Goal: Information Seeking & Learning: Check status

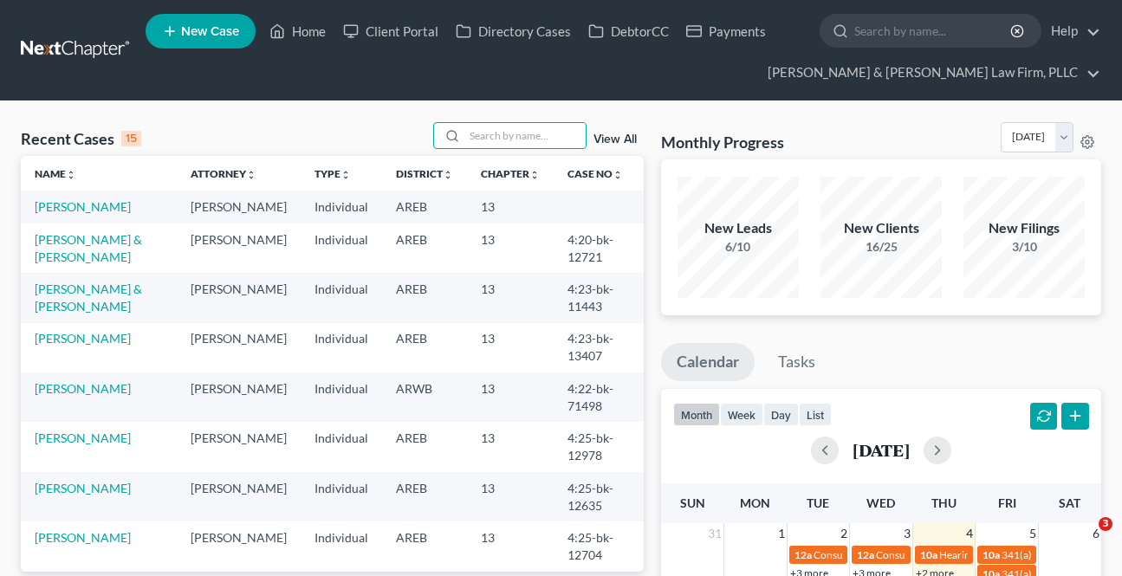
click at [465, 131] on input "search" at bounding box center [525, 135] width 121 height 25
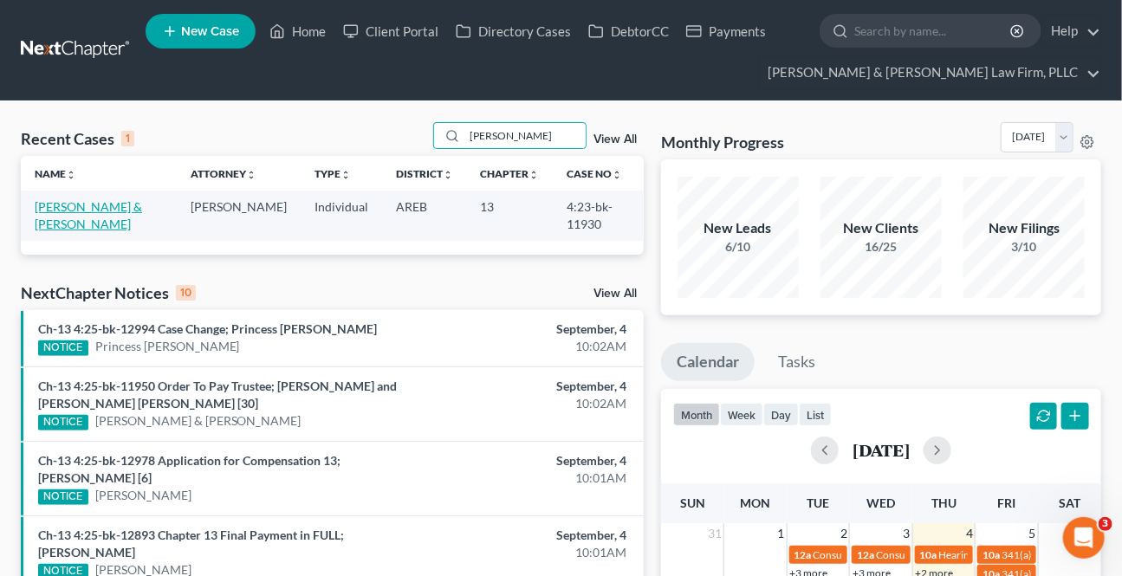
type input "[PERSON_NAME]"
click at [103, 203] on link "[PERSON_NAME] & [PERSON_NAME]" at bounding box center [88, 215] width 107 height 32
select select "3"
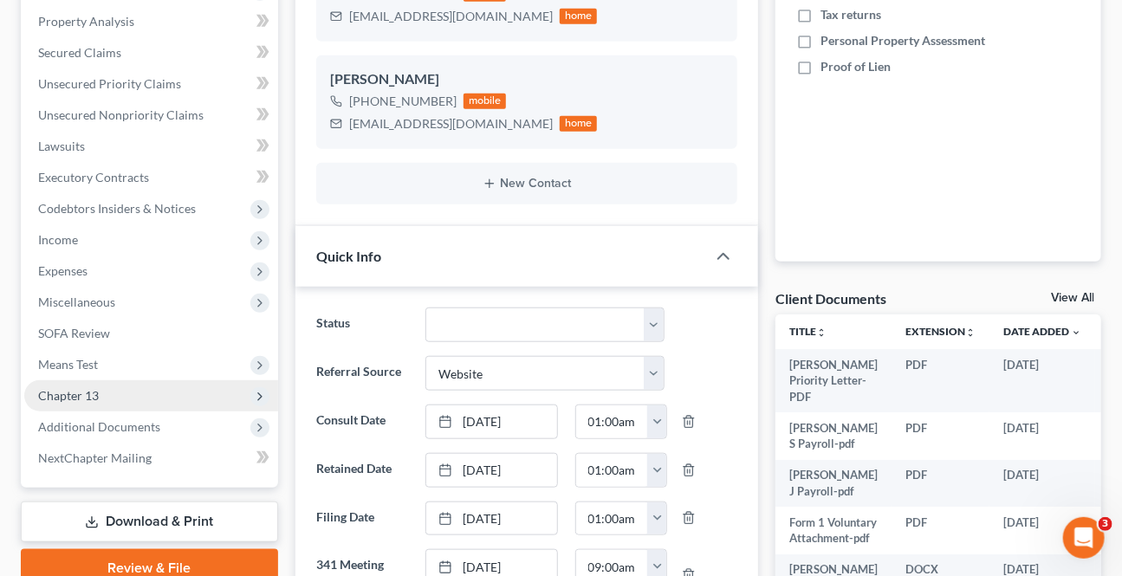
scroll to position [394, 0]
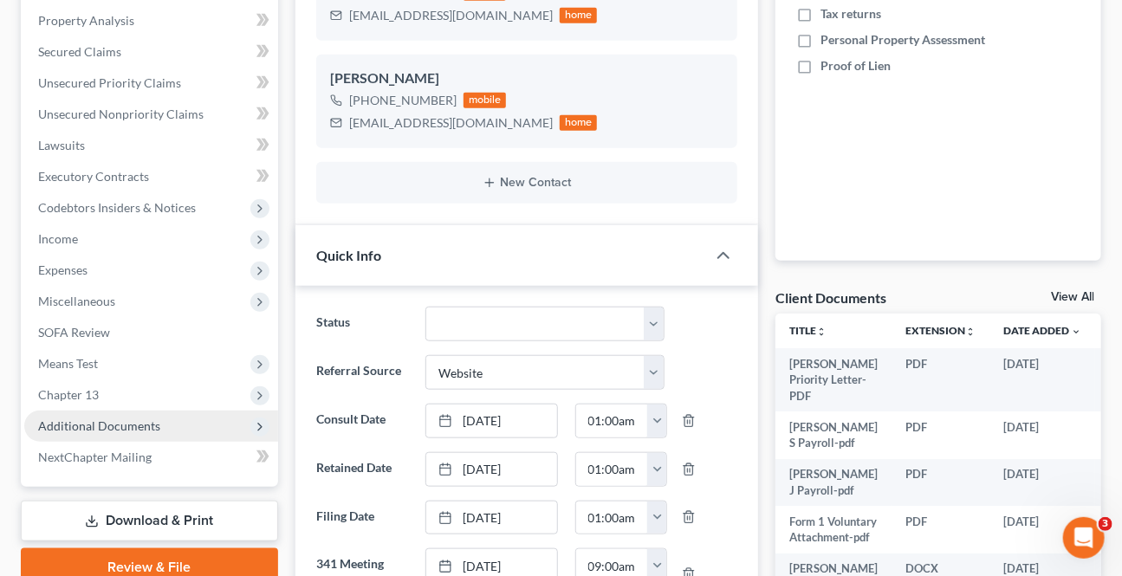
click at [130, 421] on span "Additional Documents" at bounding box center [99, 426] width 122 height 15
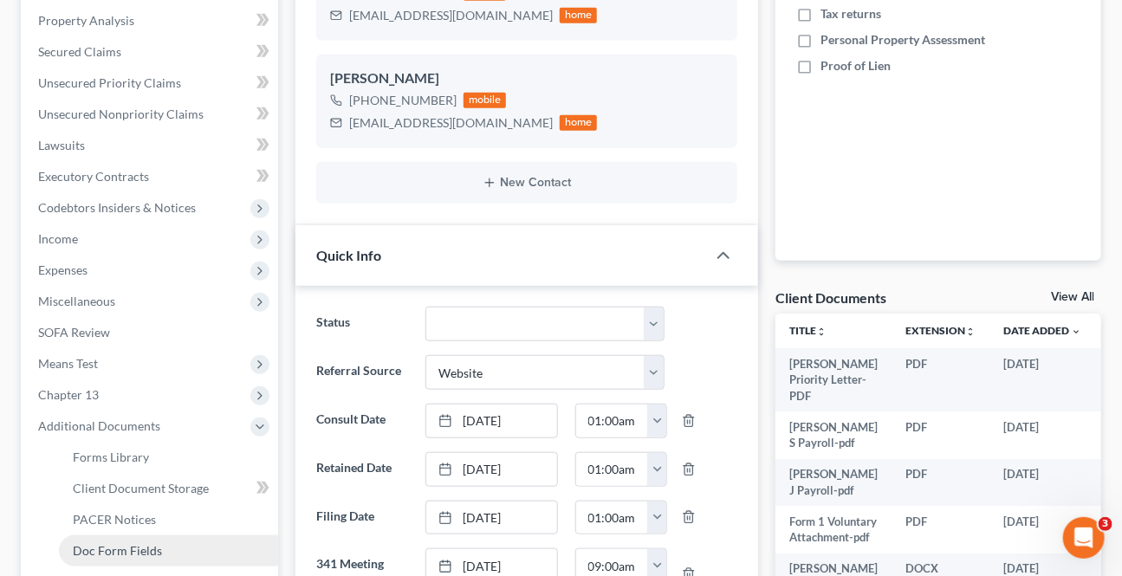
scroll to position [472, 0]
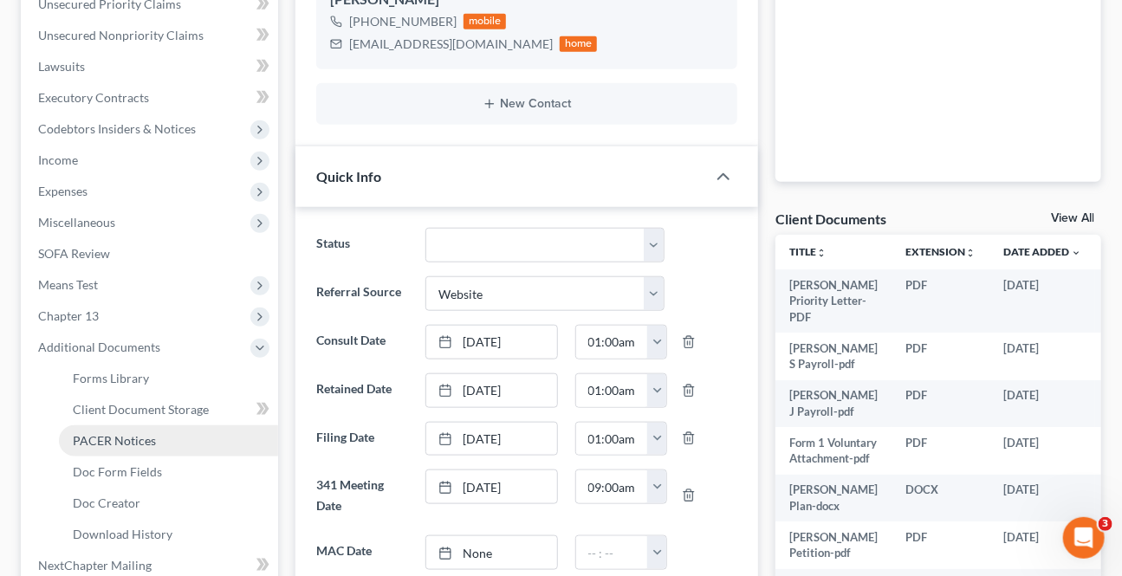
click at [114, 444] on span "PACER Notices" at bounding box center [114, 440] width 83 height 15
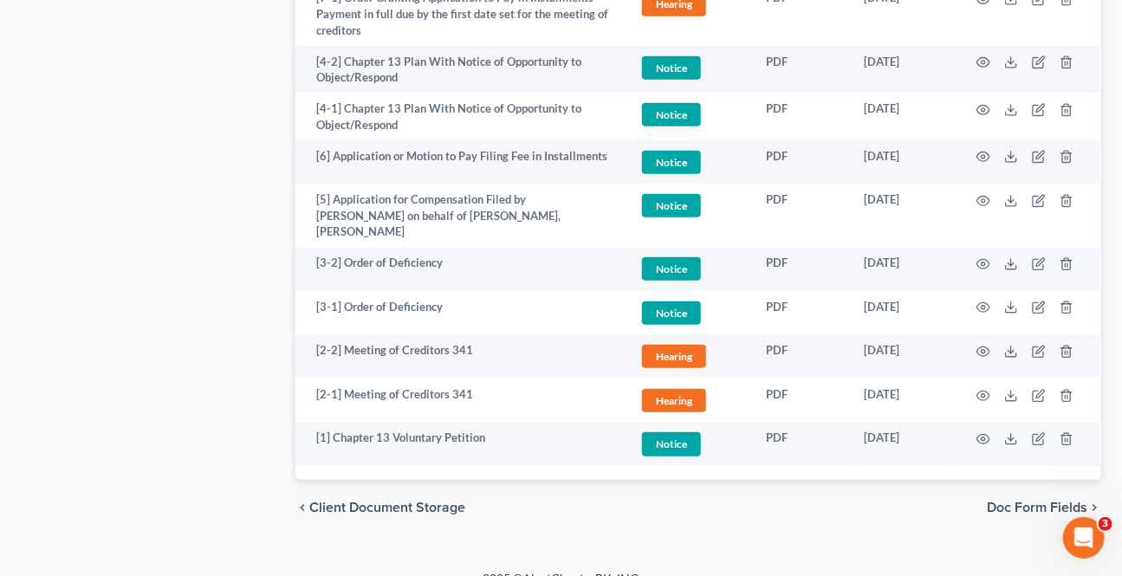
scroll to position [2775, 0]
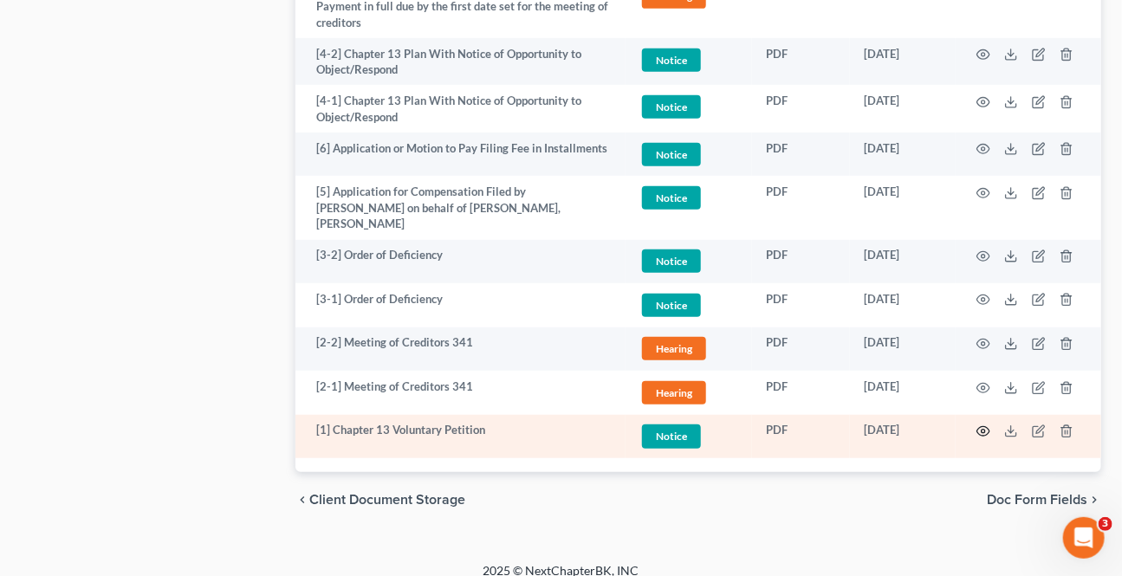
click at [984, 425] on icon "button" at bounding box center [984, 432] width 14 height 14
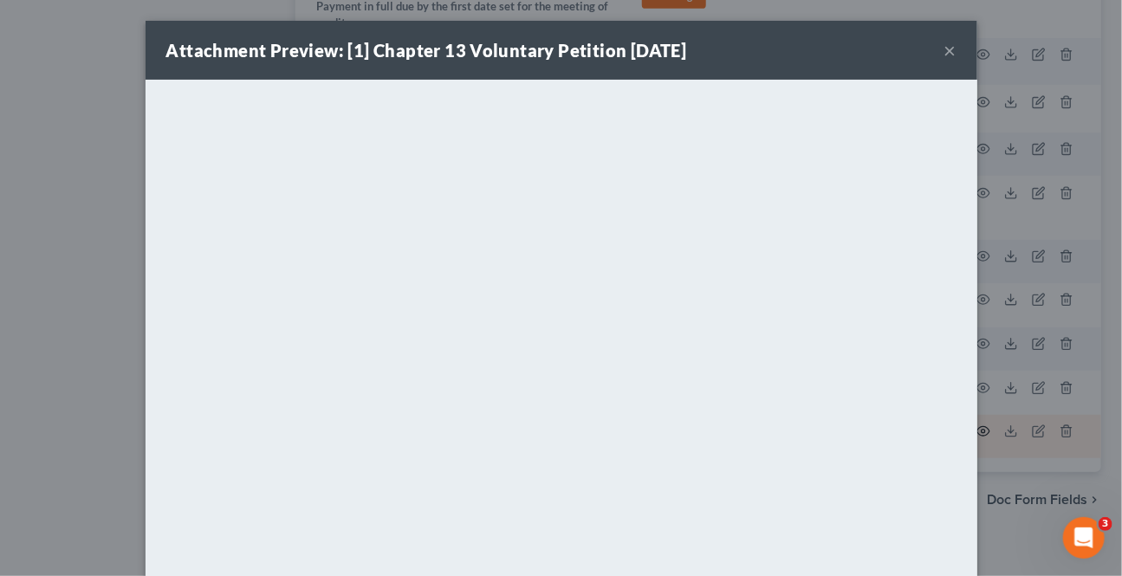
scroll to position [2771, 0]
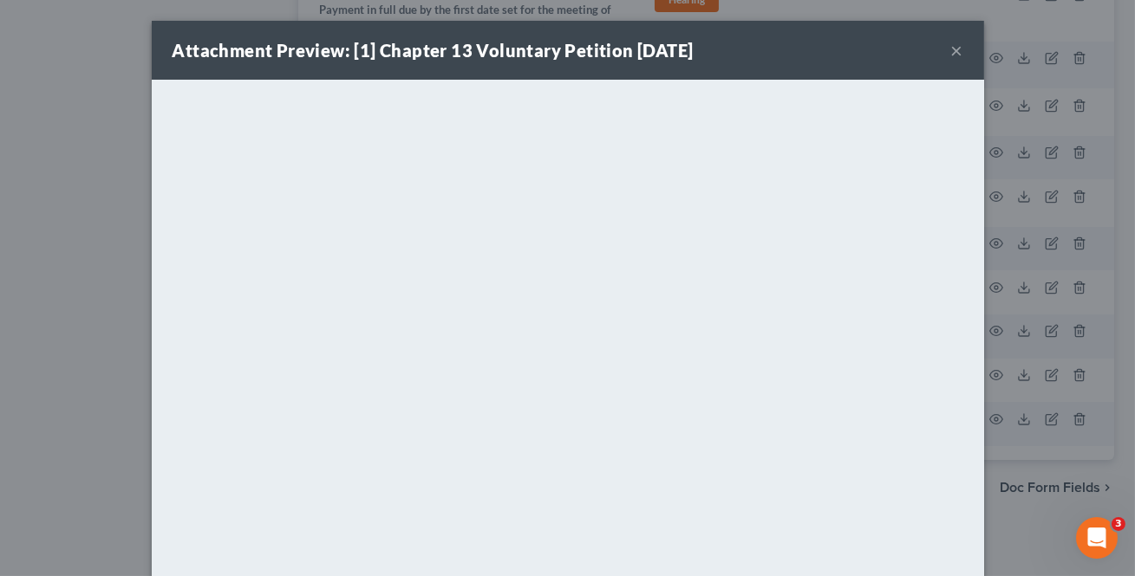
click at [951, 45] on button "×" at bounding box center [957, 50] width 12 height 21
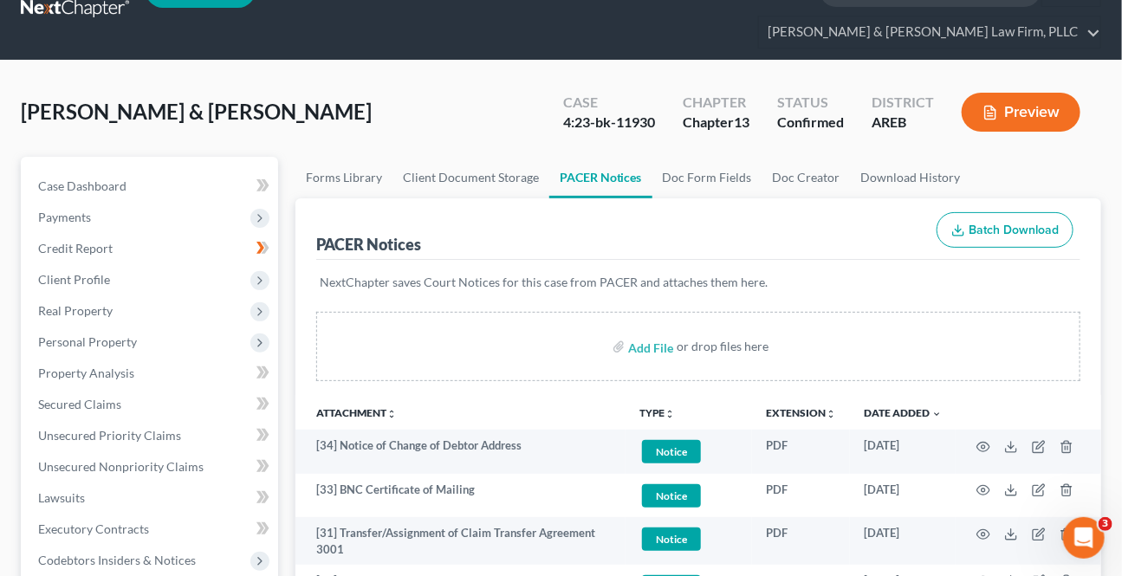
scroll to position [0, 0]
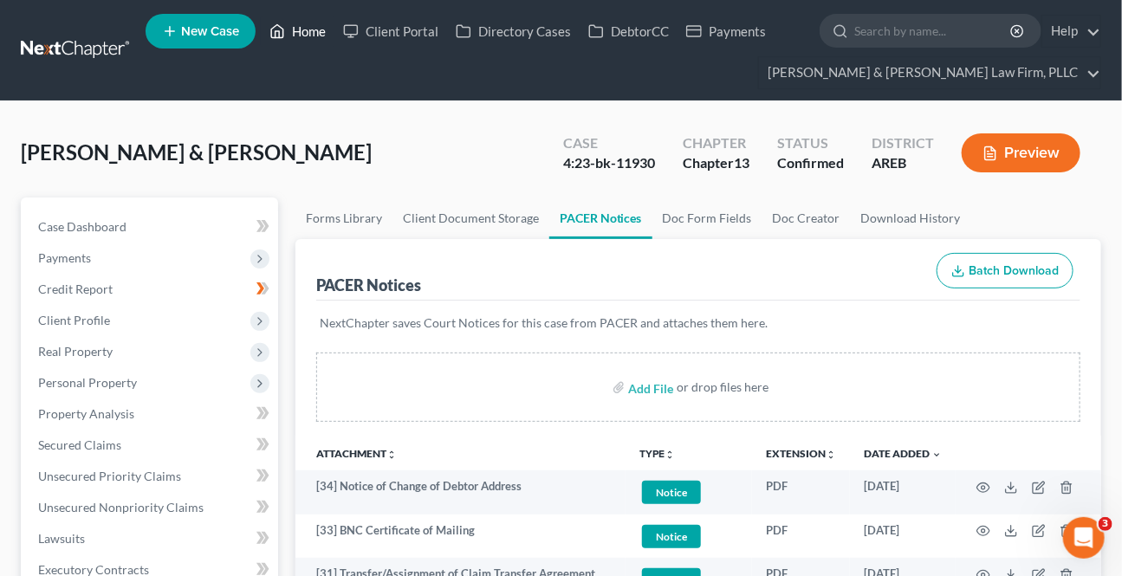
click at [308, 38] on link "Home" at bounding box center [298, 31] width 74 height 31
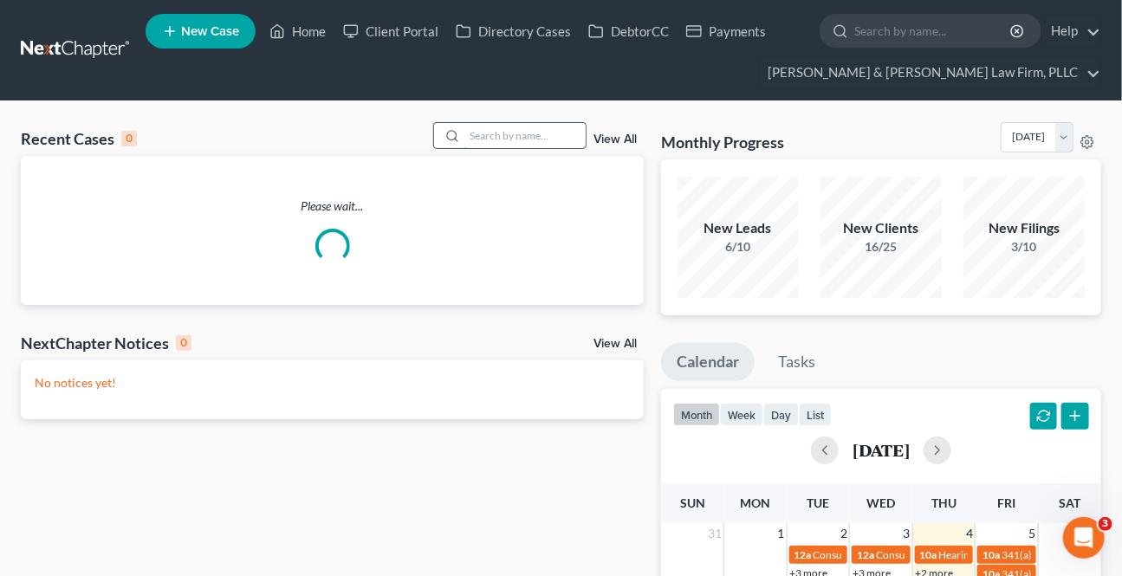
click at [569, 139] on input "search" at bounding box center [525, 135] width 121 height 25
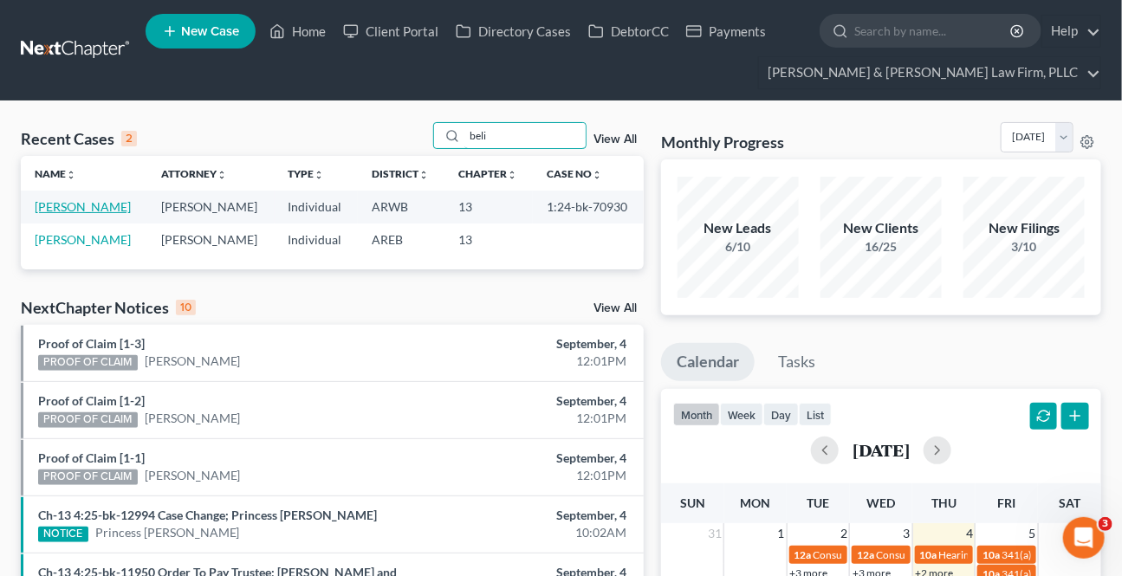
type input "beli"
click at [103, 206] on link "[PERSON_NAME]" at bounding box center [83, 206] width 96 height 15
select select "2"
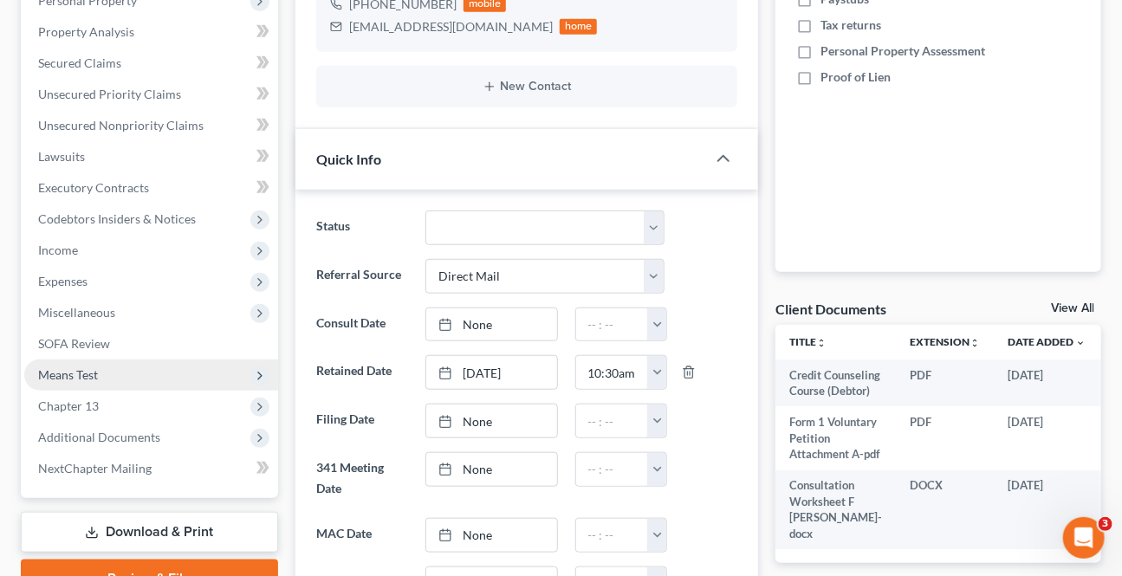
scroll to position [394, 0]
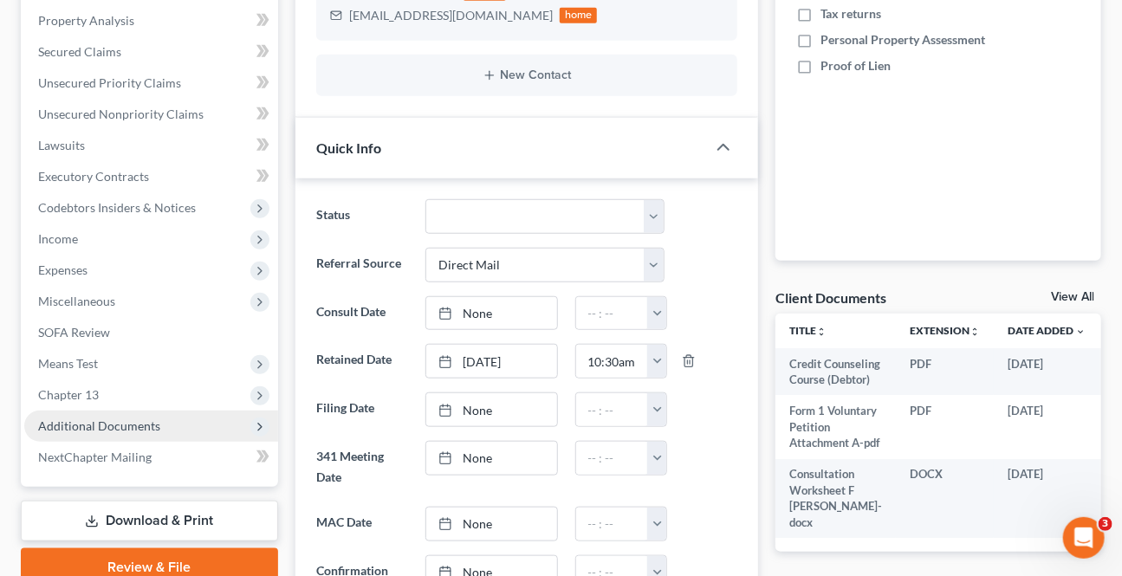
click at [183, 432] on span "Additional Documents" at bounding box center [151, 426] width 254 height 31
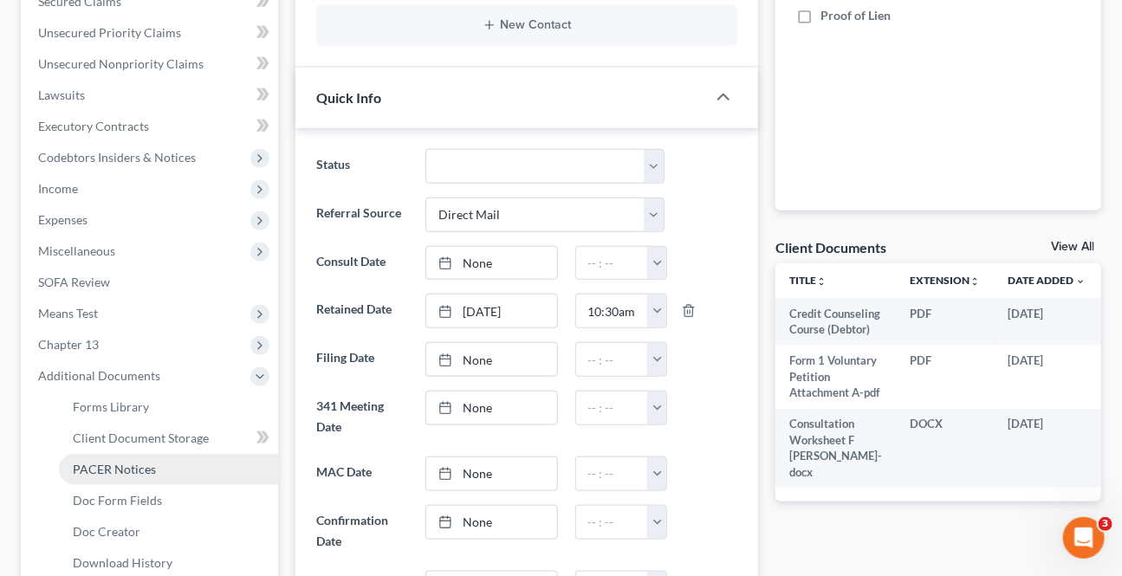
scroll to position [472, 0]
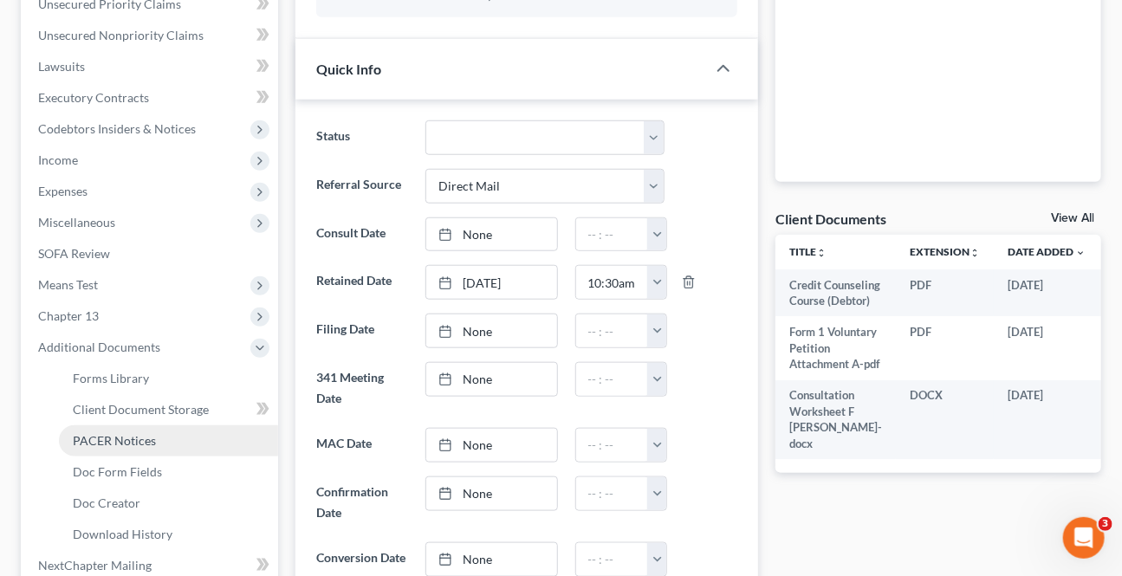
click at [118, 445] on span "PACER Notices" at bounding box center [114, 440] width 83 height 15
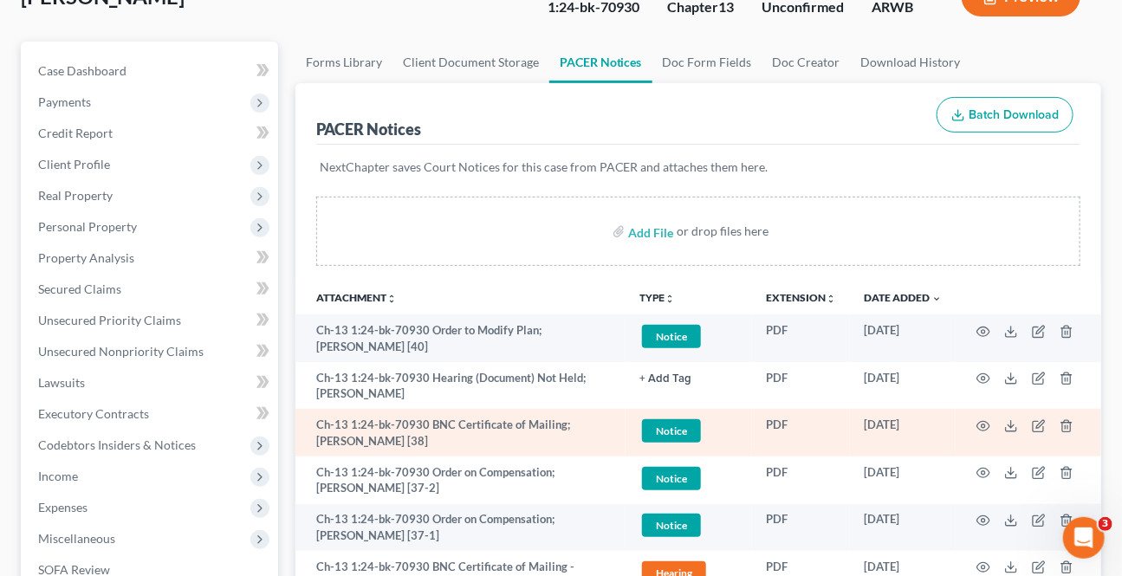
scroll to position [157, 0]
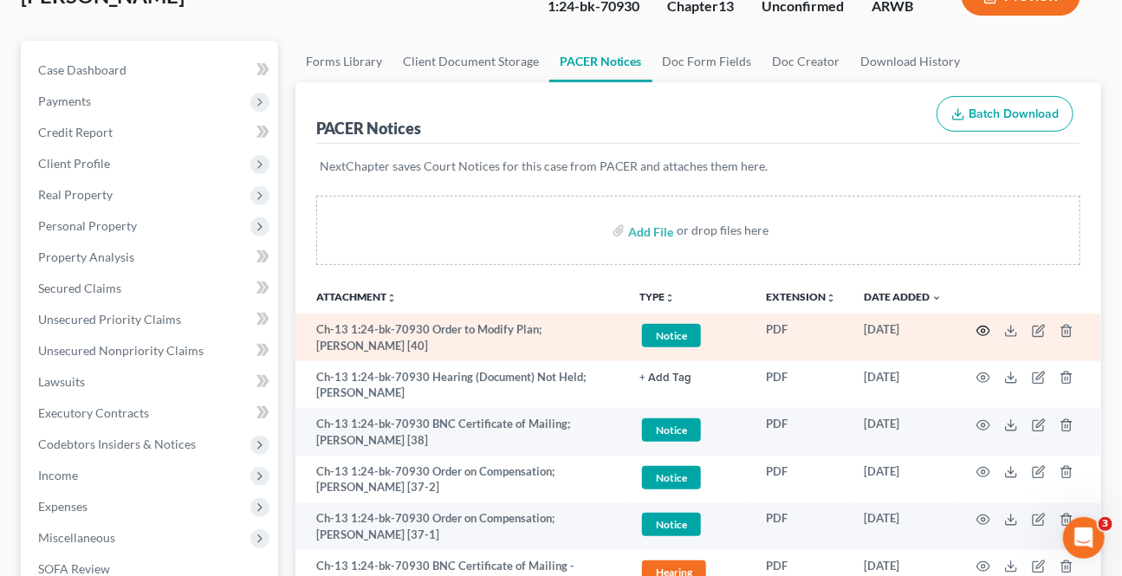
click at [979, 326] on icon "button" at bounding box center [984, 331] width 14 height 14
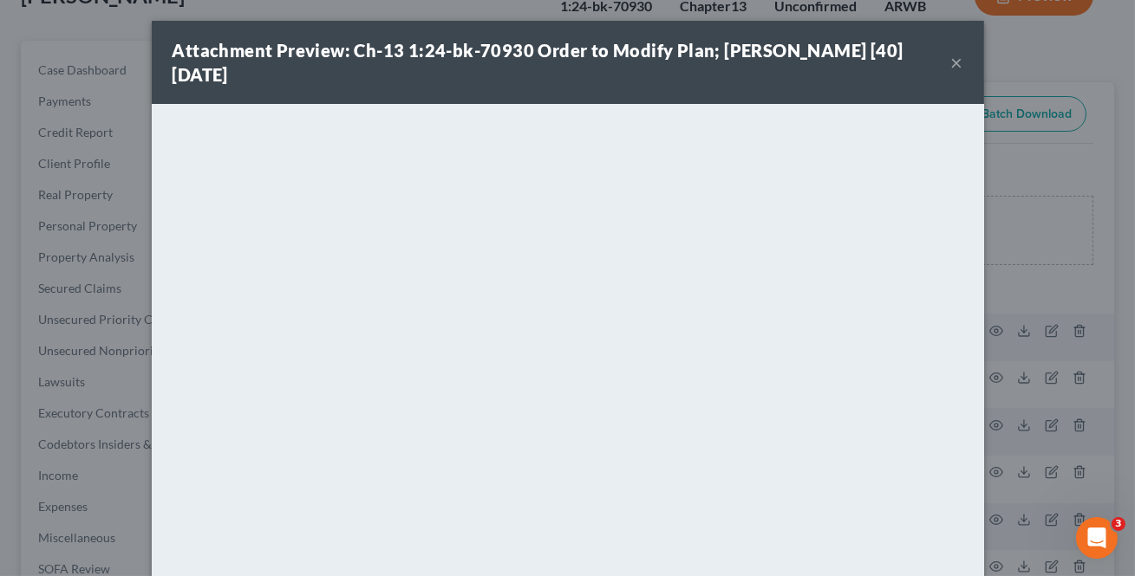
click at [951, 62] on button "×" at bounding box center [957, 62] width 12 height 21
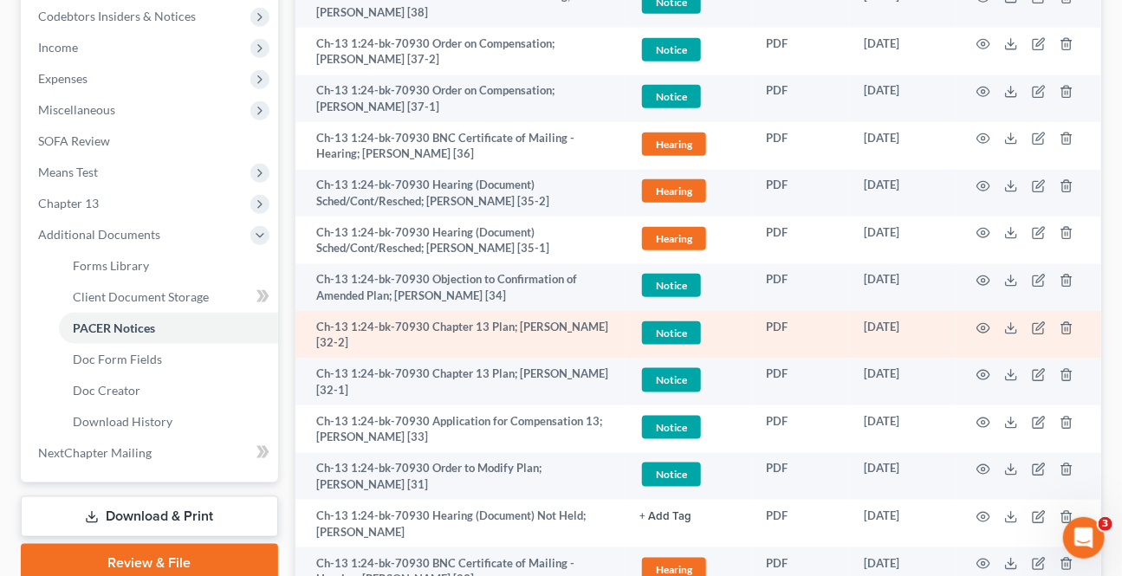
scroll to position [551, 0]
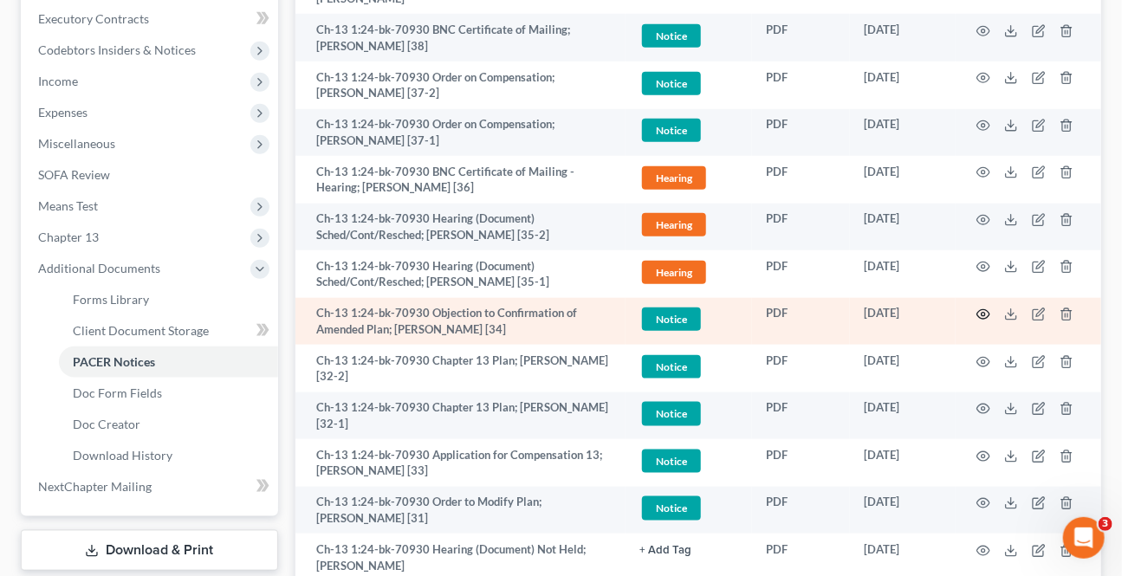
click at [979, 312] on icon "button" at bounding box center [984, 315] width 14 height 14
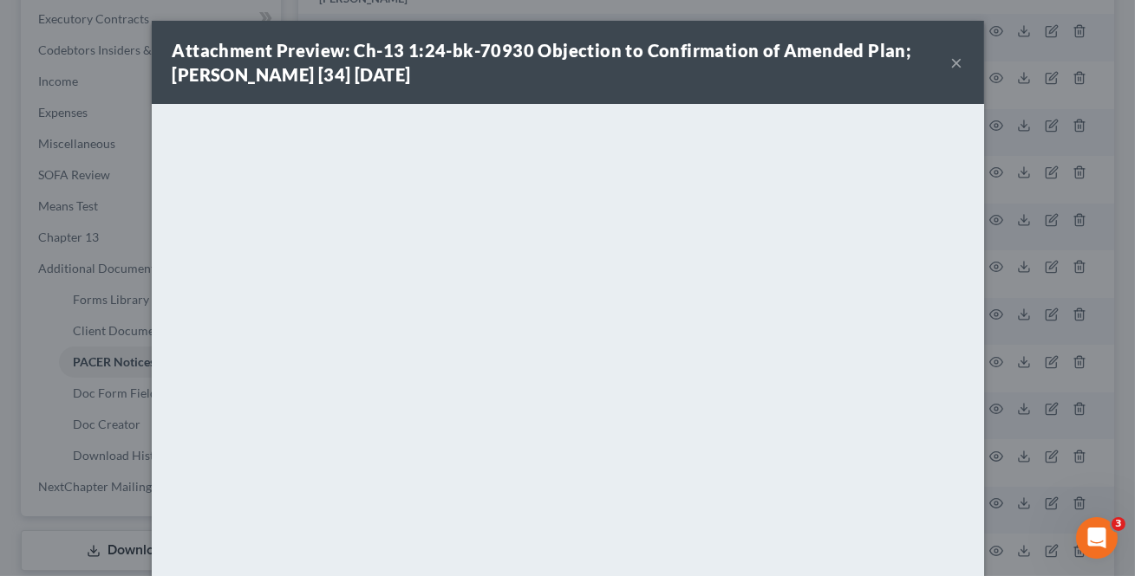
click at [951, 64] on button "×" at bounding box center [957, 62] width 12 height 21
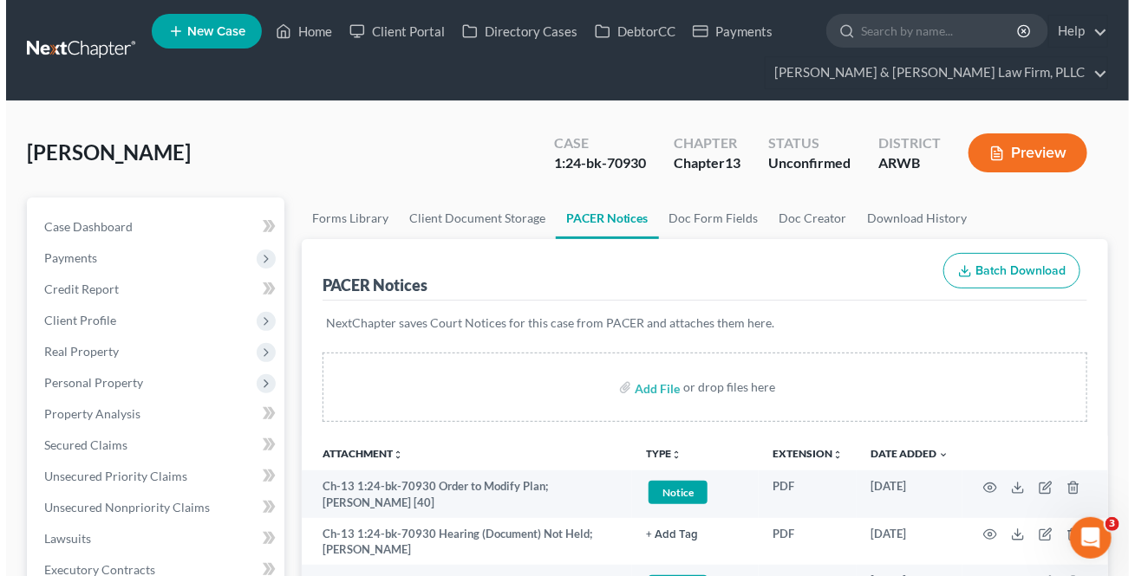
scroll to position [0, 0]
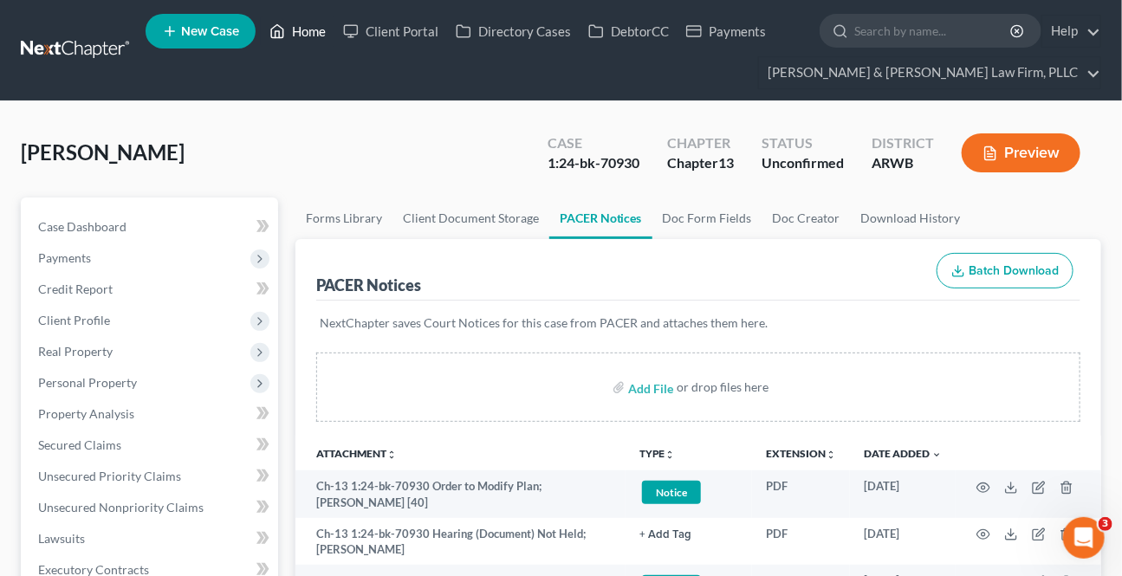
click at [316, 32] on link "Home" at bounding box center [298, 31] width 74 height 31
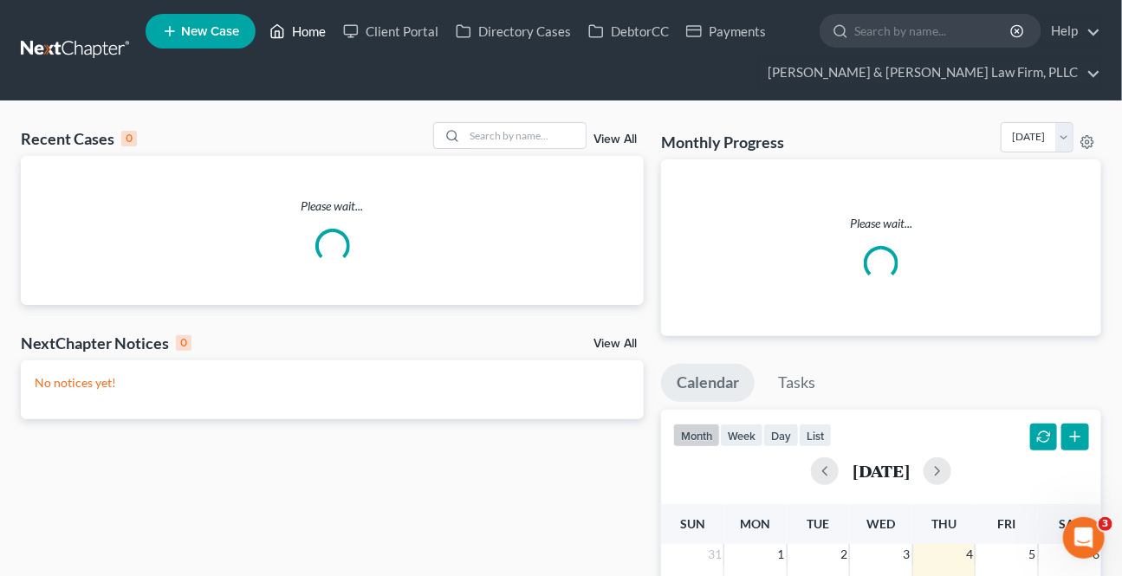
drag, startPoint x: 283, startPoint y: 21, endPoint x: 449, endPoint y: 153, distance: 211.6
click at [284, 22] on icon at bounding box center [278, 31] width 16 height 21
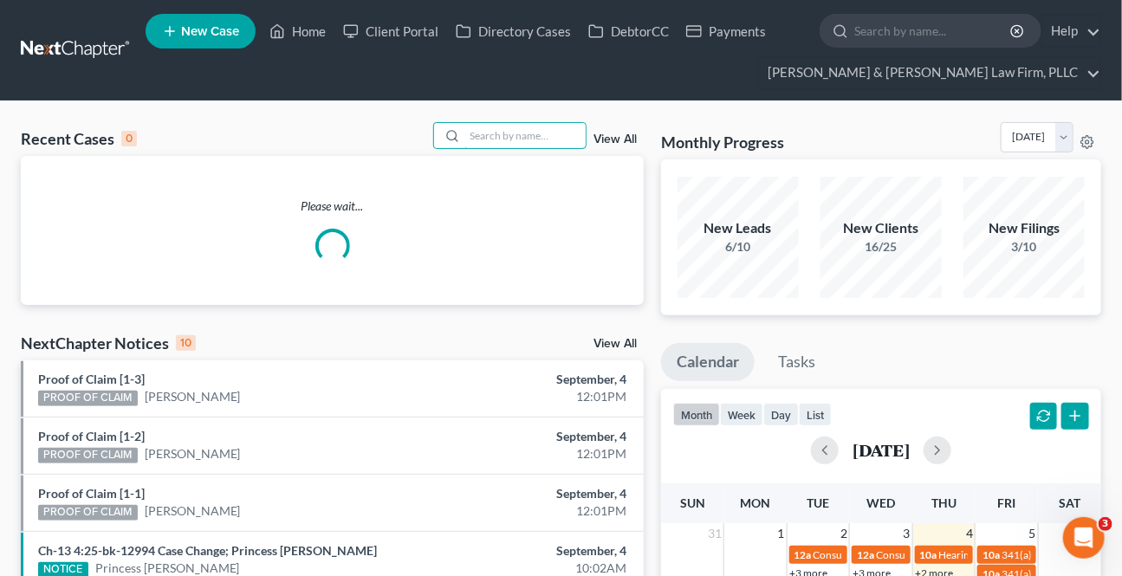
drag, startPoint x: 466, startPoint y: 138, endPoint x: 542, endPoint y: 163, distance: 79.5
click at [469, 138] on input "search" at bounding box center [525, 135] width 121 height 25
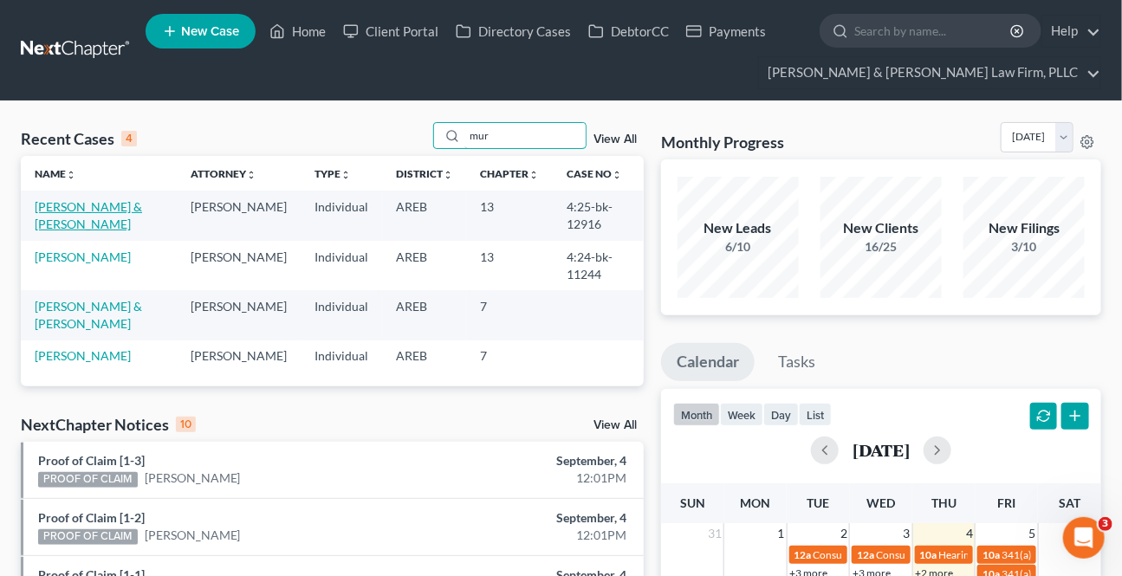
type input "mur"
click at [78, 205] on link "[PERSON_NAME] & [PERSON_NAME]" at bounding box center [88, 215] width 107 height 32
select select "2"
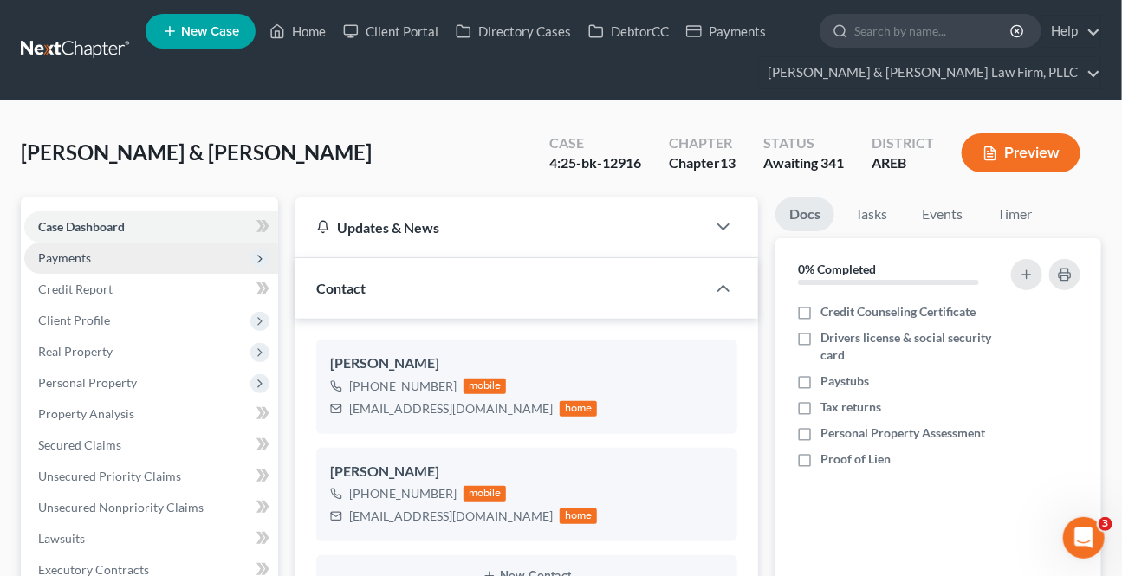
click at [66, 257] on span "Payments" at bounding box center [64, 257] width 53 height 15
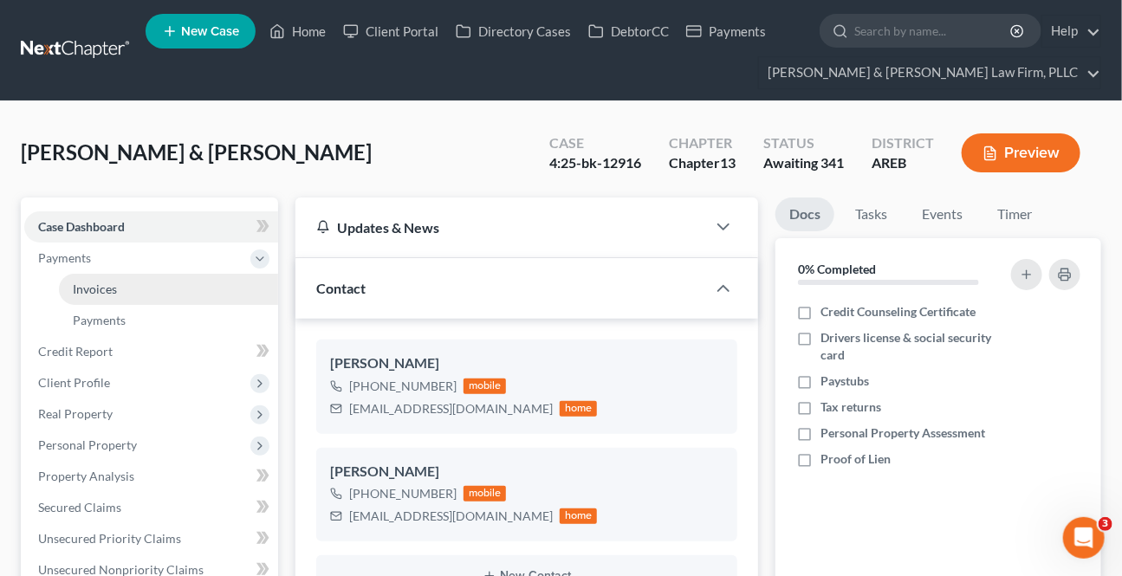
click at [87, 282] on span "Invoices" at bounding box center [95, 289] width 44 height 15
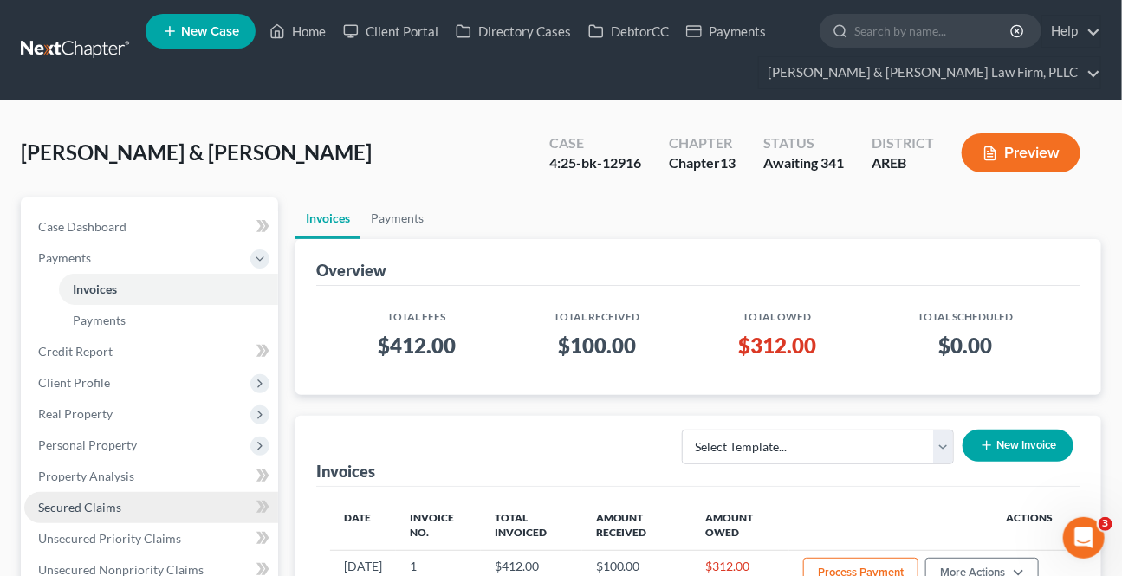
click at [78, 500] on span "Secured Claims" at bounding box center [79, 507] width 83 height 15
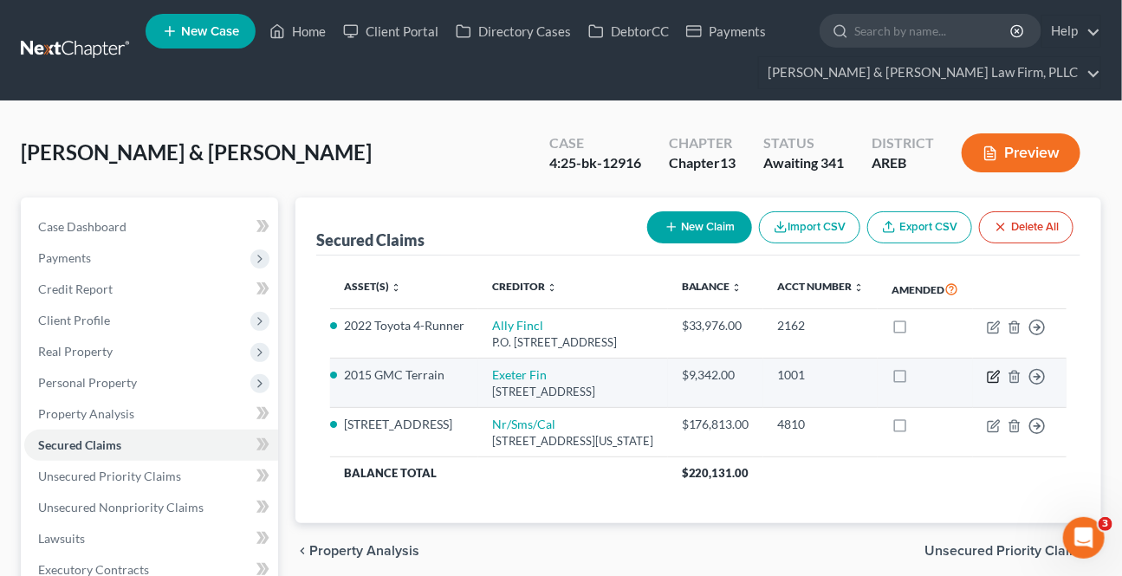
click at [988, 384] on icon "button" at bounding box center [994, 377] width 14 height 14
select select "45"
select select "2"
select select "0"
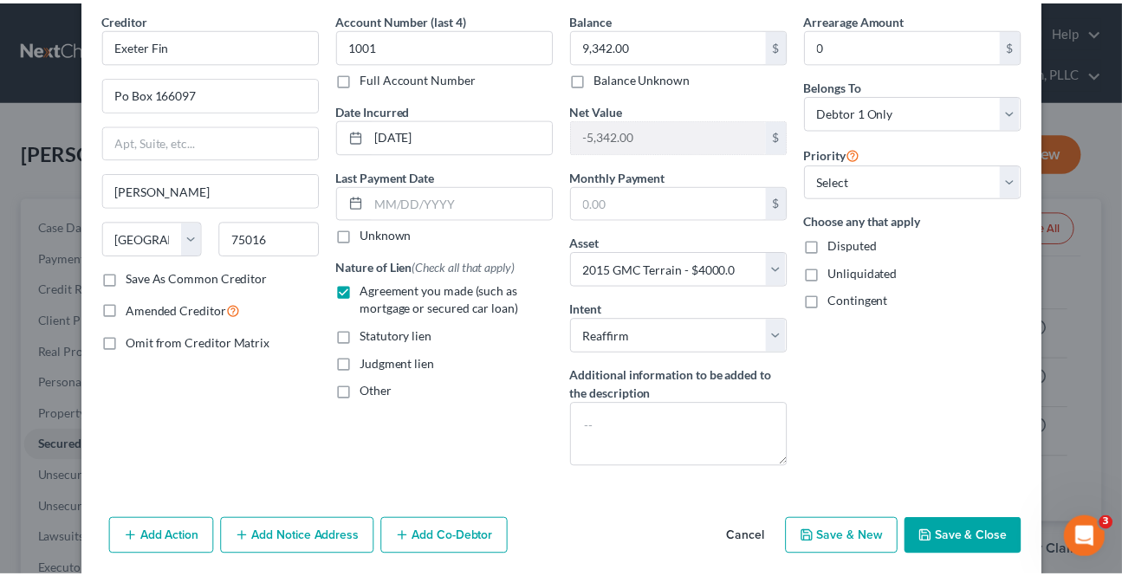
scroll to position [133, 0]
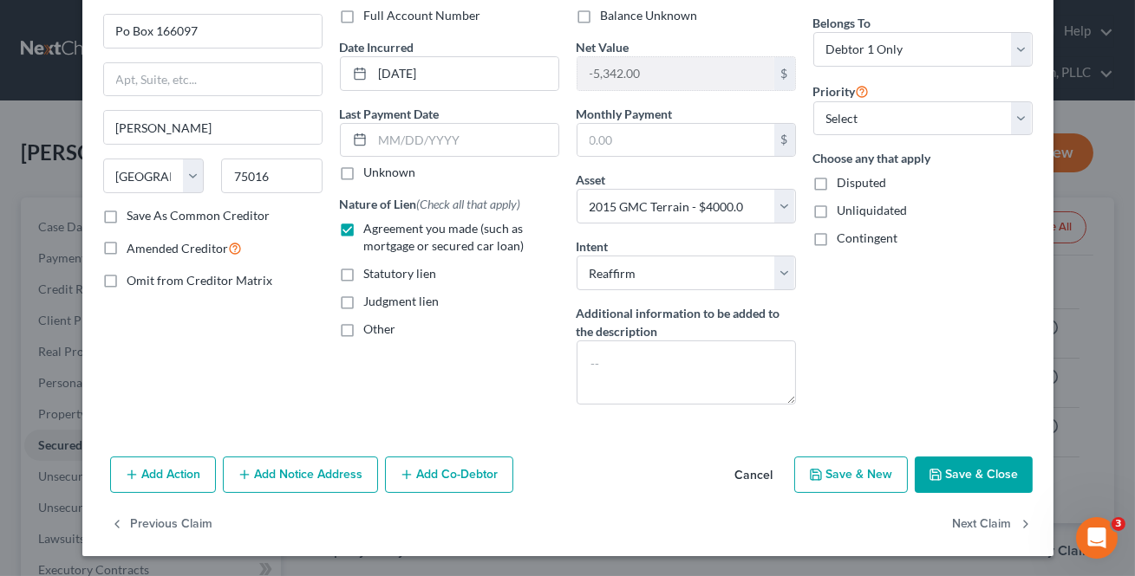
click at [746, 474] on button "Cancel" at bounding box center [754, 476] width 66 height 35
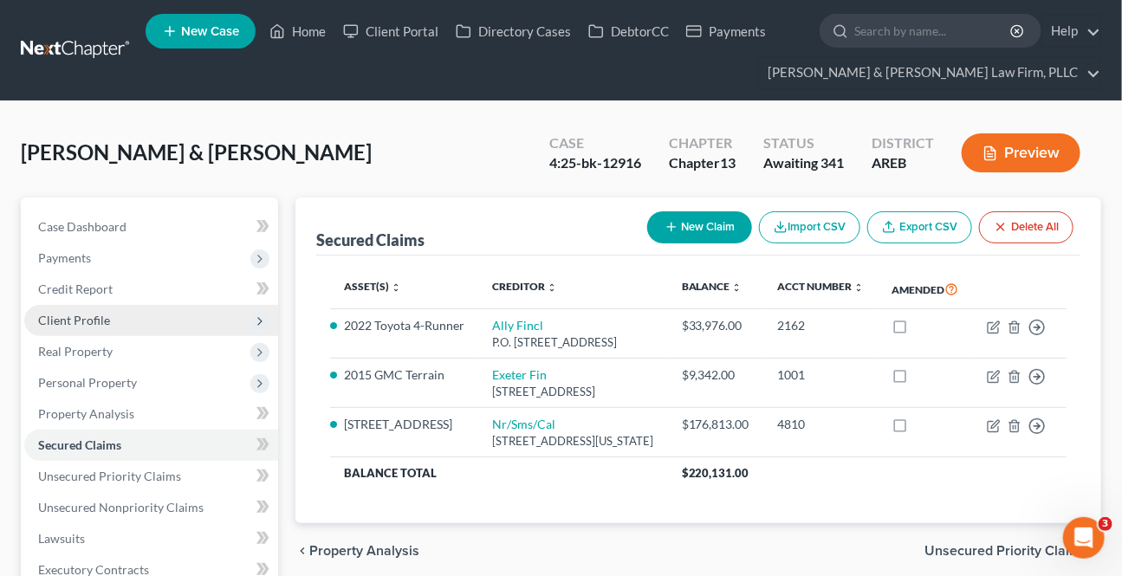
click at [83, 316] on span "Client Profile" at bounding box center [74, 320] width 72 height 15
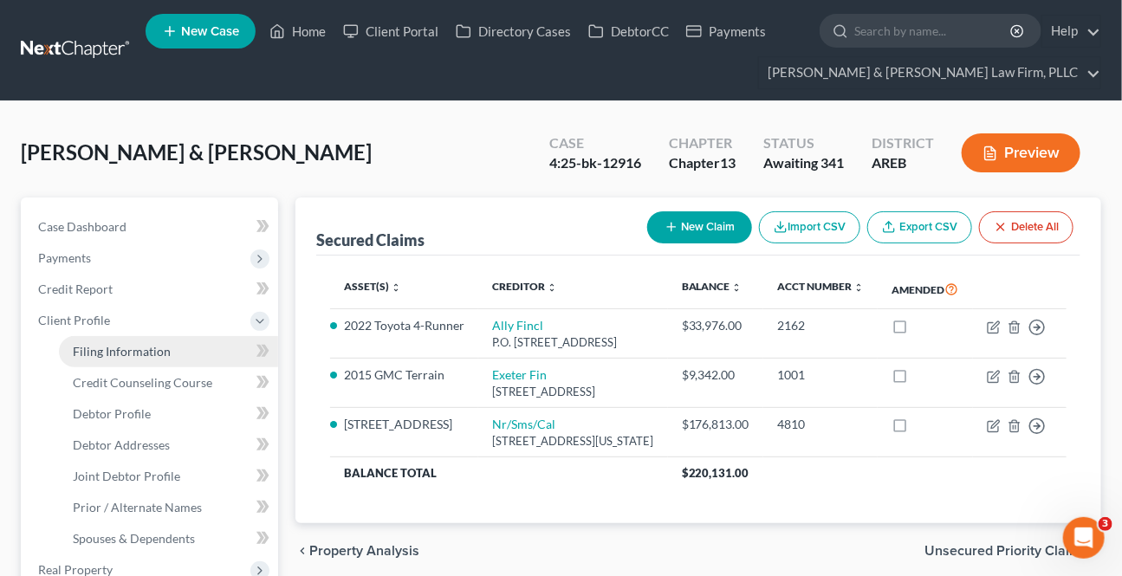
drag, startPoint x: 120, startPoint y: 347, endPoint x: 171, endPoint y: 355, distance: 51.0
click at [120, 347] on span "Filing Information" at bounding box center [122, 351] width 98 height 15
select select "1"
select select "3"
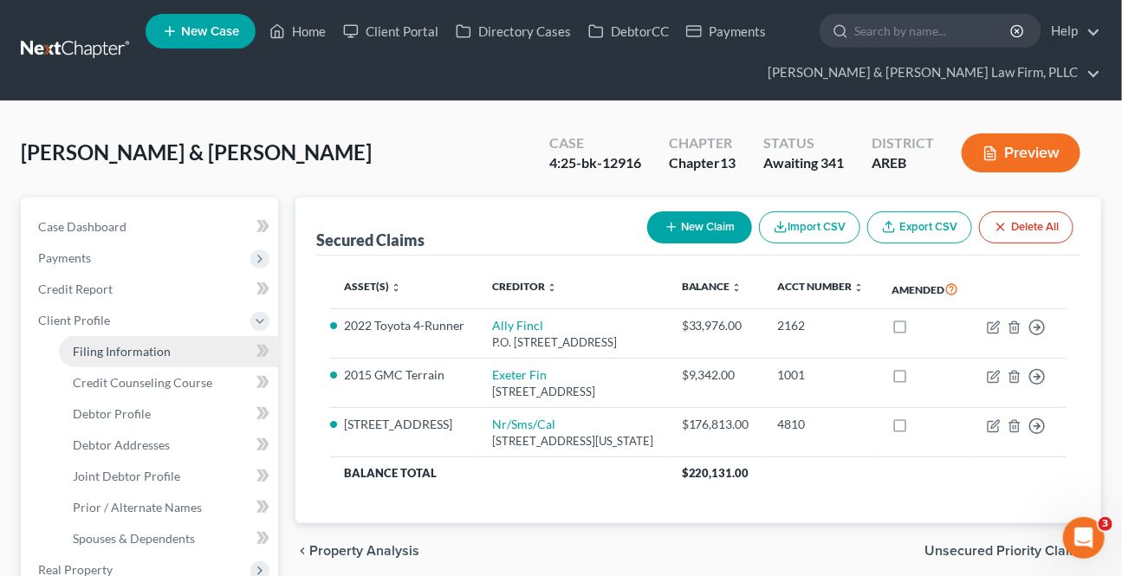
select select "5"
select select "0"
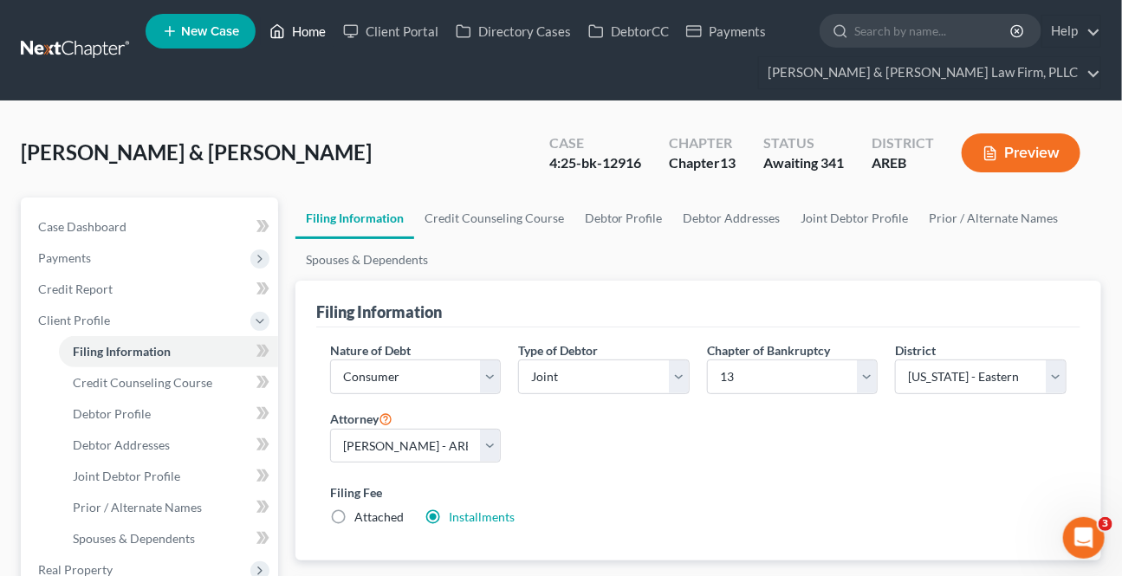
drag, startPoint x: 315, startPoint y: 31, endPoint x: 352, endPoint y: 6, distance: 45.0
click at [315, 32] on link "Home" at bounding box center [298, 31] width 74 height 31
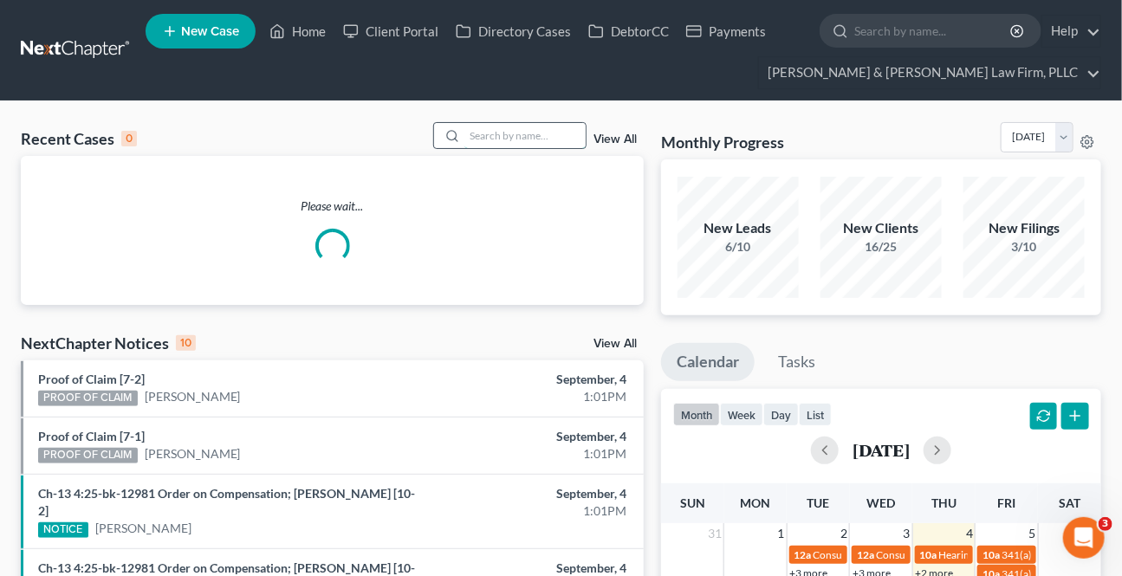
click at [480, 136] on input "search" at bounding box center [525, 135] width 121 height 25
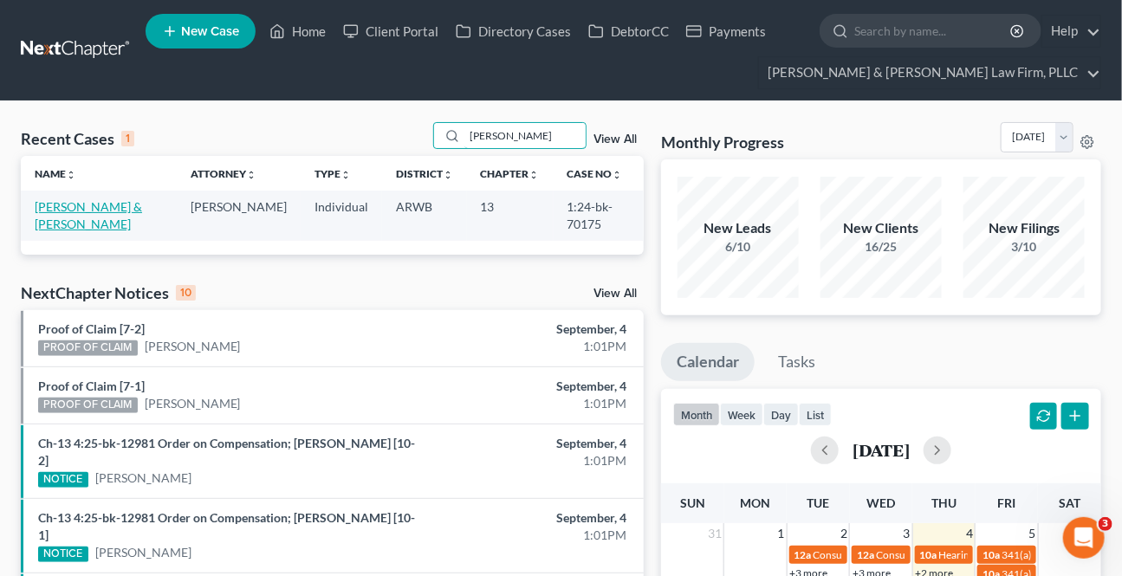
type input "[PERSON_NAME]"
click at [83, 203] on link "[PERSON_NAME] & [PERSON_NAME]" at bounding box center [88, 215] width 107 height 32
select select "2"
select select "1"
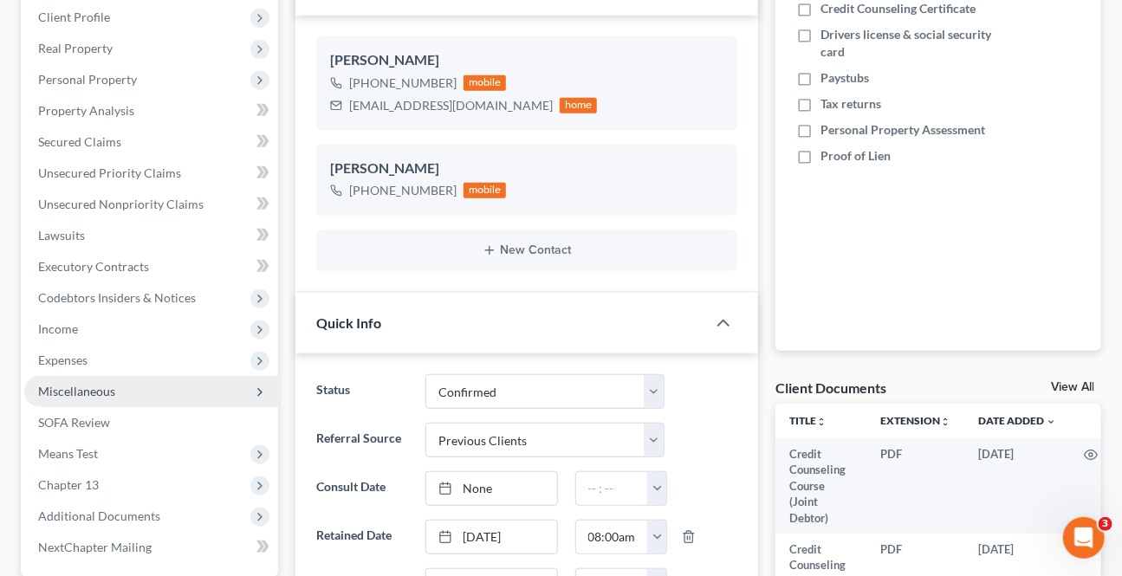
scroll to position [315, 0]
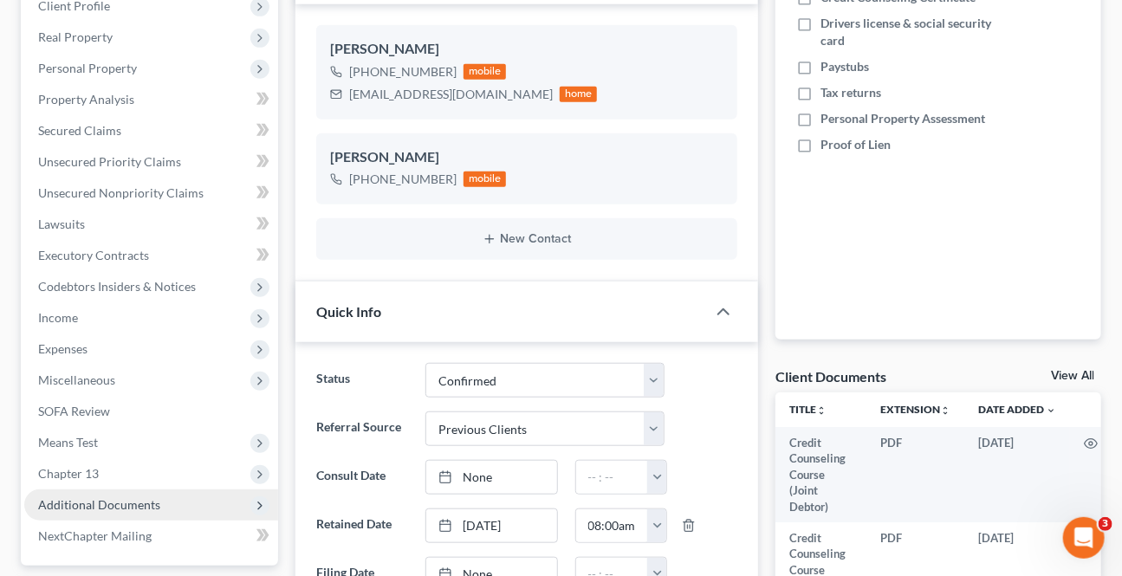
click at [65, 503] on span "Additional Documents" at bounding box center [99, 505] width 122 height 15
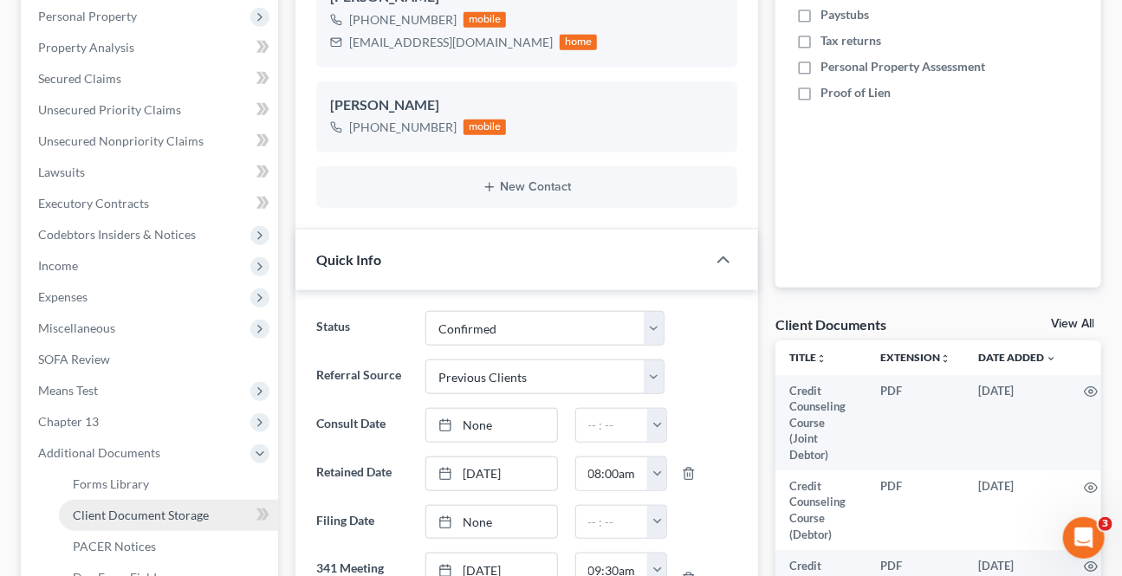
scroll to position [394, 0]
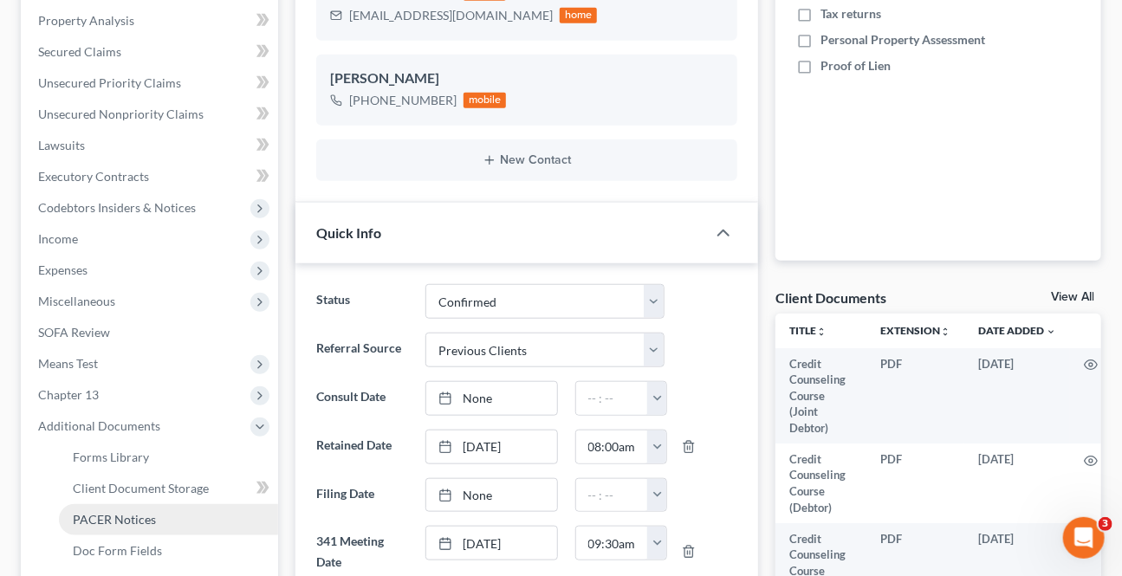
click at [119, 520] on span "PACER Notices" at bounding box center [114, 519] width 83 height 15
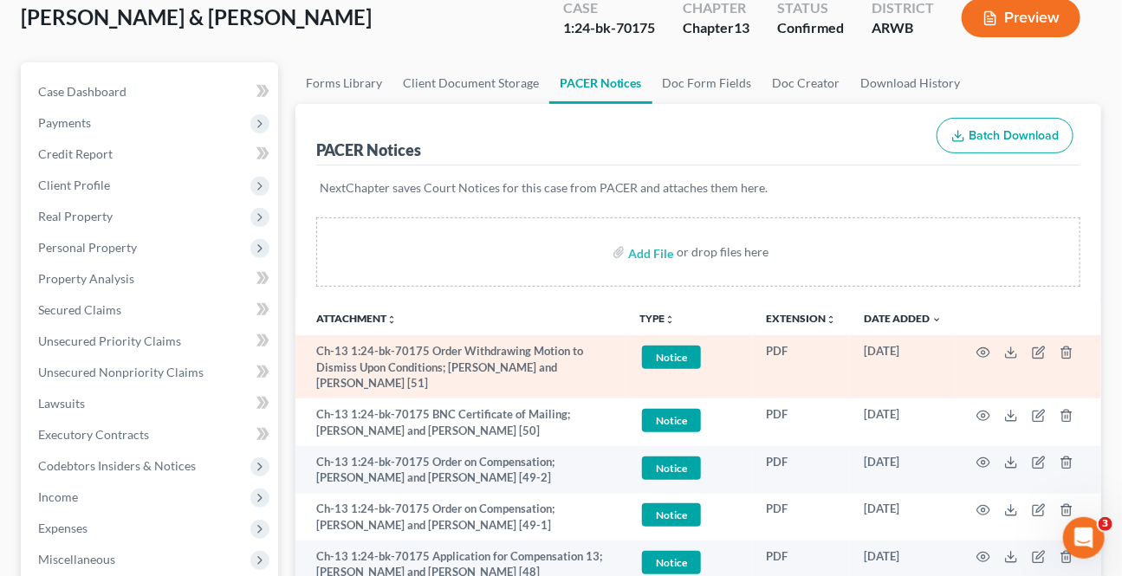
scroll to position [157, 0]
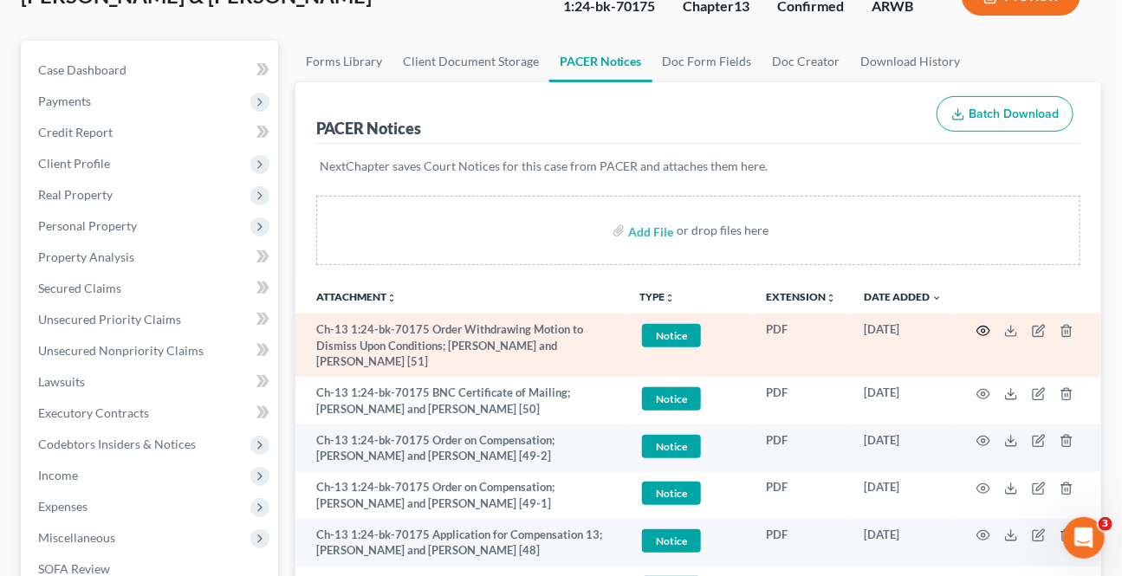
click at [981, 330] on icon "button" at bounding box center [984, 331] width 14 height 14
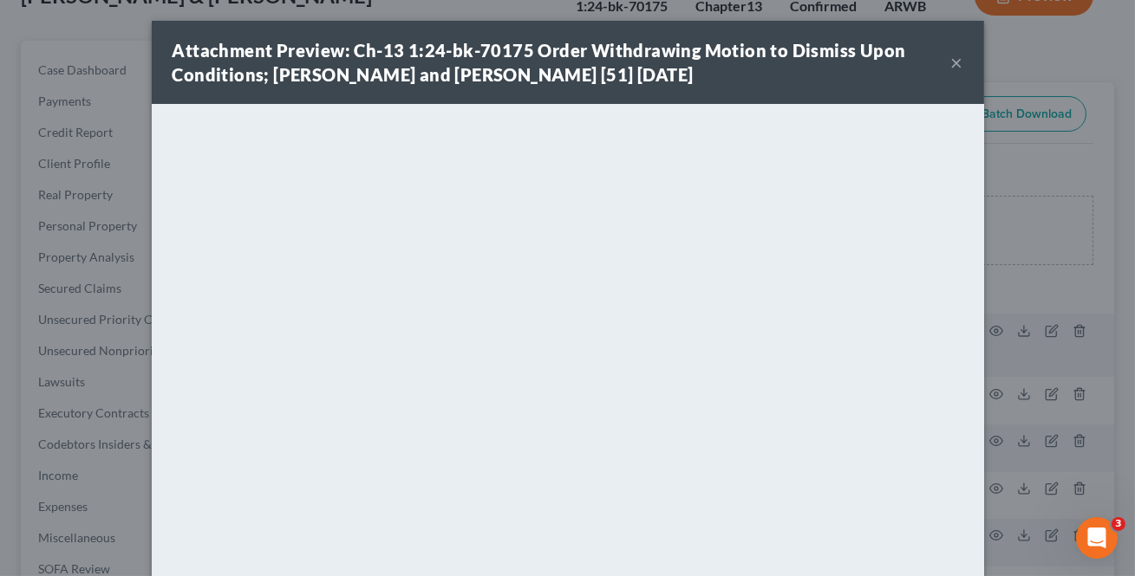
click at [951, 62] on button "×" at bounding box center [957, 62] width 12 height 21
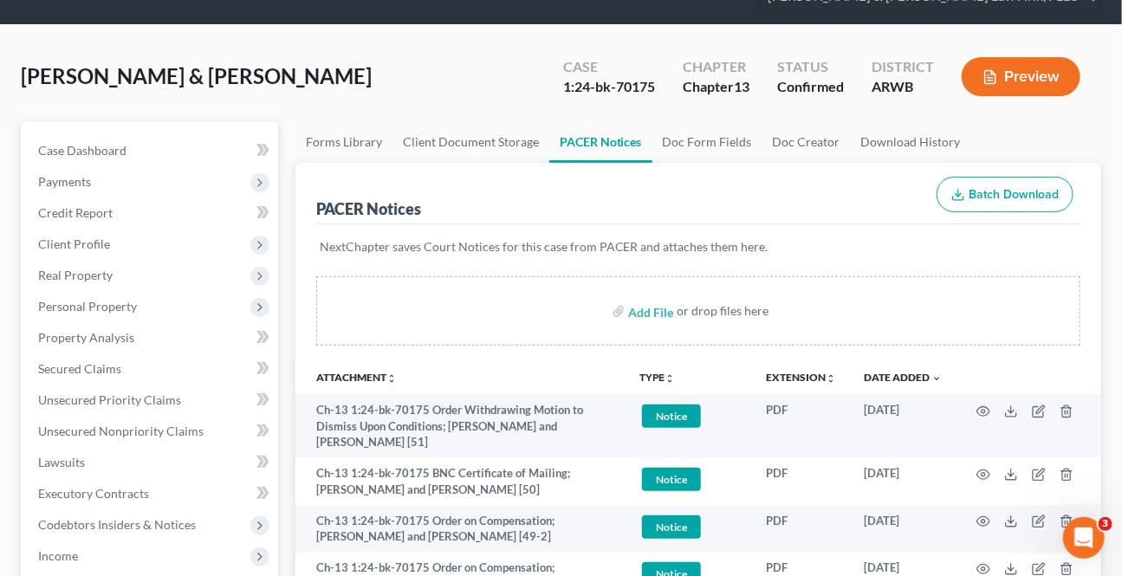
scroll to position [0, 0]
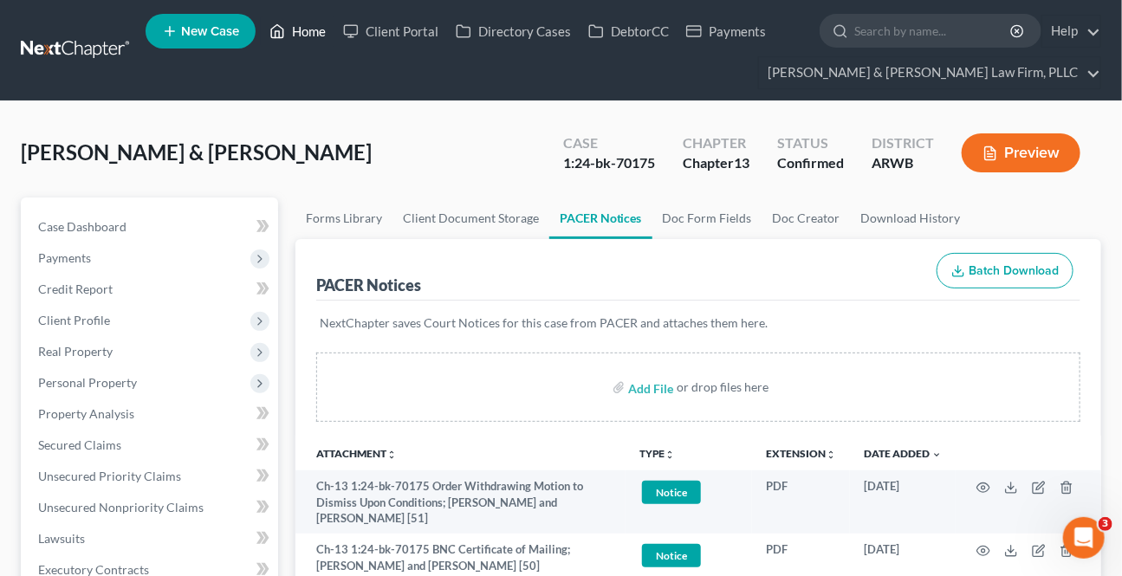
drag, startPoint x: 305, startPoint y: 25, endPoint x: 16, endPoint y: 173, distance: 325.2
click at [304, 25] on link "Home" at bounding box center [298, 31] width 74 height 31
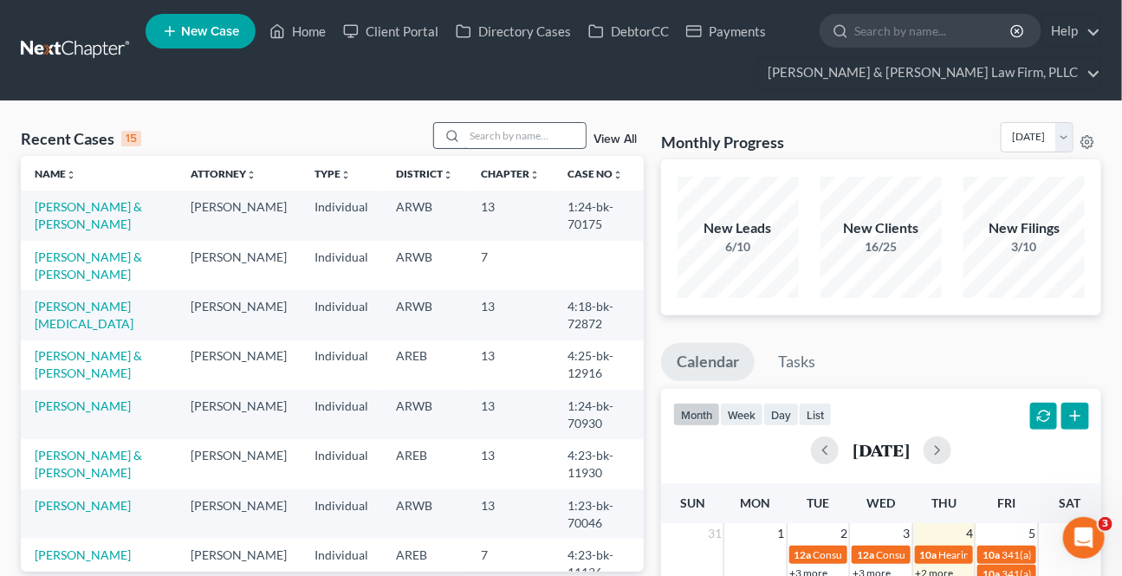
drag, startPoint x: 460, startPoint y: 123, endPoint x: 474, endPoint y: 136, distance: 19.0
click at [465, 127] on div at bounding box center [510, 135] width 154 height 27
click at [491, 147] on input "search" at bounding box center [525, 135] width 121 height 25
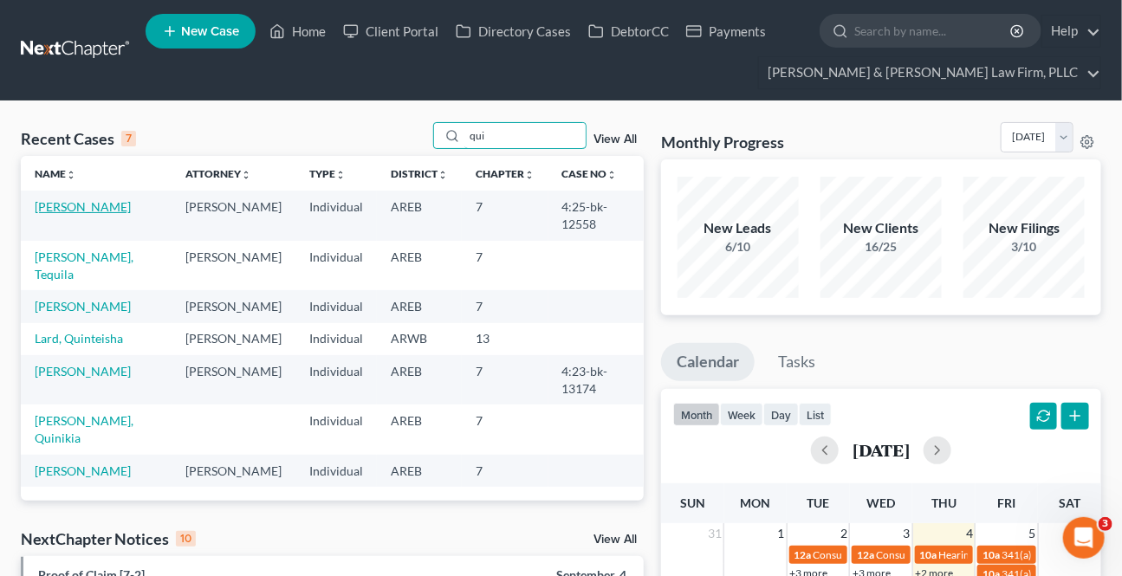
type input "qui"
click at [81, 202] on link "[PERSON_NAME]" at bounding box center [83, 206] width 96 height 15
select select "2"
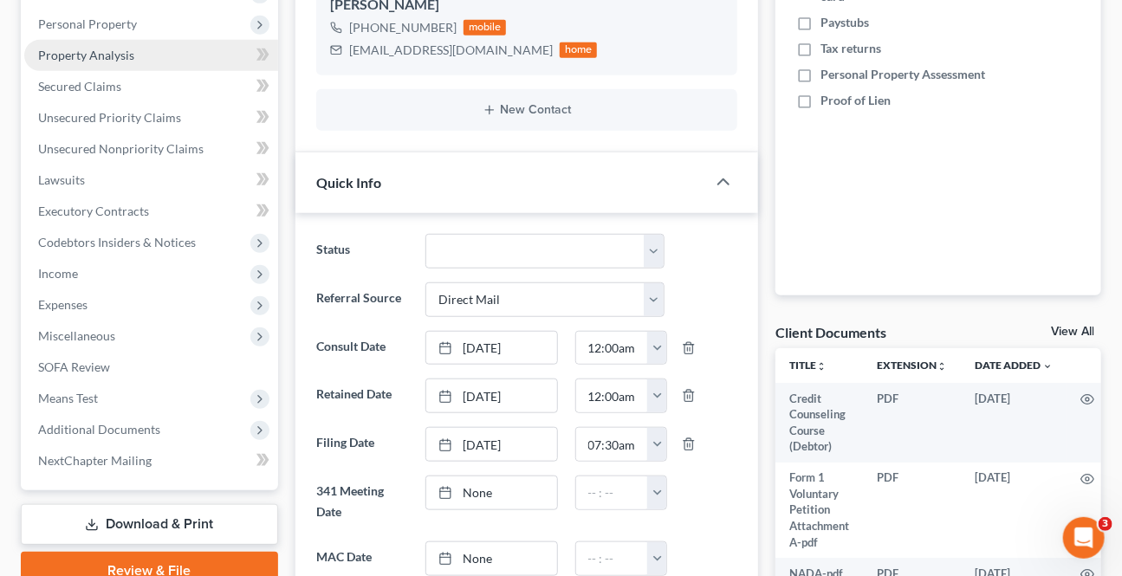
scroll to position [472, 0]
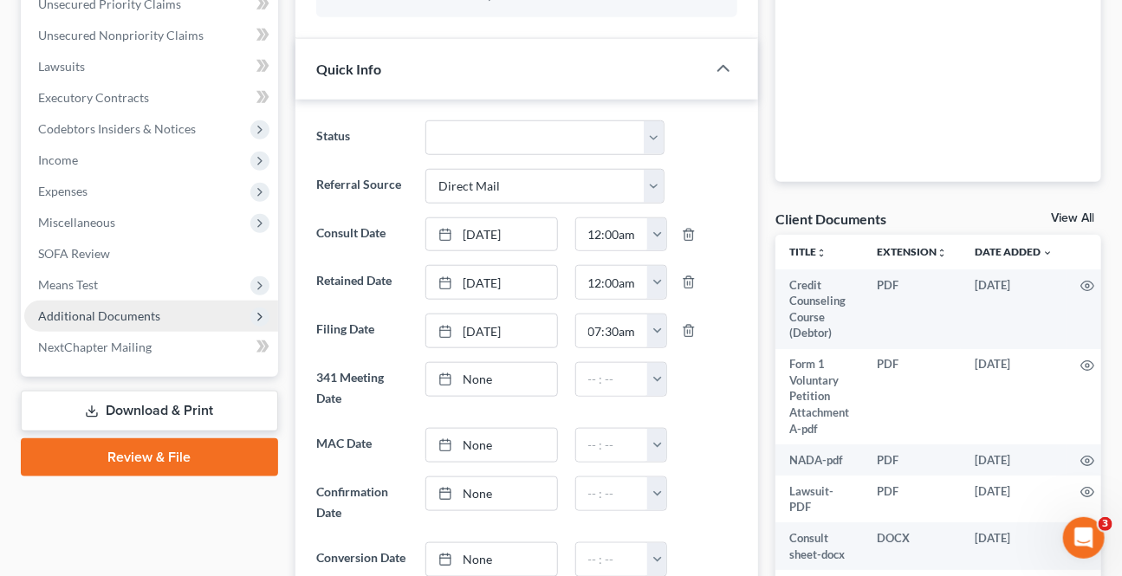
click at [84, 317] on span "Additional Documents" at bounding box center [99, 316] width 122 height 15
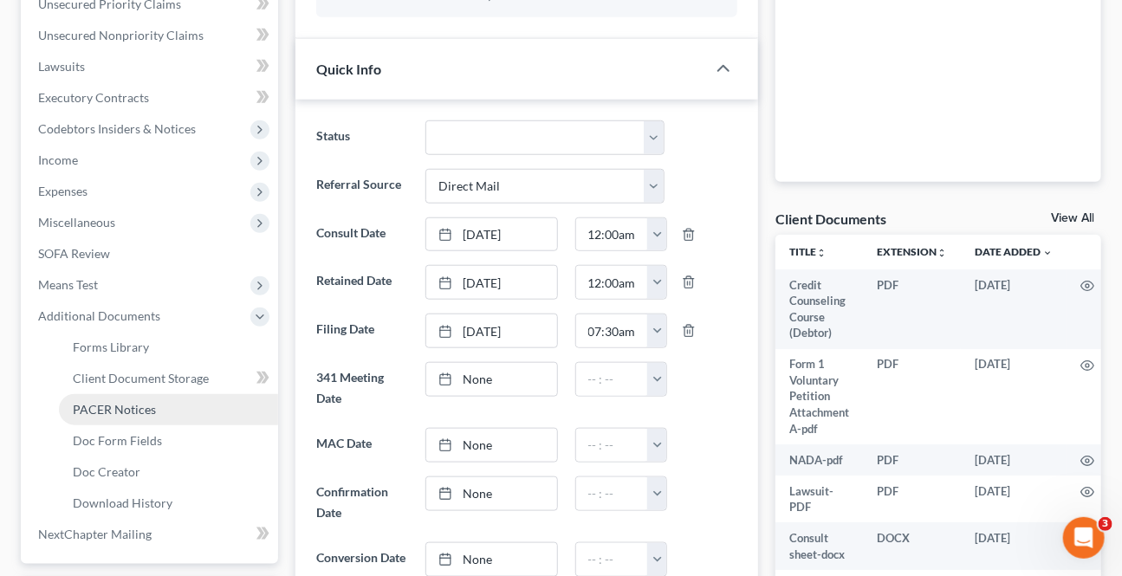
click at [92, 414] on span "PACER Notices" at bounding box center [114, 409] width 83 height 15
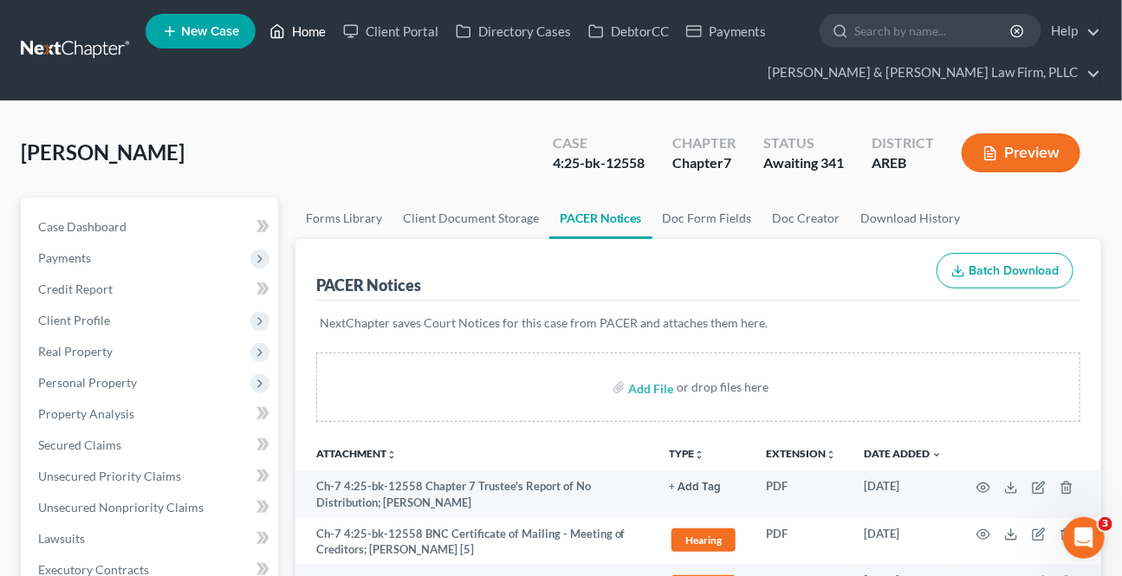
click at [308, 23] on link "Home" at bounding box center [298, 31] width 74 height 31
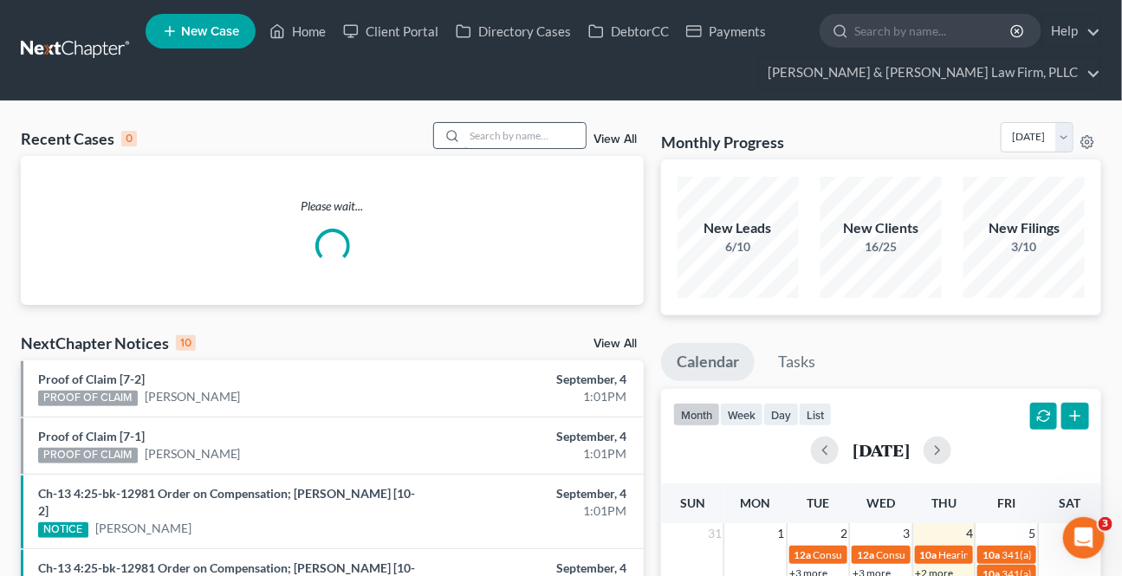
click at [485, 140] on input "search" at bounding box center [525, 135] width 121 height 25
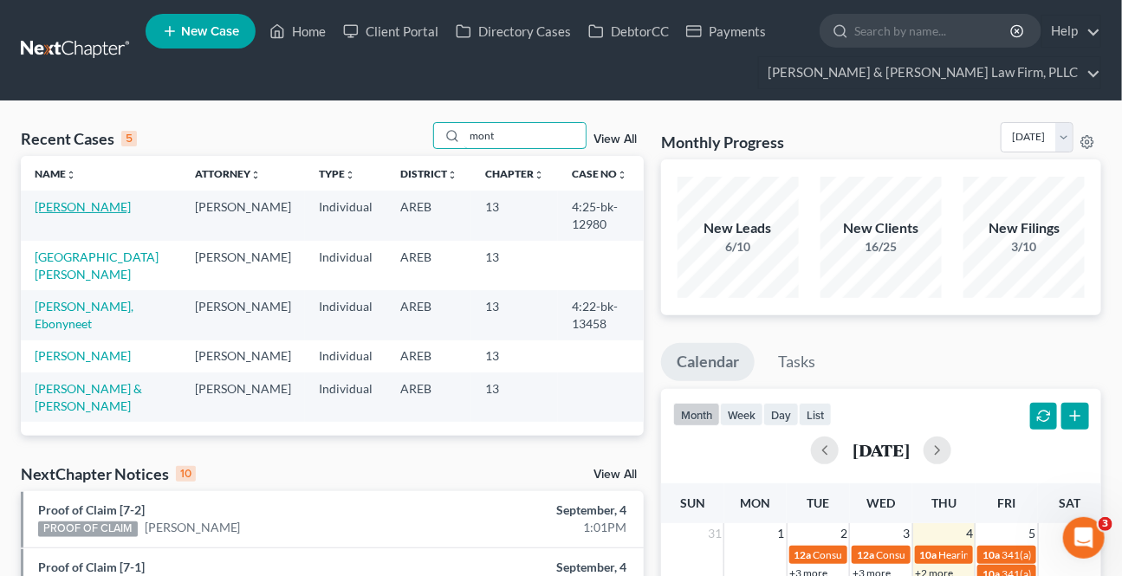
type input "mont"
click at [127, 207] on link "[PERSON_NAME]" at bounding box center [83, 206] width 96 height 15
select select "2"
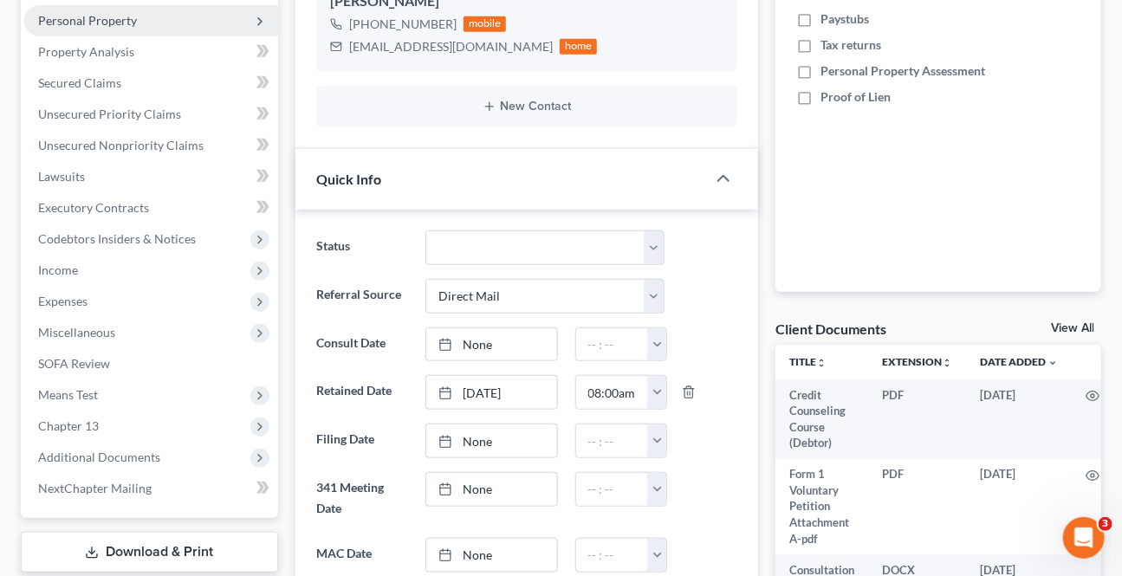
scroll to position [394, 0]
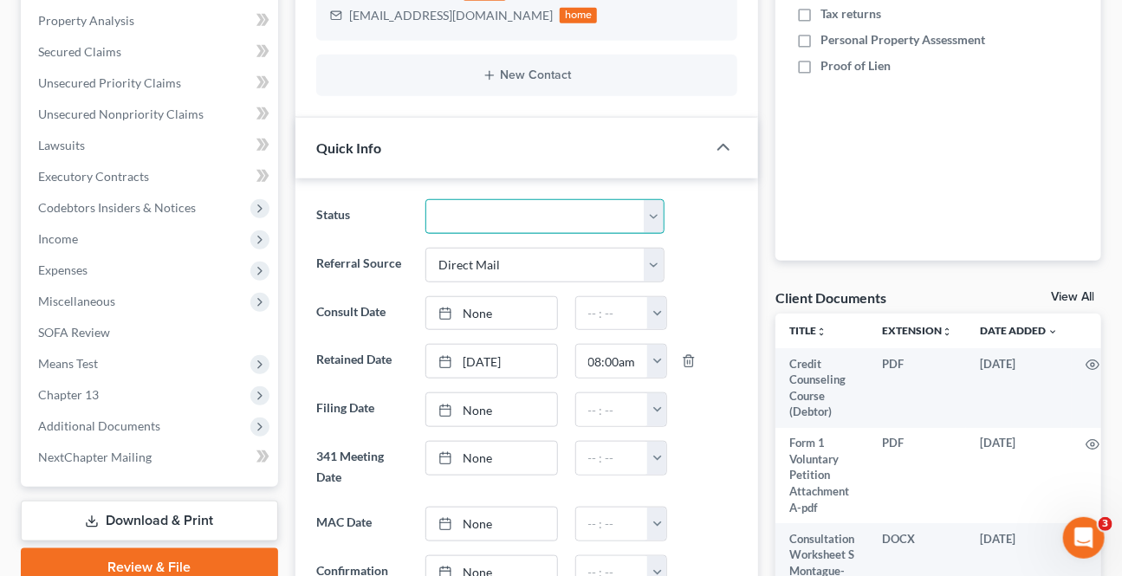
drag, startPoint x: 431, startPoint y: 220, endPoint x: 440, endPoint y: 230, distance: 13.5
click at [431, 220] on select "Awaiting 341 Chapter 7 - Attended Meeting Confirmed Discharged Dismissed New Co…" at bounding box center [545, 216] width 238 height 35
select select "0"
click at [426, 199] on select "Awaiting 341 Chapter 7 - Attended Meeting Confirmed Discharged Dismissed New Co…" at bounding box center [545, 216] width 238 height 35
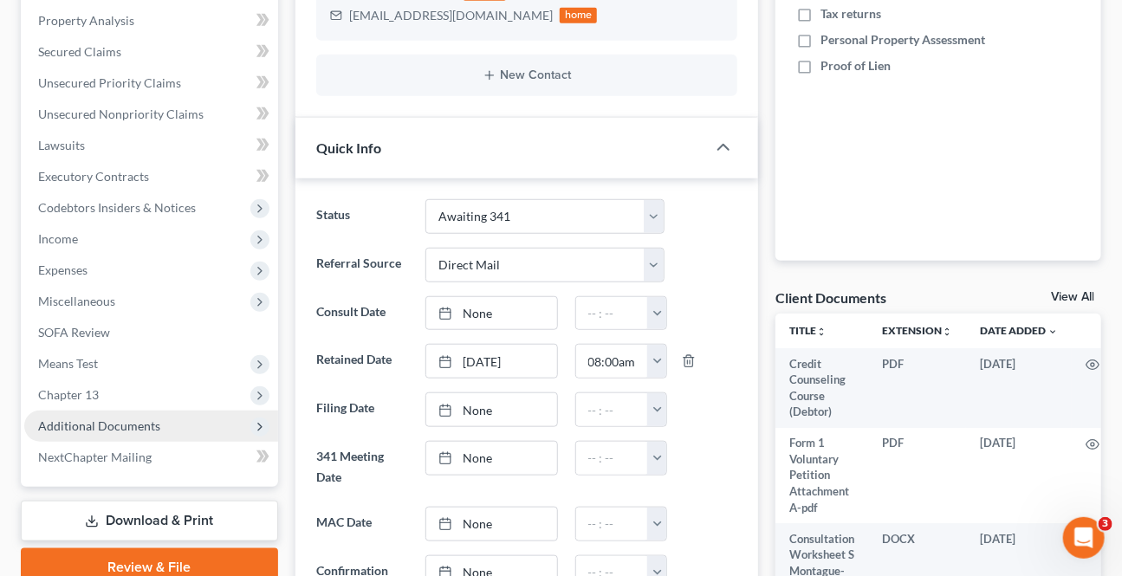
click at [140, 415] on span "Additional Documents" at bounding box center [151, 426] width 254 height 31
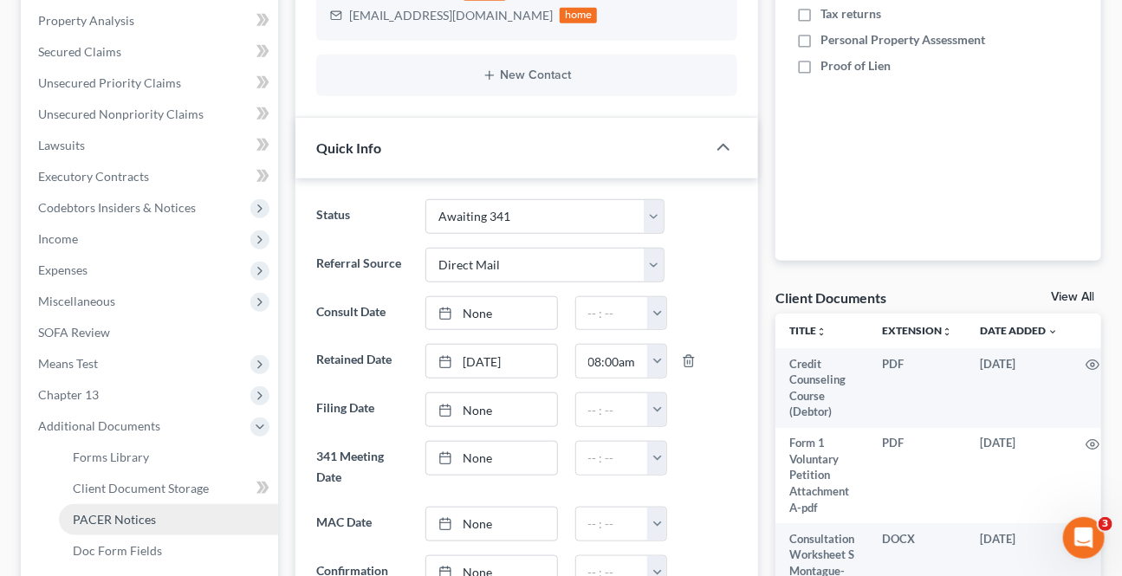
click at [165, 509] on link "PACER Notices" at bounding box center [168, 519] width 219 height 31
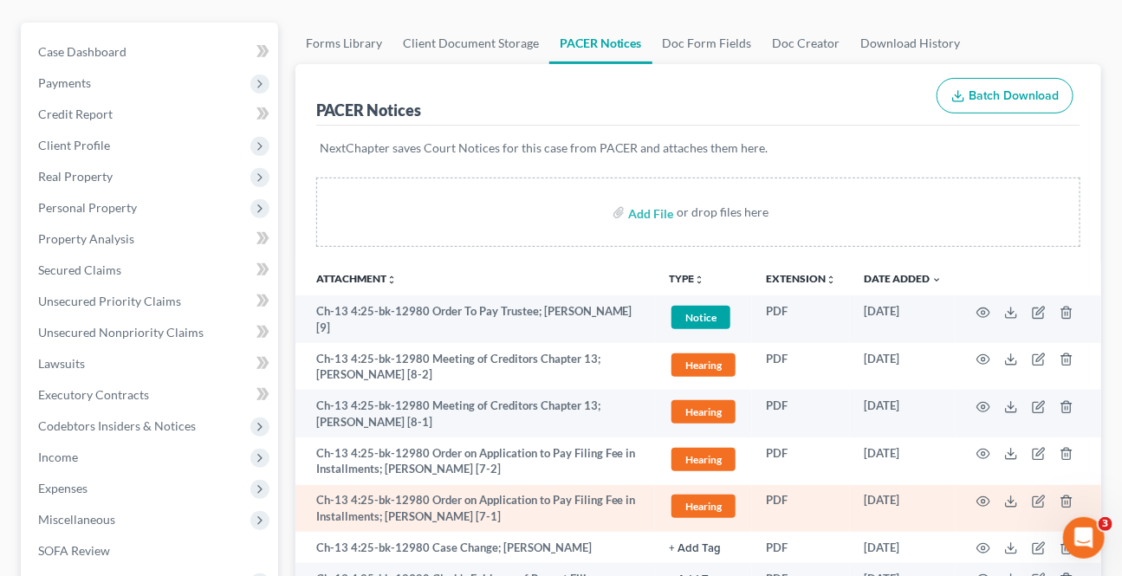
scroll to position [236, 0]
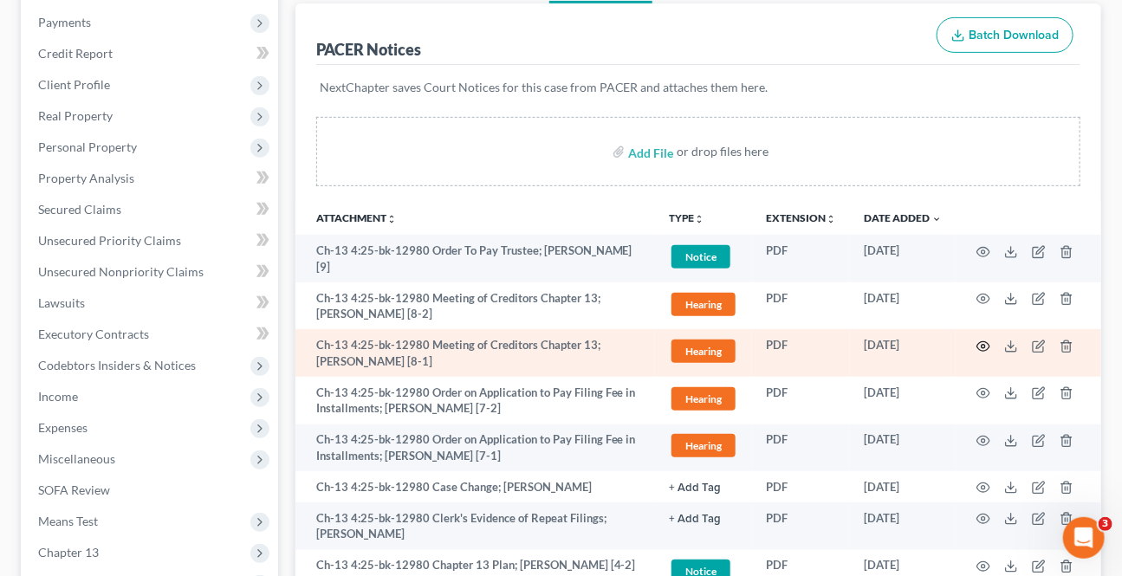
click at [986, 345] on circle "button" at bounding box center [983, 346] width 3 height 3
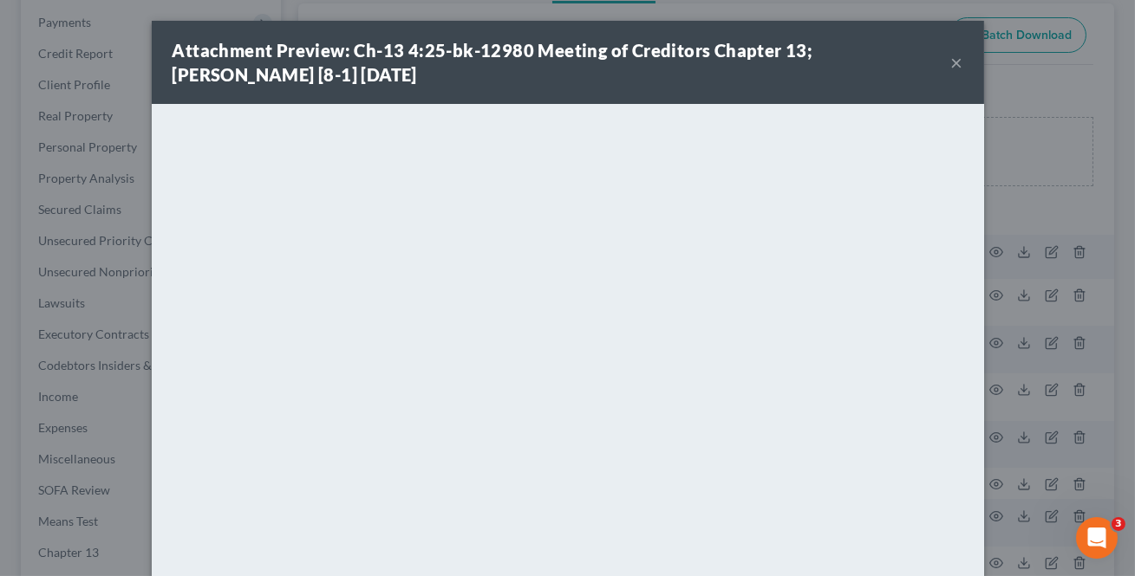
drag, startPoint x: 953, startPoint y: 61, endPoint x: 922, endPoint y: 103, distance: 52.7
click at [953, 62] on button "×" at bounding box center [957, 62] width 12 height 21
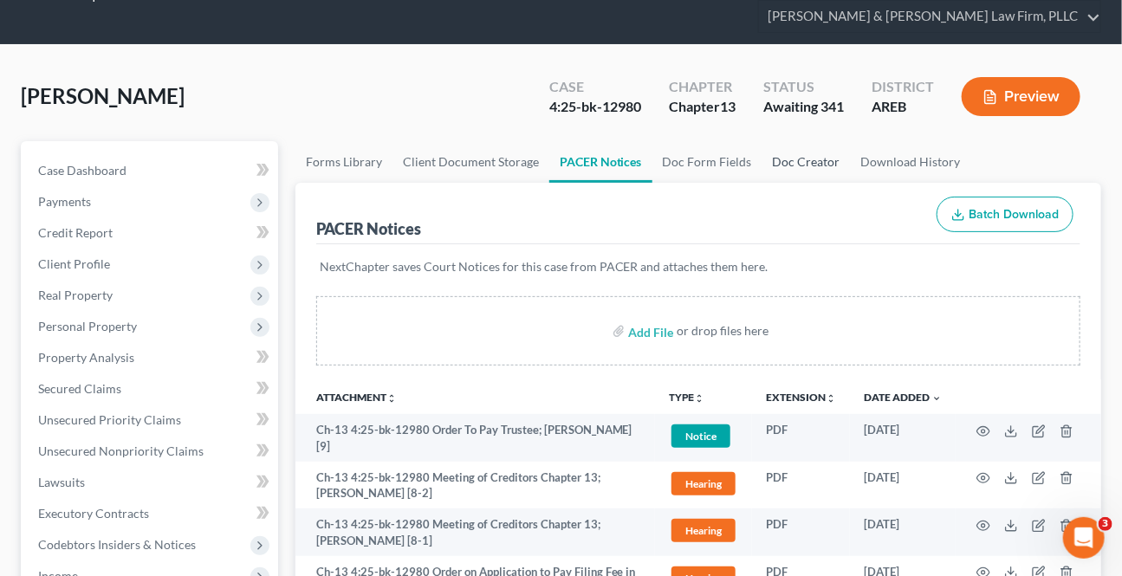
scroll to position [0, 0]
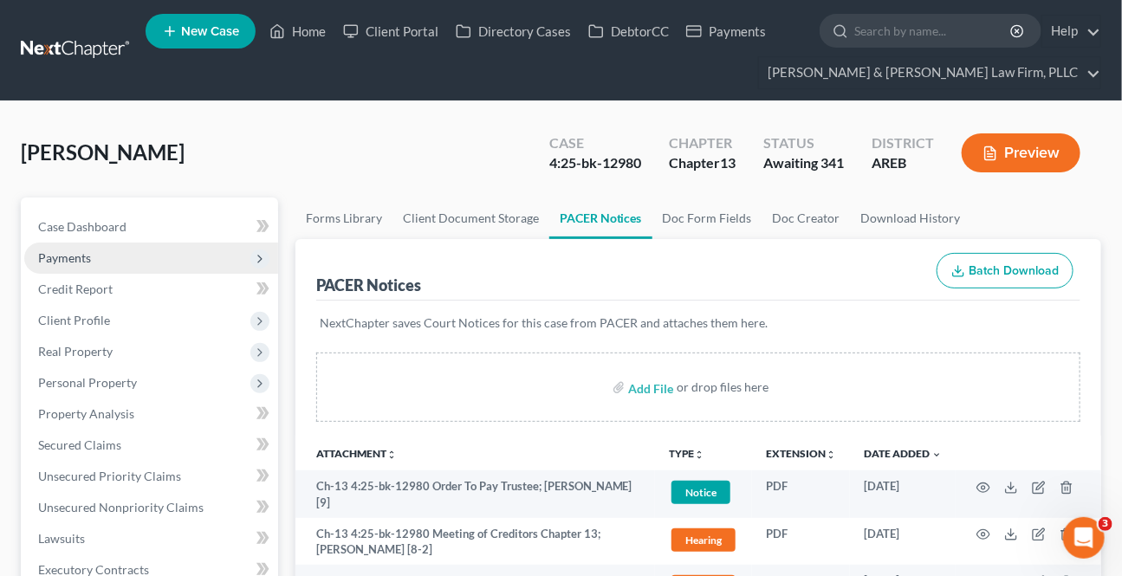
click at [110, 258] on span "Payments" at bounding box center [151, 258] width 254 height 31
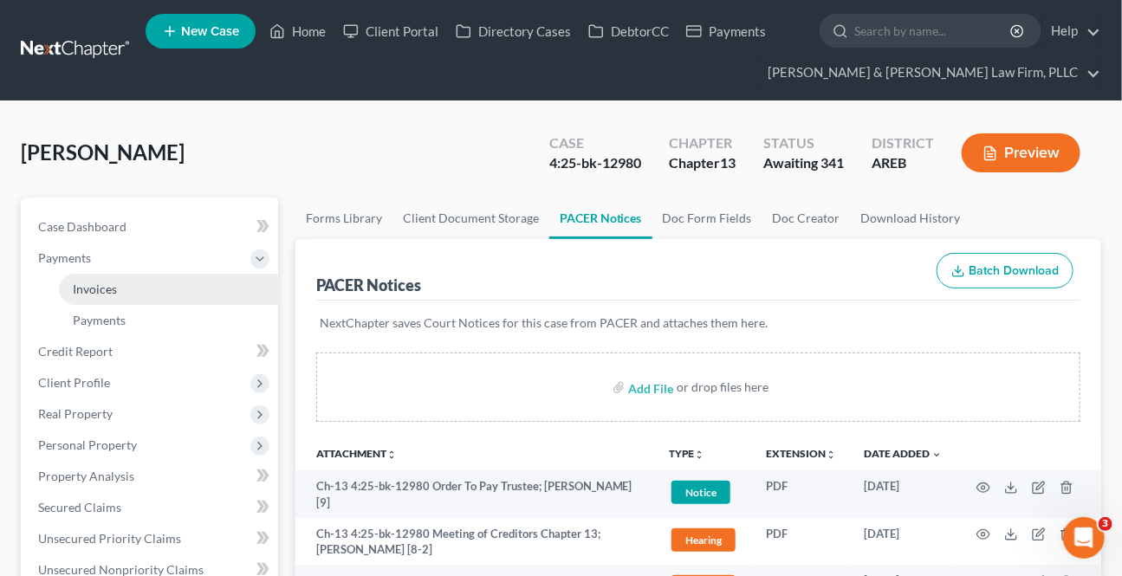
click at [112, 294] on span "Invoices" at bounding box center [95, 289] width 44 height 15
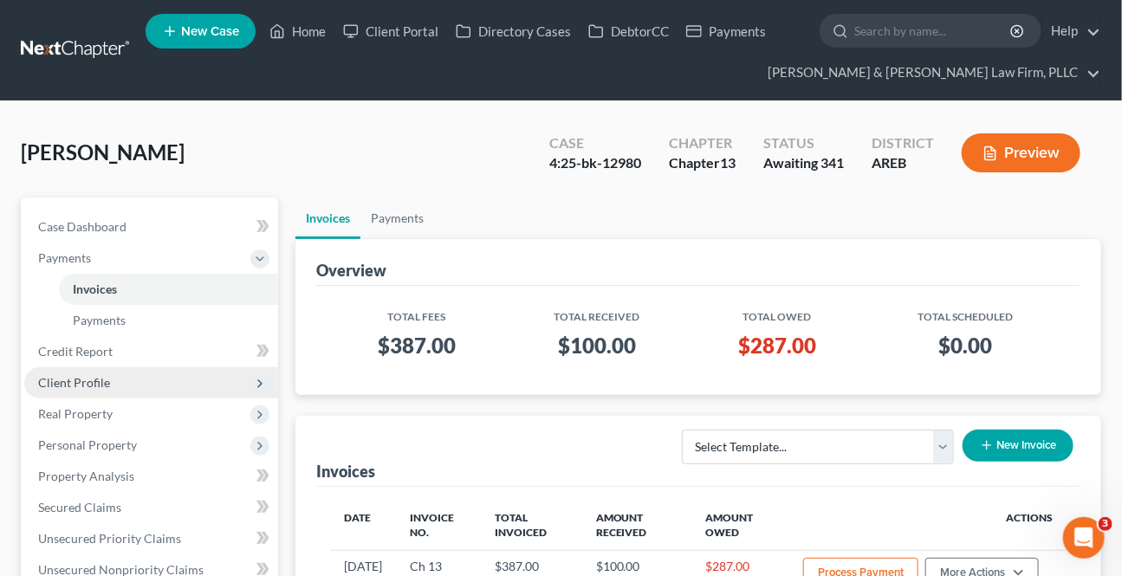
click at [85, 385] on span "Client Profile" at bounding box center [74, 382] width 72 height 15
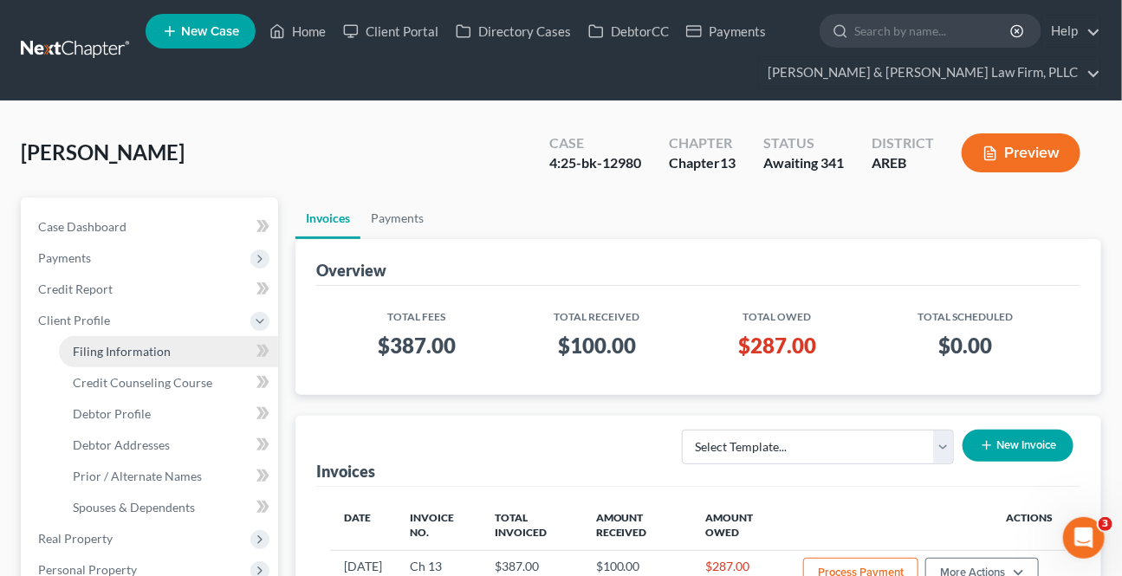
click at [118, 355] on span "Filing Information" at bounding box center [122, 351] width 98 height 15
select select "1"
select select "0"
select select "3"
select select "5"
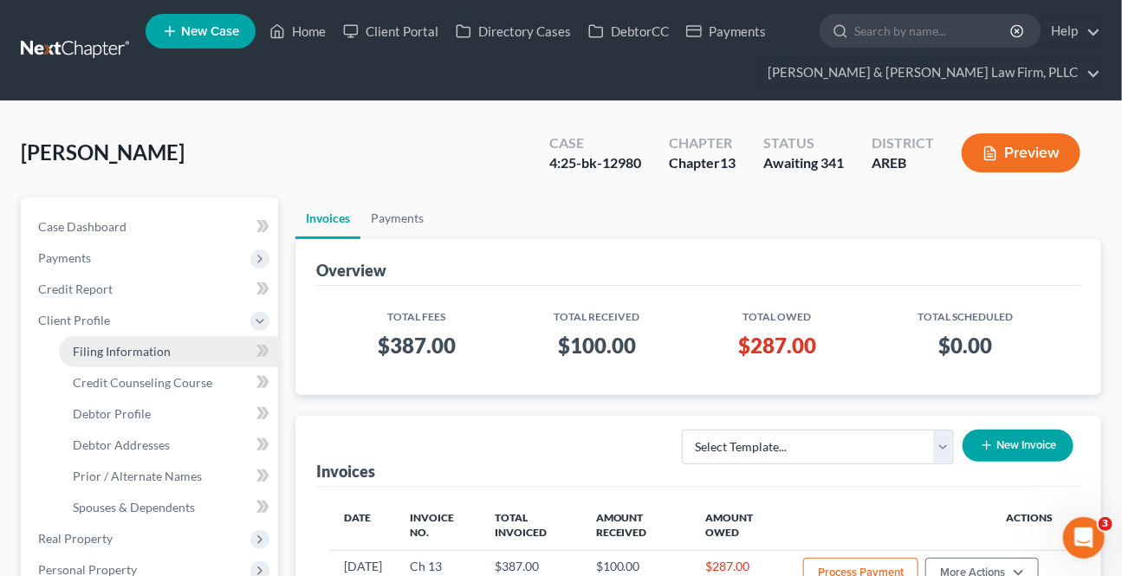
select select "0"
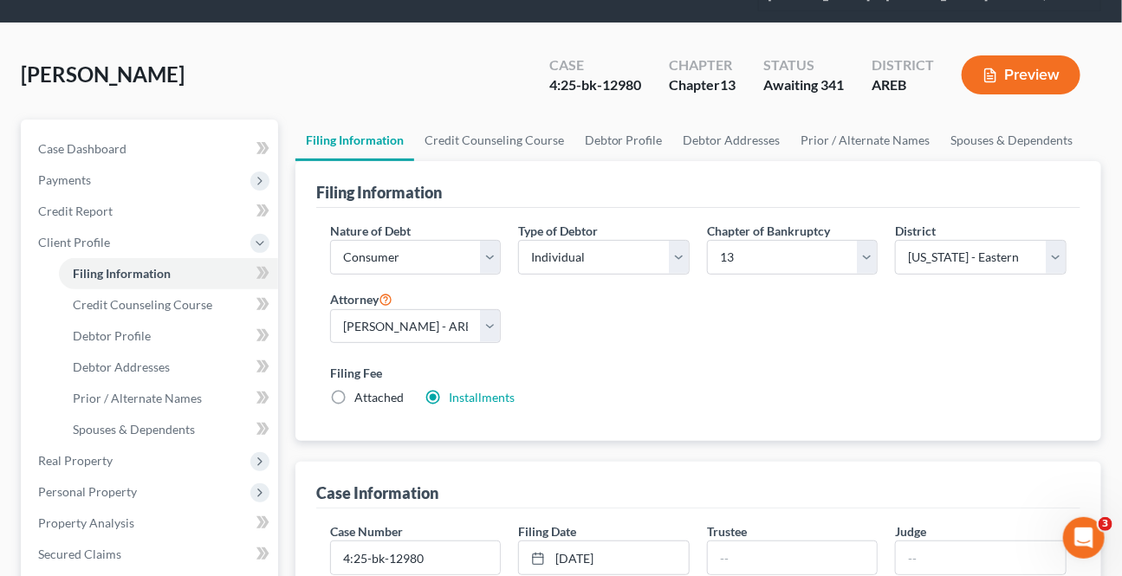
scroll to position [315, 0]
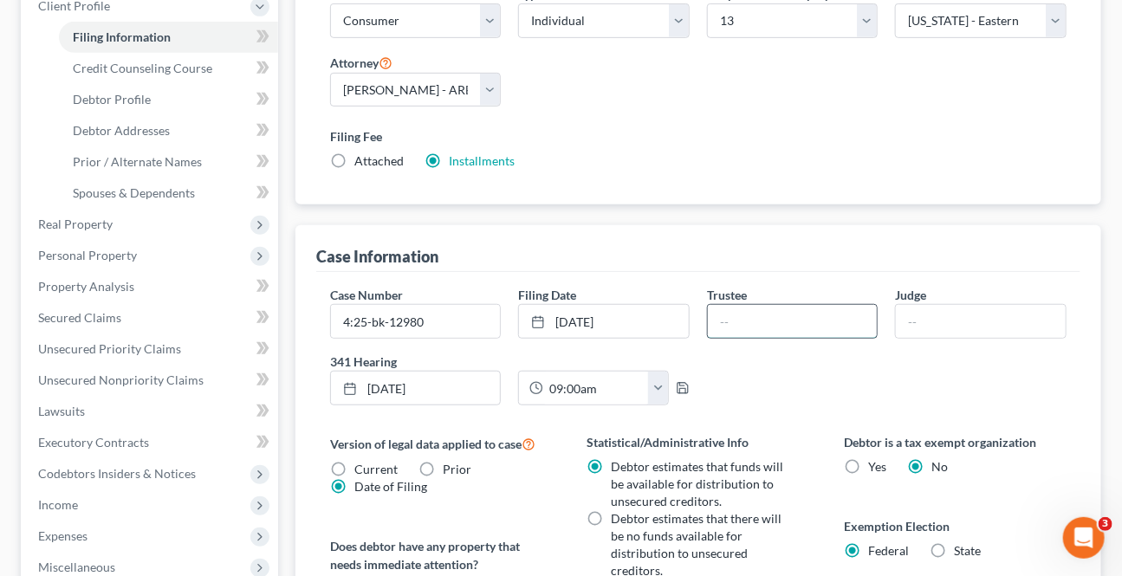
click at [818, 328] on input "text" at bounding box center [793, 321] width 170 height 33
type input "[PERSON_NAME]"
click at [935, 325] on input "text" at bounding box center [981, 321] width 170 height 33
type input "[PERSON_NAME]"
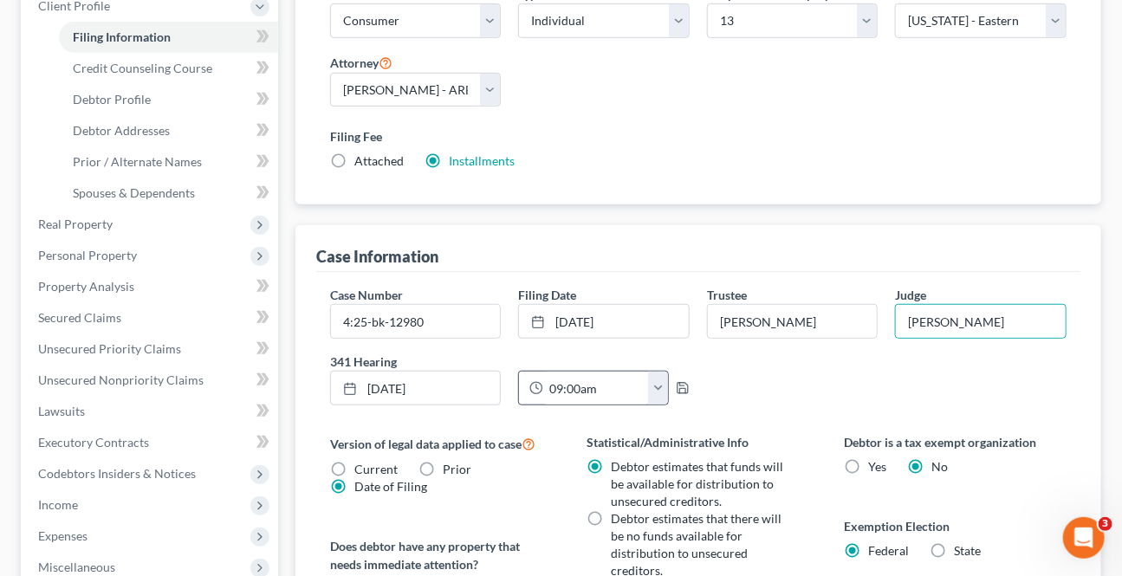
drag, startPoint x: 914, startPoint y: 414, endPoint x: 664, endPoint y: 381, distance: 252.8
click at [914, 413] on div "Case Number 4:25-bk-12980 Filing Date [DATE] close Date [DATE] Time 12:00 AM ch…" at bounding box center [699, 352] width 754 height 133
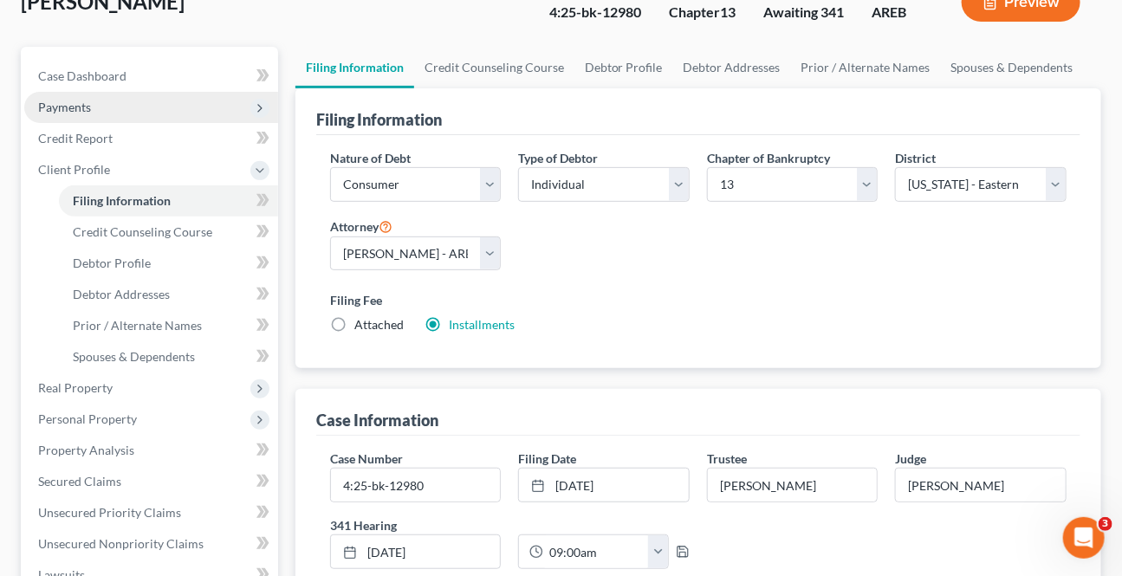
scroll to position [0, 0]
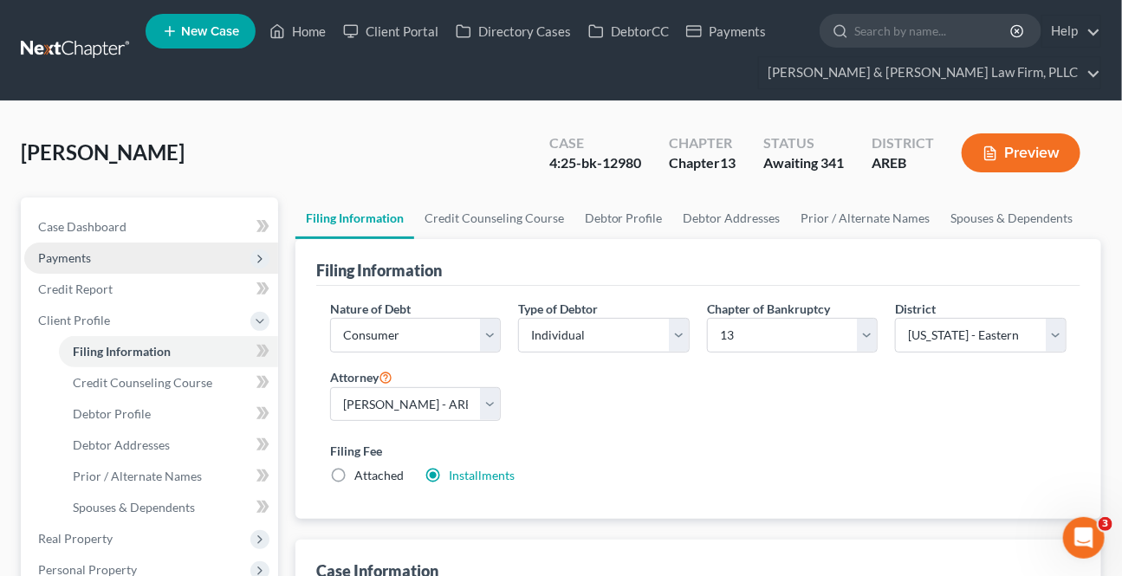
click at [93, 261] on span "Payments" at bounding box center [151, 258] width 254 height 31
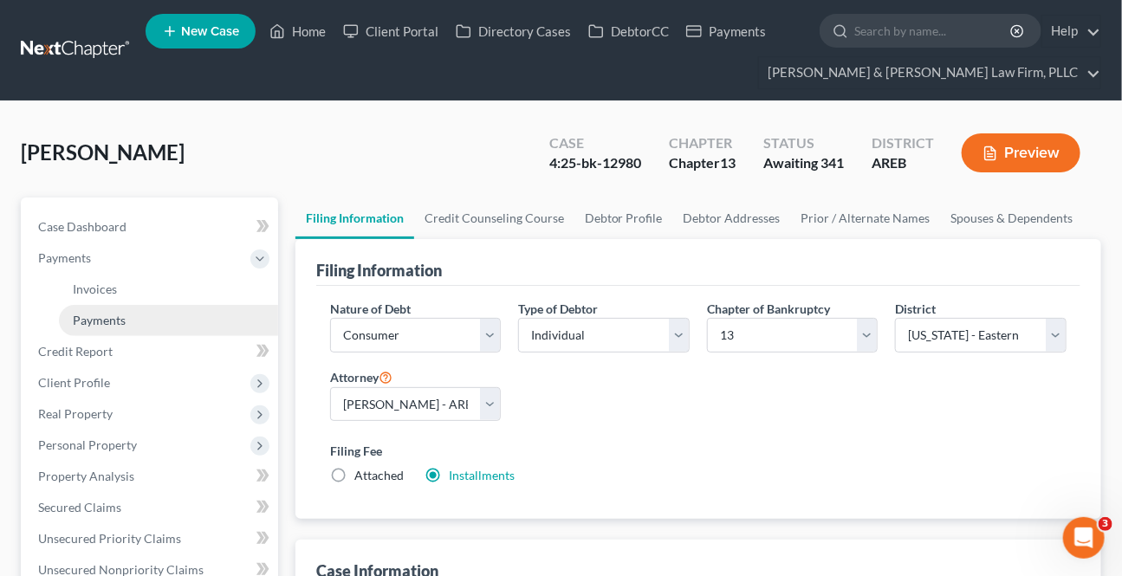
click at [98, 323] on span "Payments" at bounding box center [99, 320] width 53 height 15
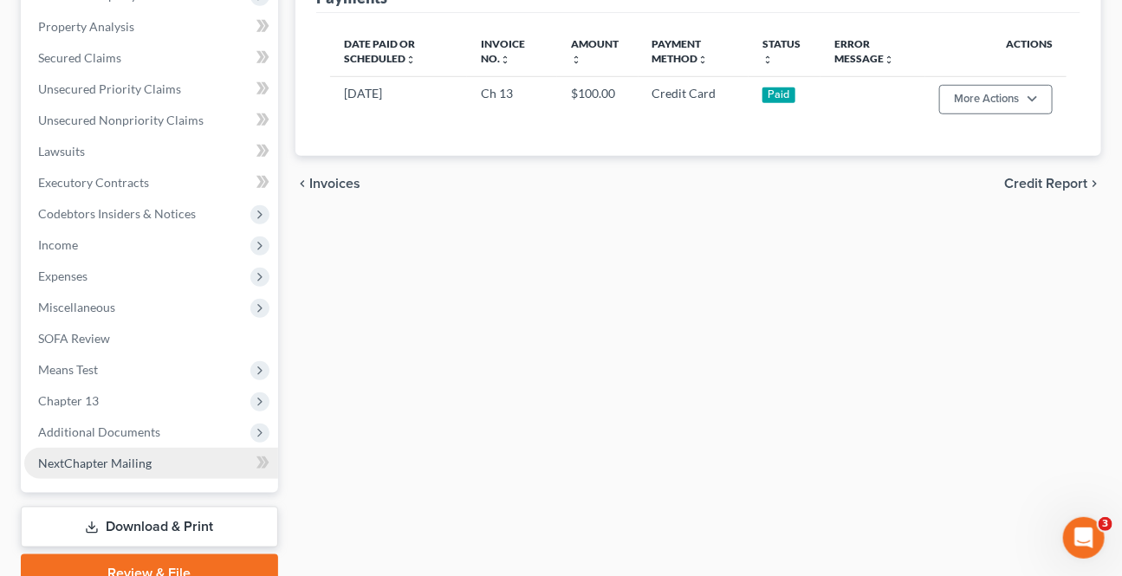
scroll to position [472, 0]
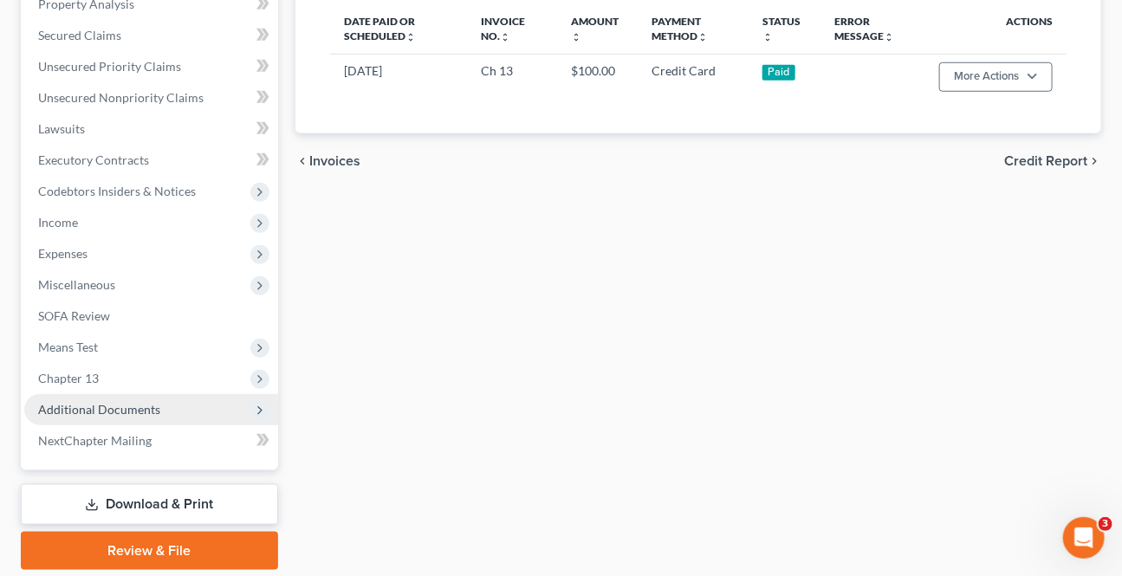
click at [112, 407] on span "Additional Documents" at bounding box center [99, 409] width 122 height 15
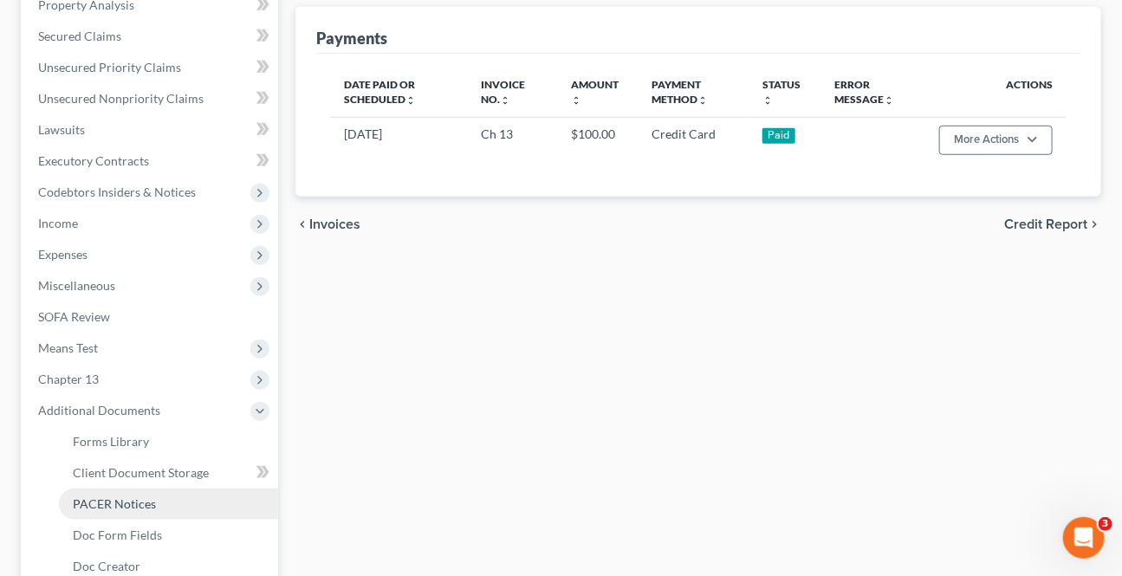
click at [135, 497] on span "PACER Notices" at bounding box center [114, 504] width 83 height 15
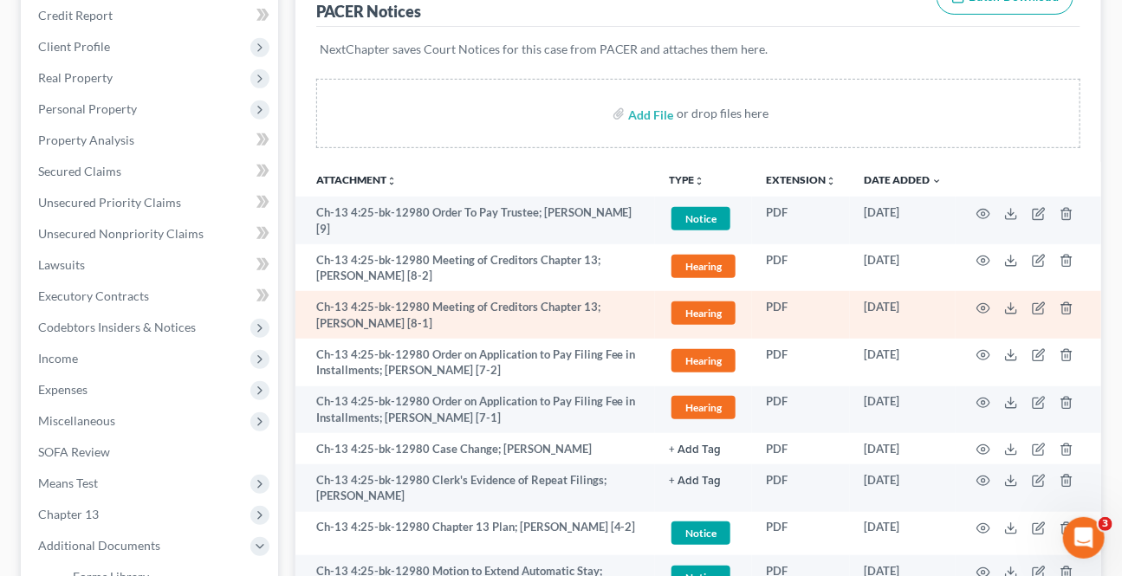
scroll to position [273, 0]
click at [986, 307] on icon "button" at bounding box center [984, 310] width 14 height 14
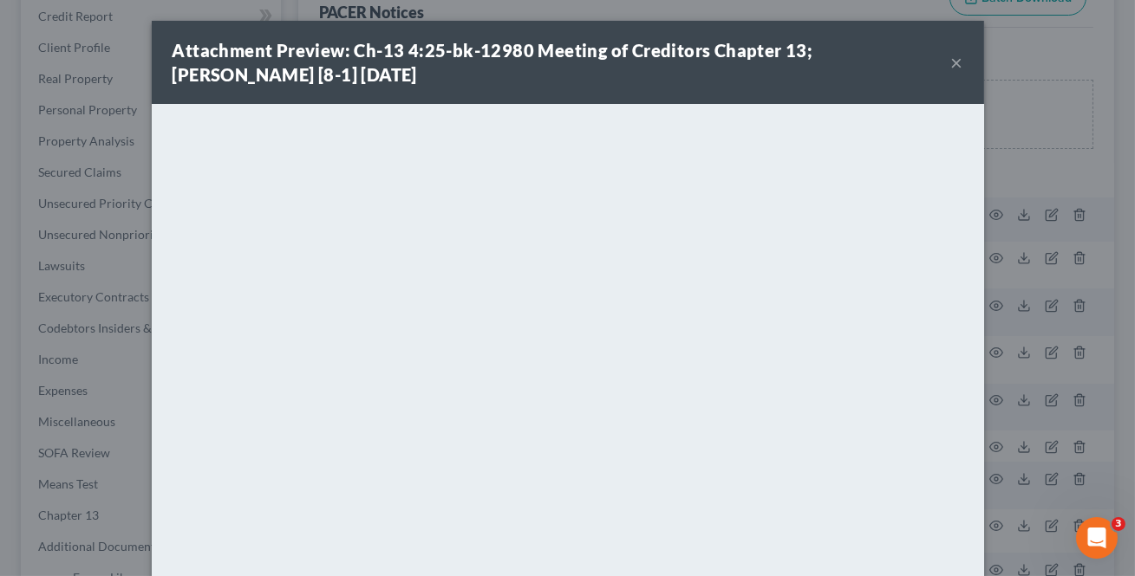
drag, startPoint x: 950, startPoint y: 57, endPoint x: 975, endPoint y: 233, distance: 177.7
click at [951, 56] on button "×" at bounding box center [957, 62] width 12 height 21
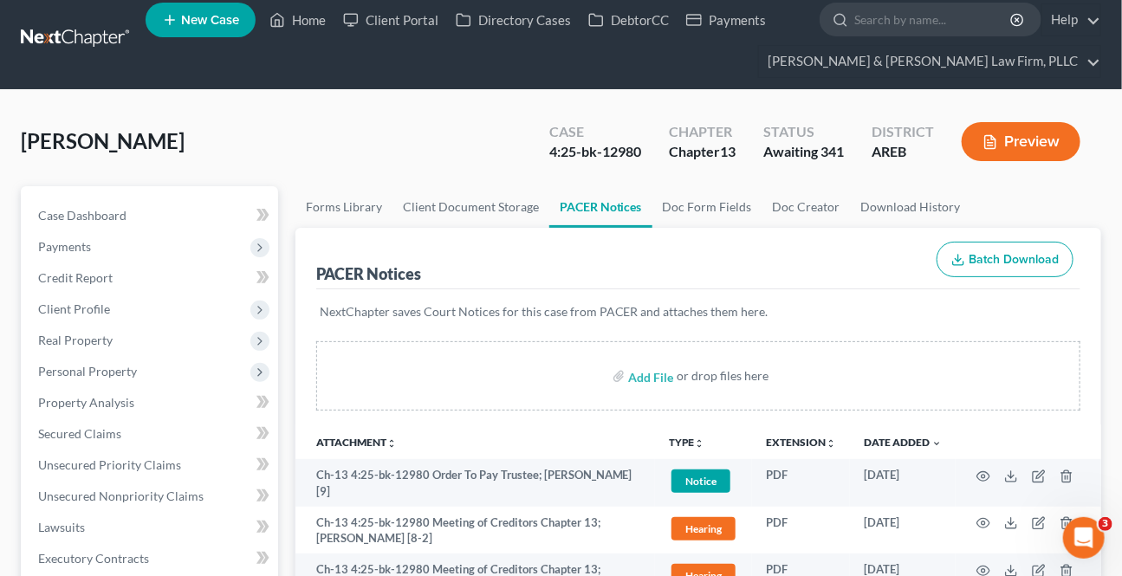
scroll to position [0, 0]
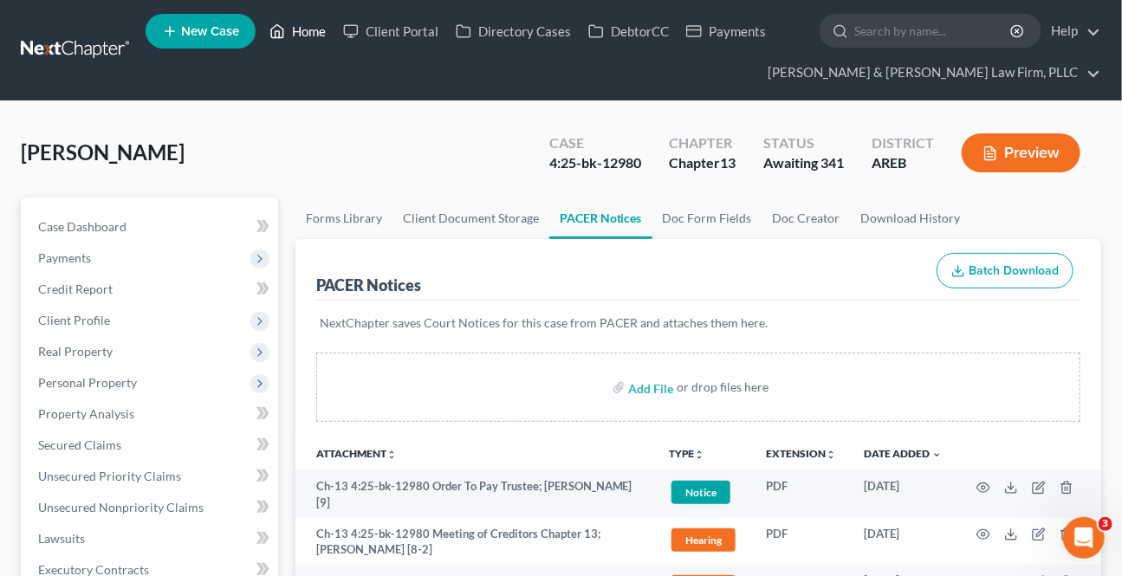
click at [295, 29] on link "Home" at bounding box center [298, 31] width 74 height 31
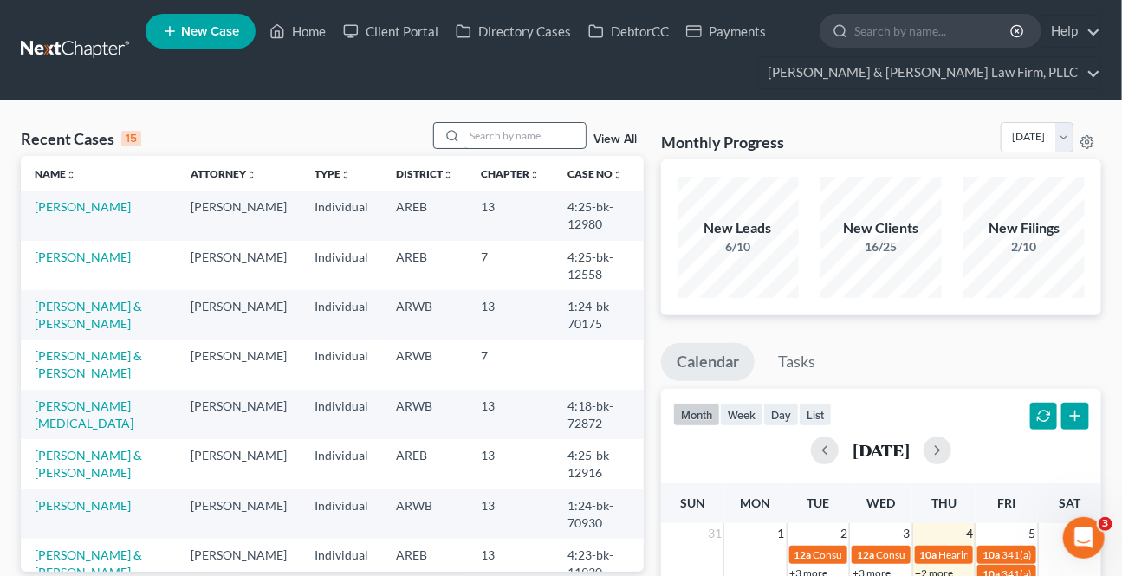
drag, startPoint x: 503, startPoint y: 143, endPoint x: 522, endPoint y: 148, distance: 19.8
click at [503, 143] on input "search" at bounding box center [525, 135] width 121 height 25
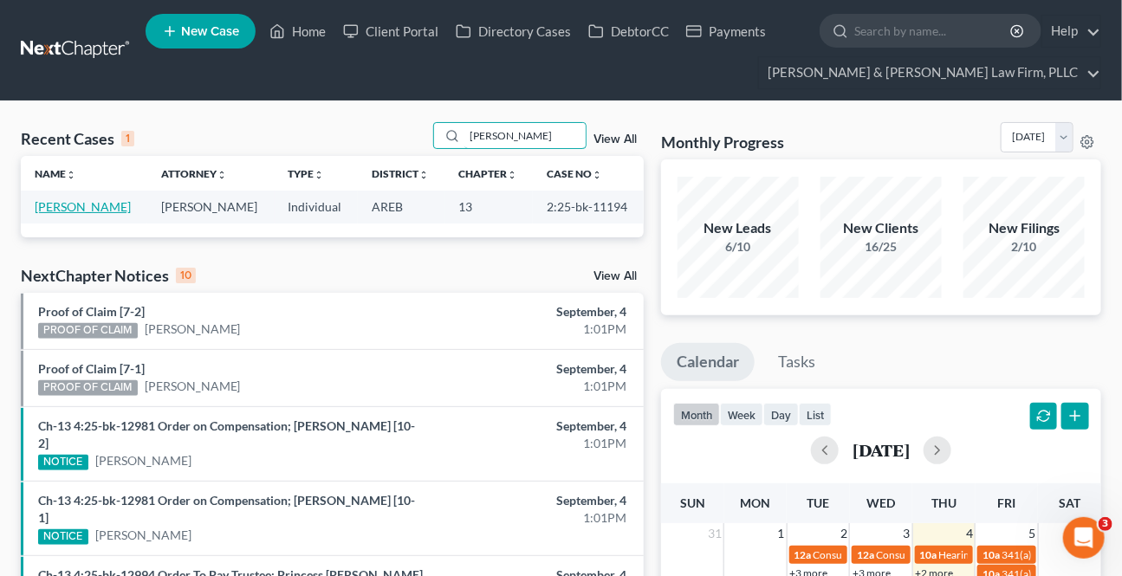
type input "[PERSON_NAME]"
click at [95, 205] on link "[PERSON_NAME]" at bounding box center [83, 206] width 96 height 15
select select "3"
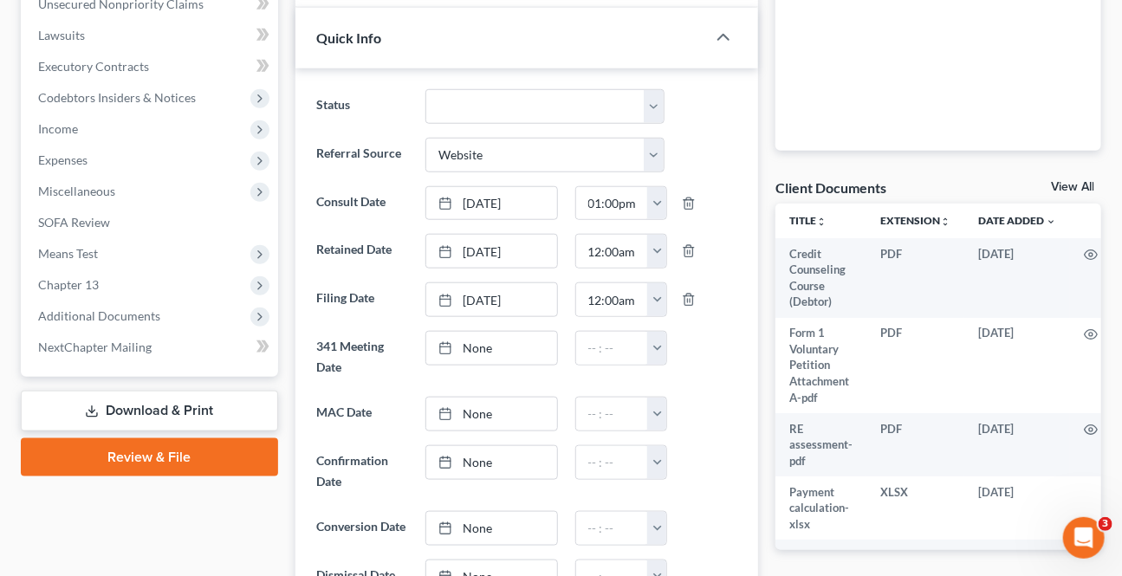
scroll to position [472, 0]
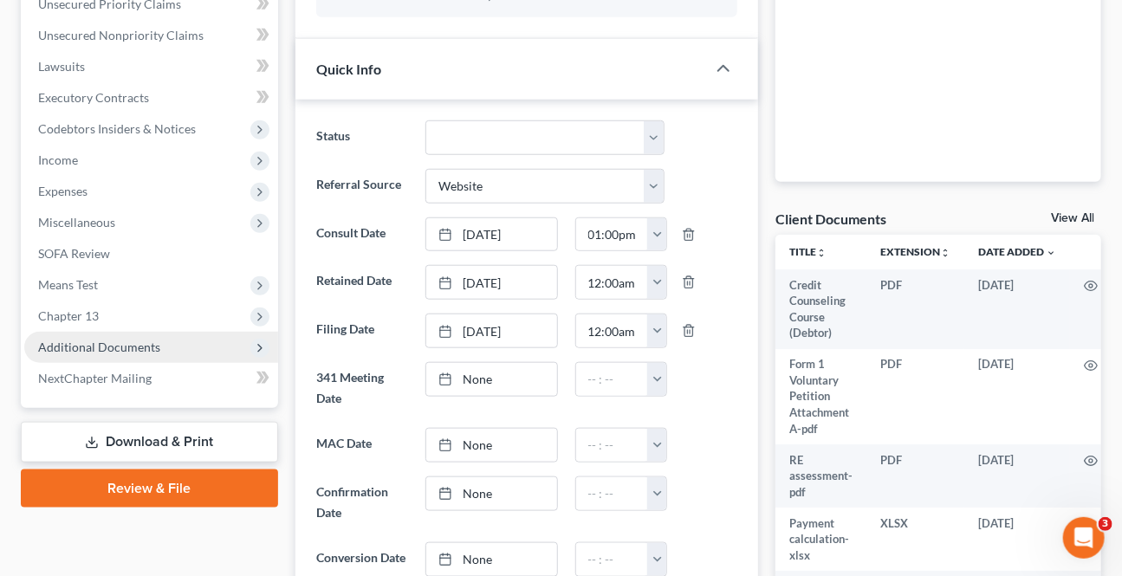
click at [186, 342] on span "Additional Documents" at bounding box center [151, 347] width 254 height 31
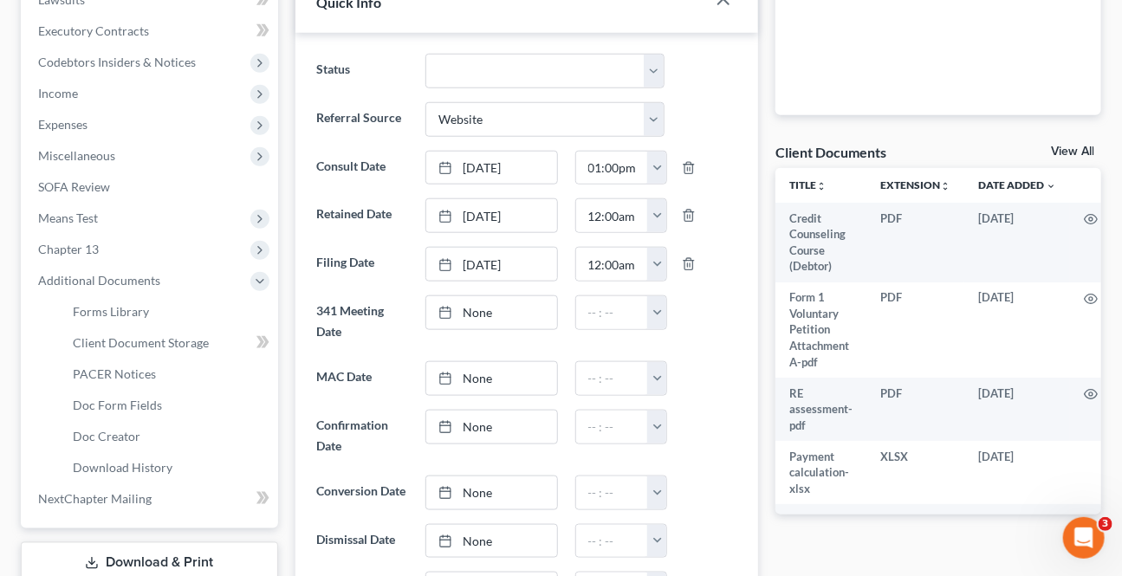
scroll to position [630, 0]
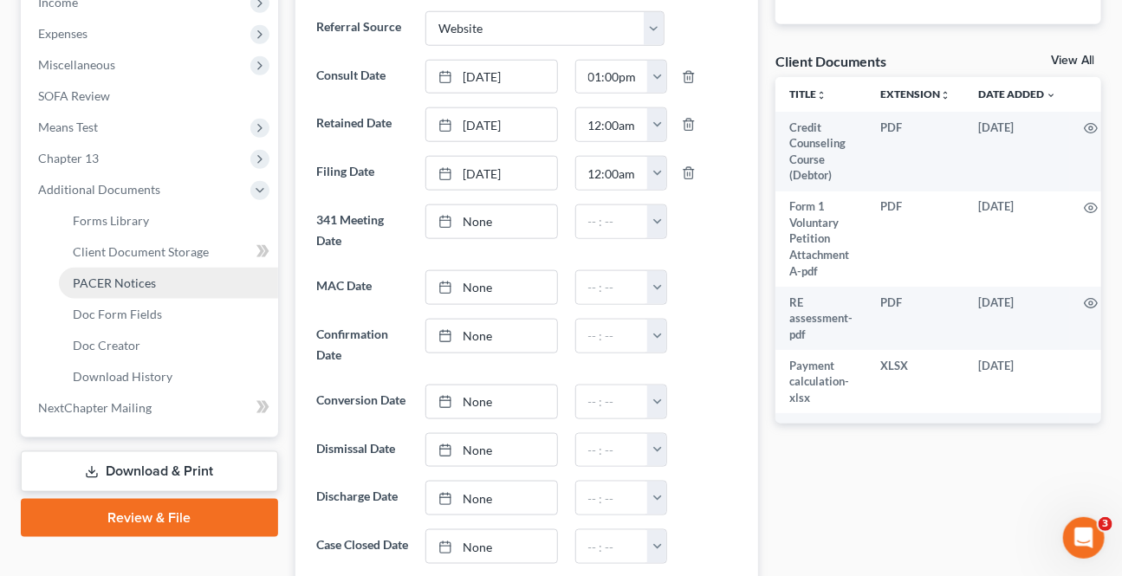
click at [97, 286] on span "PACER Notices" at bounding box center [114, 283] width 83 height 15
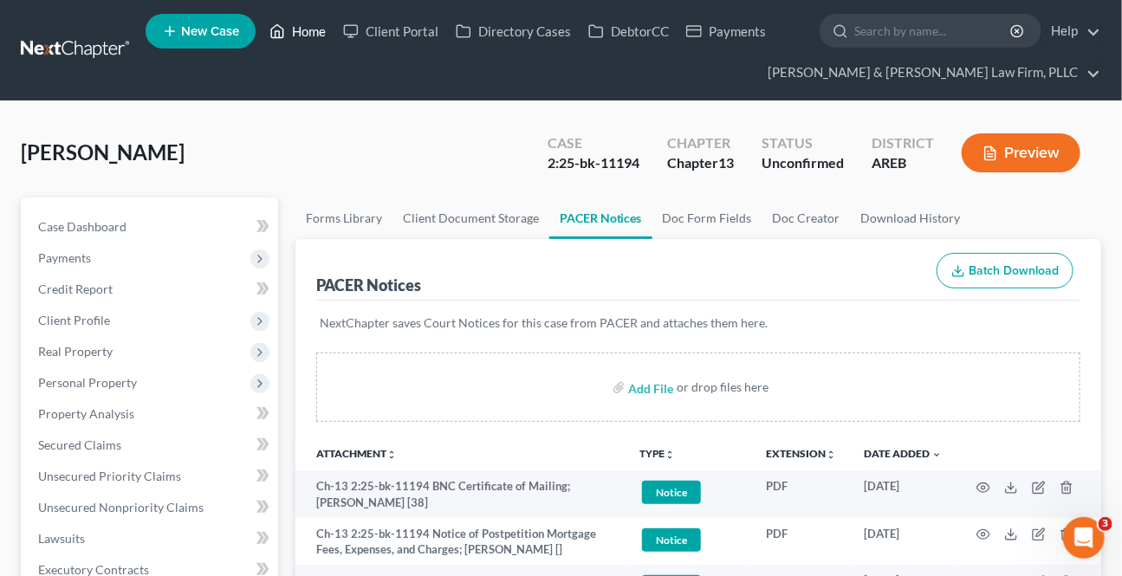
click at [316, 39] on link "Home" at bounding box center [298, 31] width 74 height 31
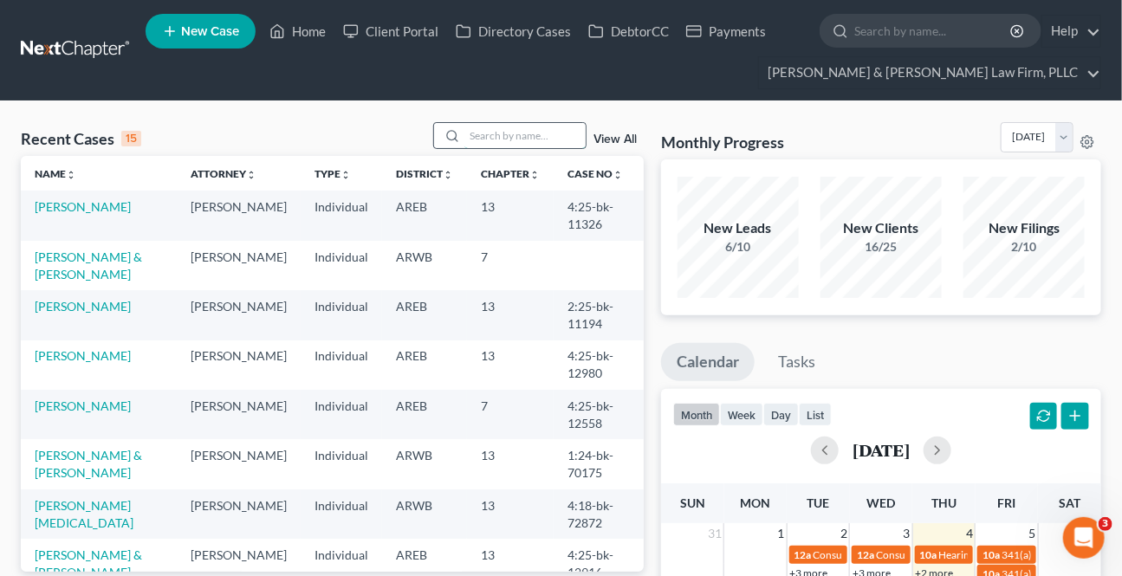
click at [500, 133] on input "search" at bounding box center [525, 135] width 121 height 25
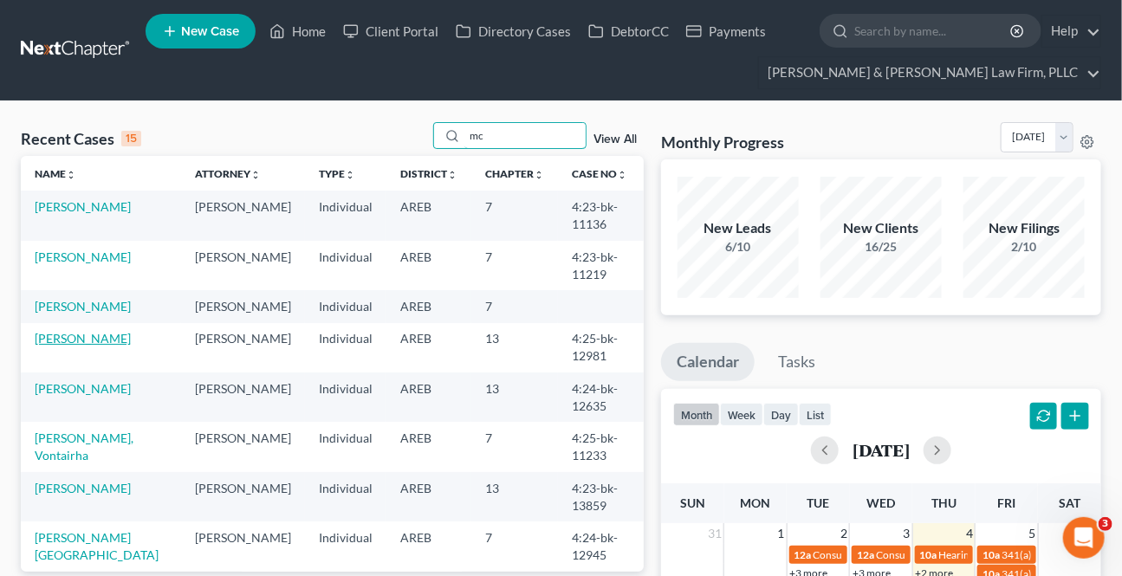
type input "mc"
click at [88, 346] on link "[PERSON_NAME]" at bounding box center [83, 338] width 96 height 15
select select "1"
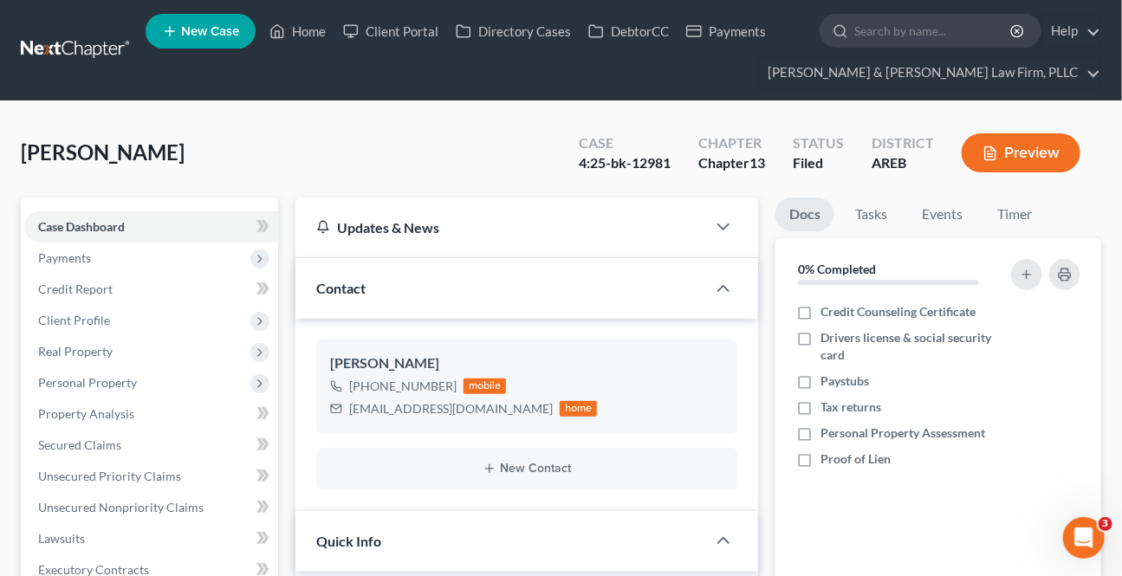
scroll to position [394, 0]
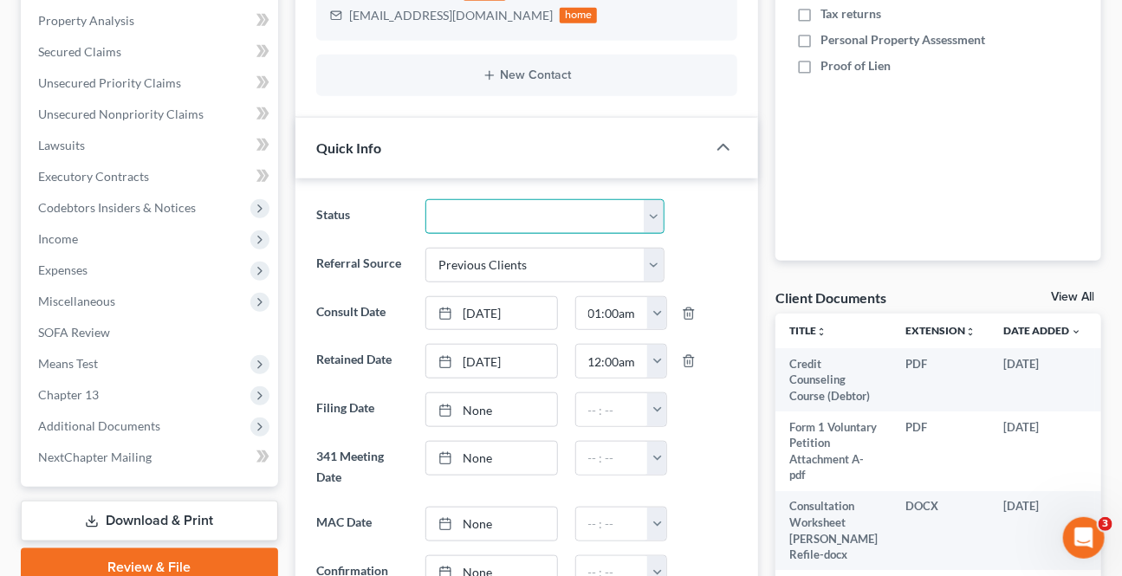
drag, startPoint x: 478, startPoint y: 217, endPoint x: 469, endPoint y: 231, distance: 16.8
click at [478, 217] on select "Awaiting 341 Chapter 7 - Attended Meeting Confirmed Discharged Dismissed New Co…" at bounding box center [545, 216] width 238 height 35
select select "0"
click at [426, 199] on select "Awaiting 341 Chapter 7 - Attended Meeting Confirmed Discharged Dismissed New Co…" at bounding box center [545, 216] width 238 height 35
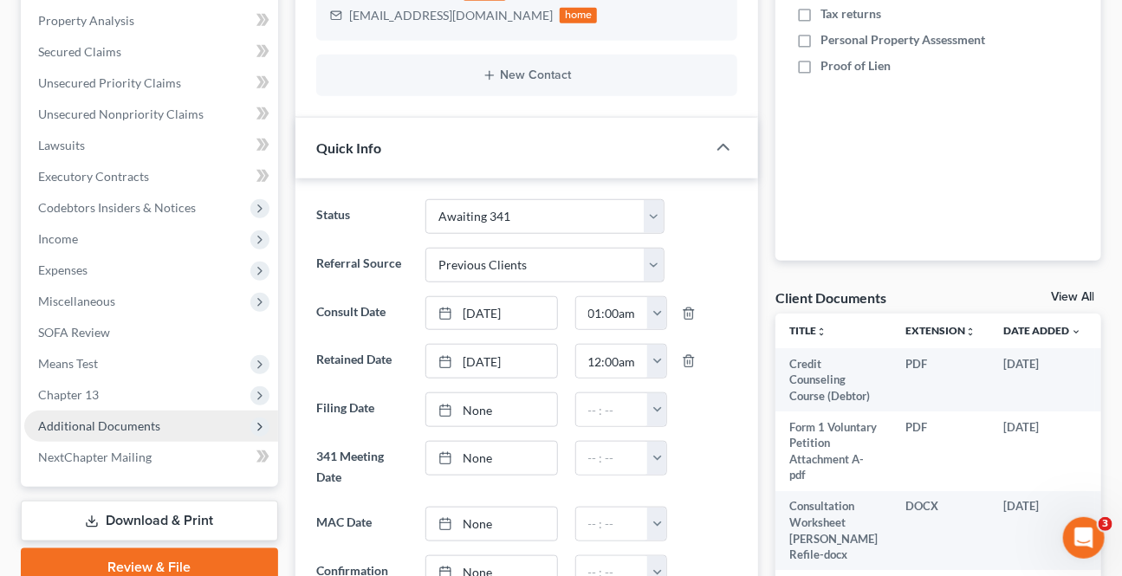
click at [152, 424] on span "Additional Documents" at bounding box center [99, 426] width 122 height 15
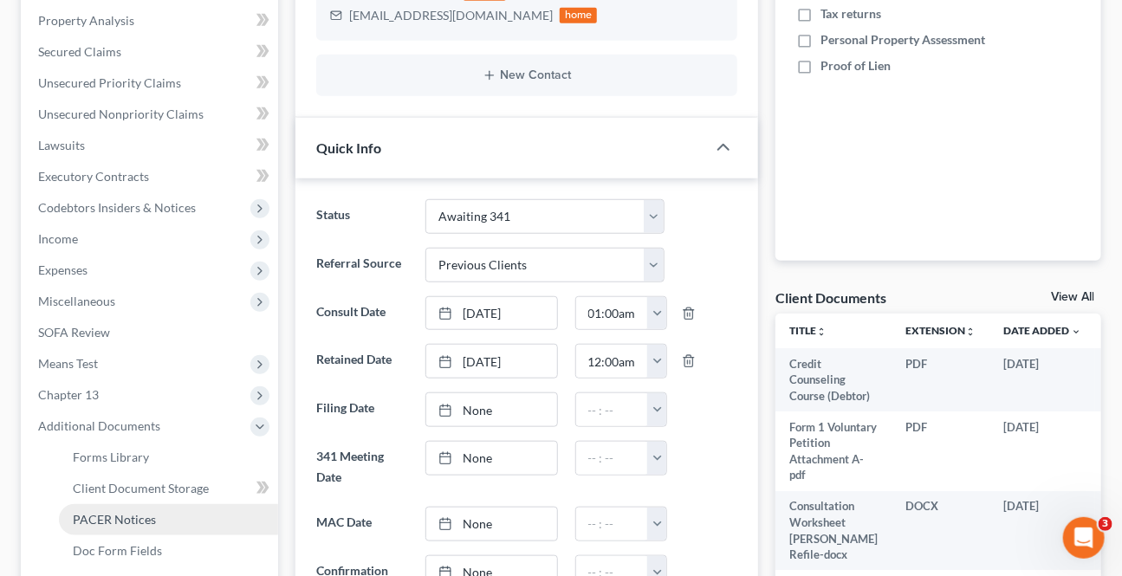
click at [129, 508] on link "PACER Notices" at bounding box center [168, 519] width 219 height 31
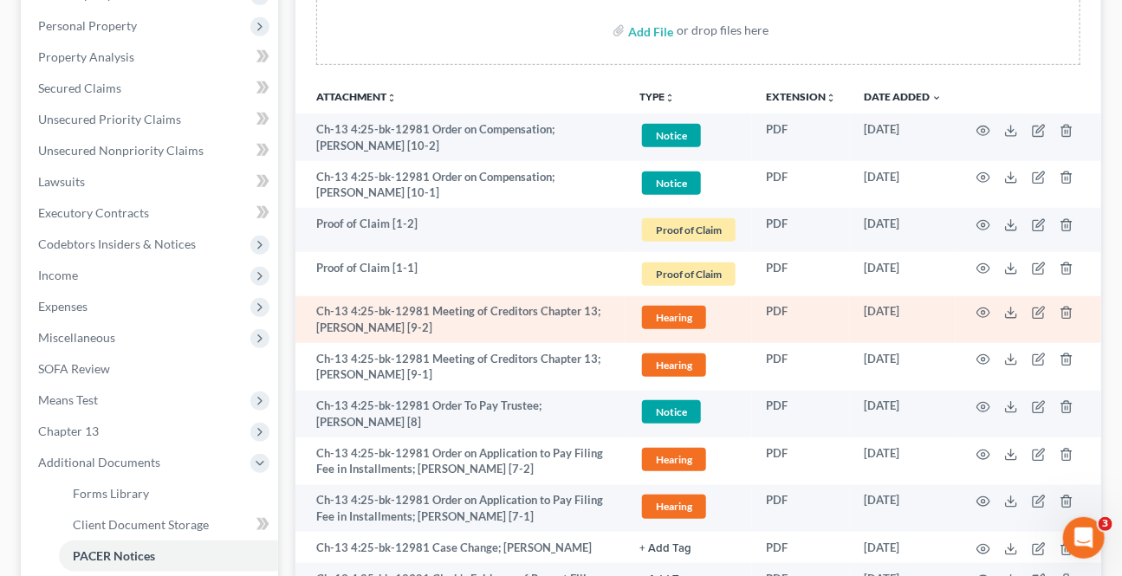
scroll to position [394, 0]
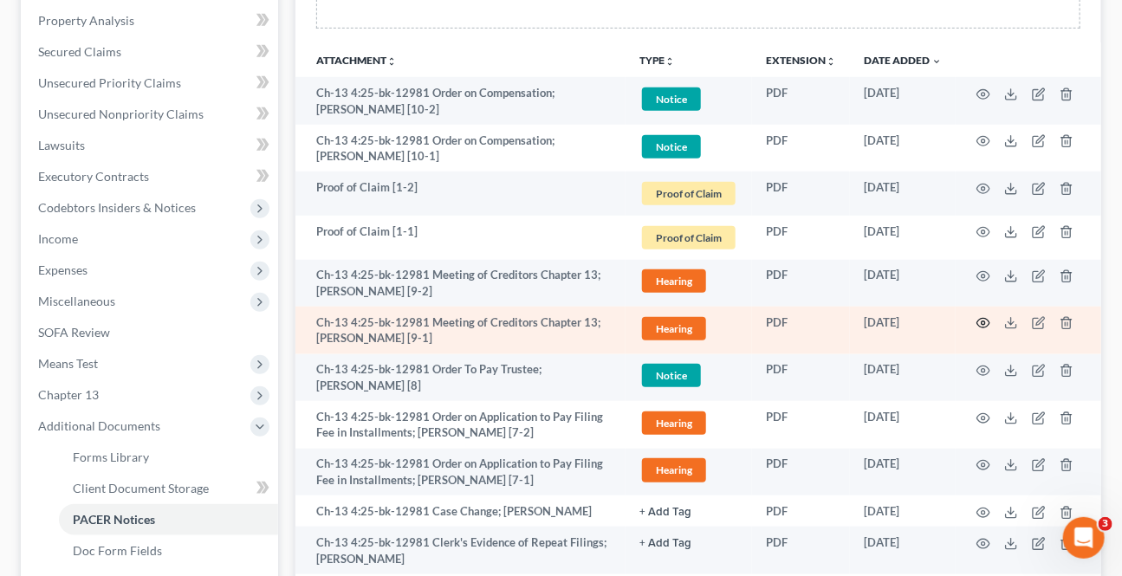
click at [984, 322] on icon "button" at bounding box center [984, 323] width 14 height 14
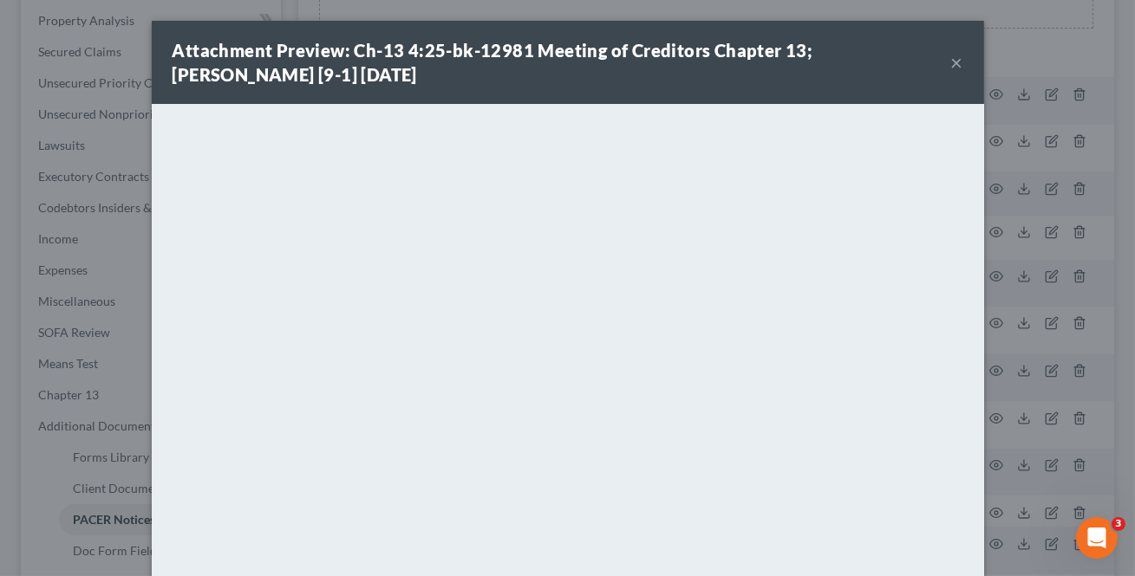
click at [951, 68] on button "×" at bounding box center [957, 62] width 12 height 21
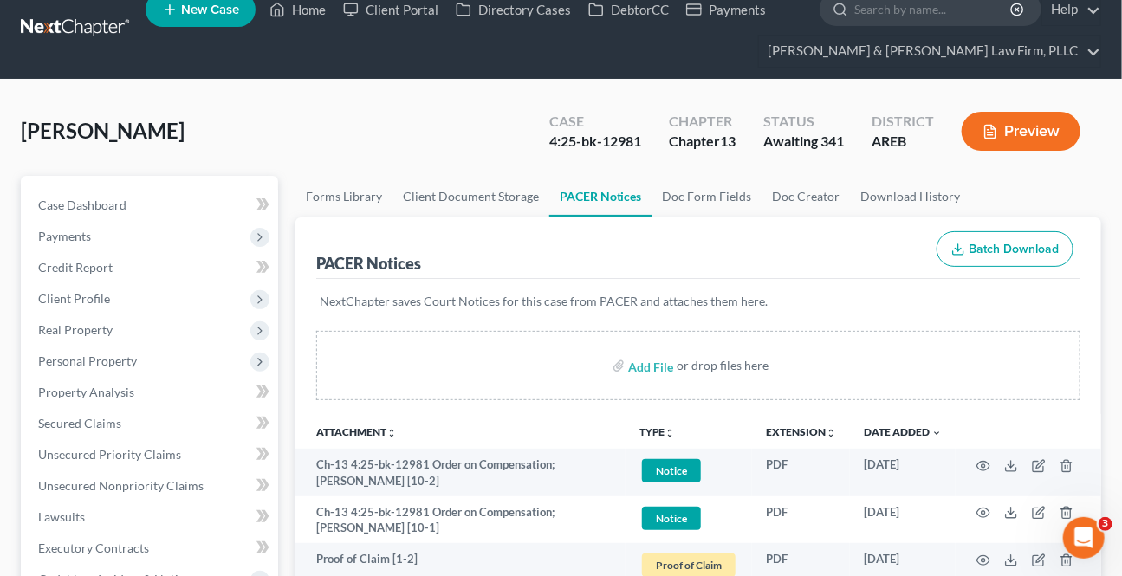
scroll to position [0, 0]
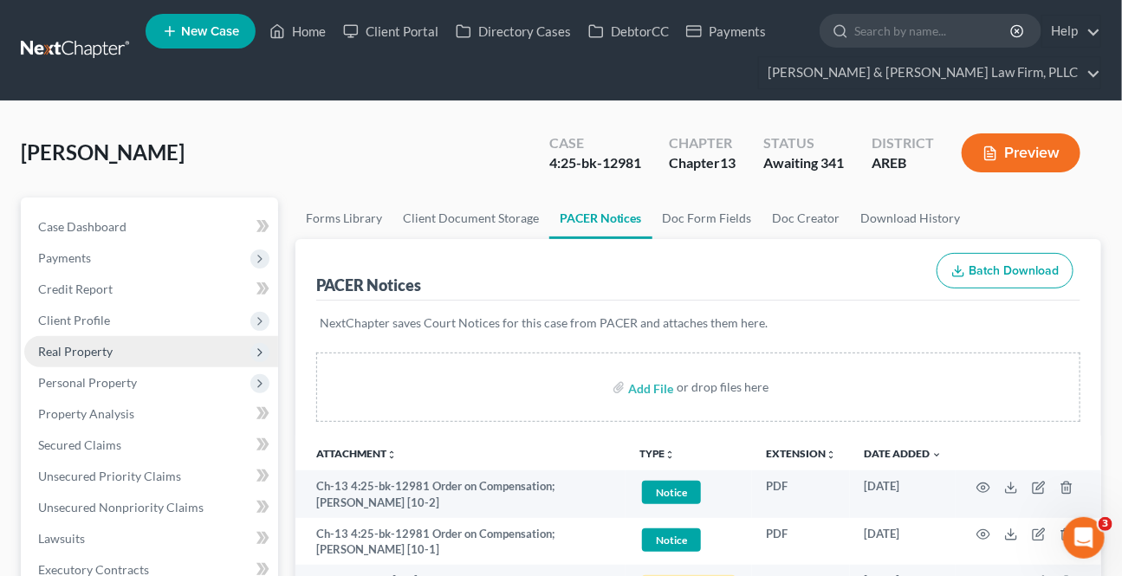
click at [79, 318] on span "Client Profile" at bounding box center [74, 320] width 72 height 15
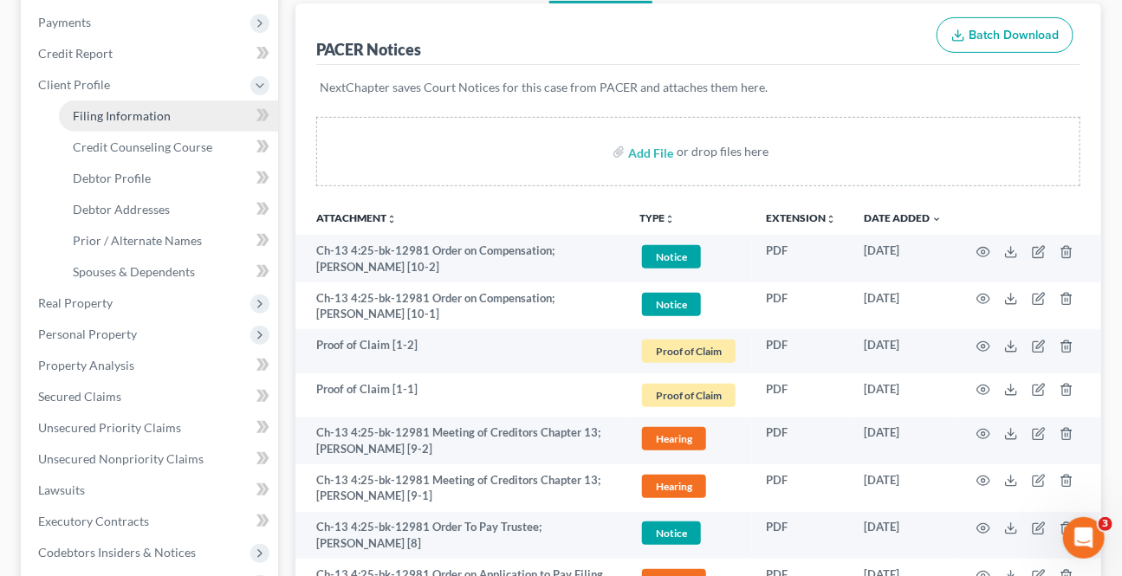
click at [140, 103] on link "Filing Information" at bounding box center [168, 116] width 219 height 31
select select "1"
select select "0"
select select "3"
select select "5"
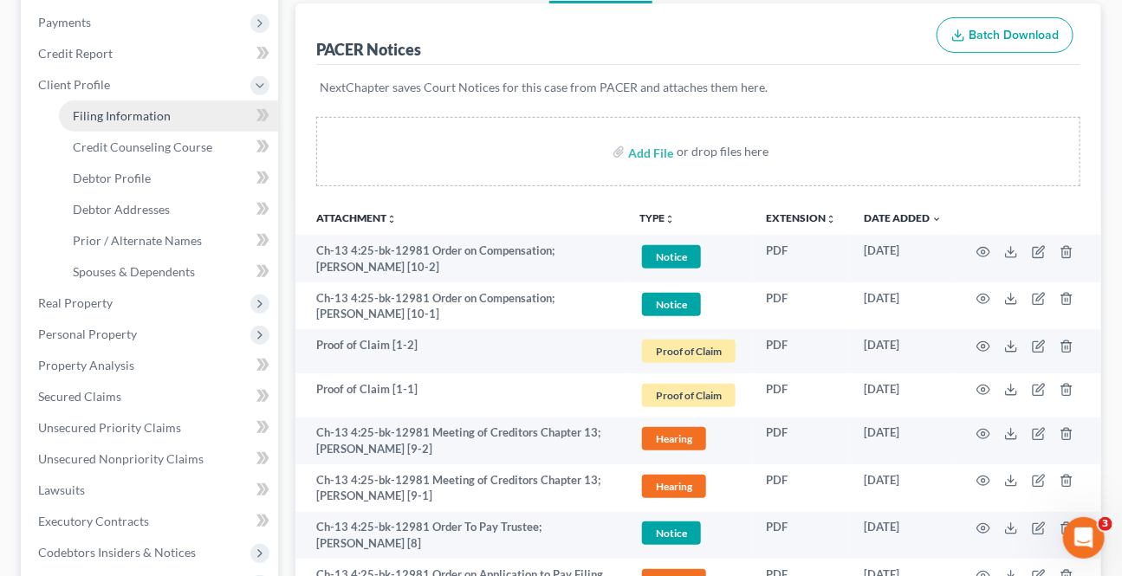
select select "0"
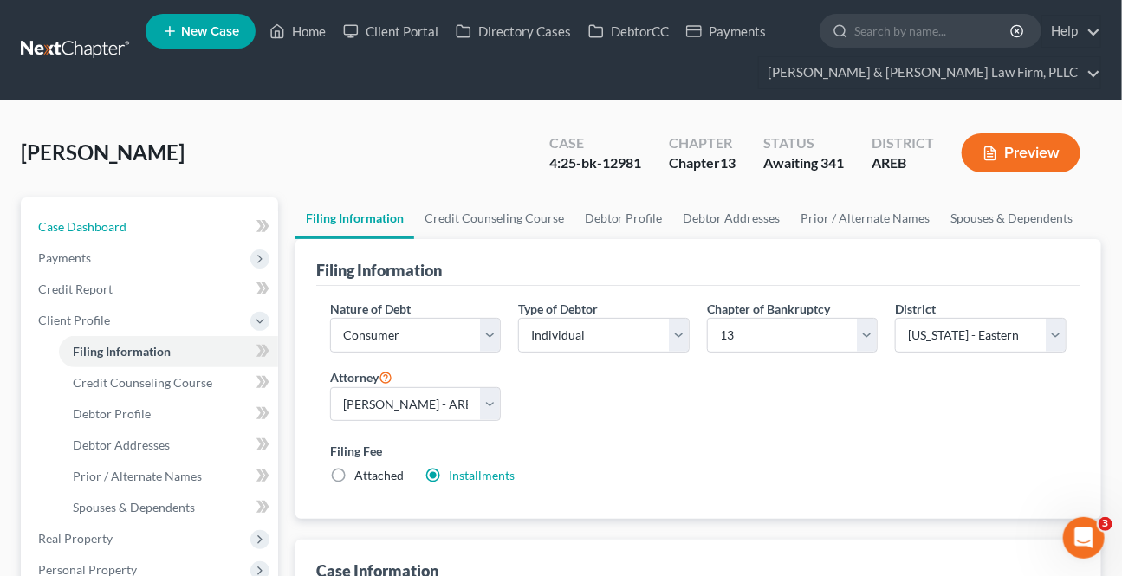
drag, startPoint x: 118, startPoint y: 218, endPoint x: 25, endPoint y: 269, distance: 105.5
click at [118, 219] on span "Case Dashboard" at bounding box center [82, 226] width 88 height 15
select select "1"
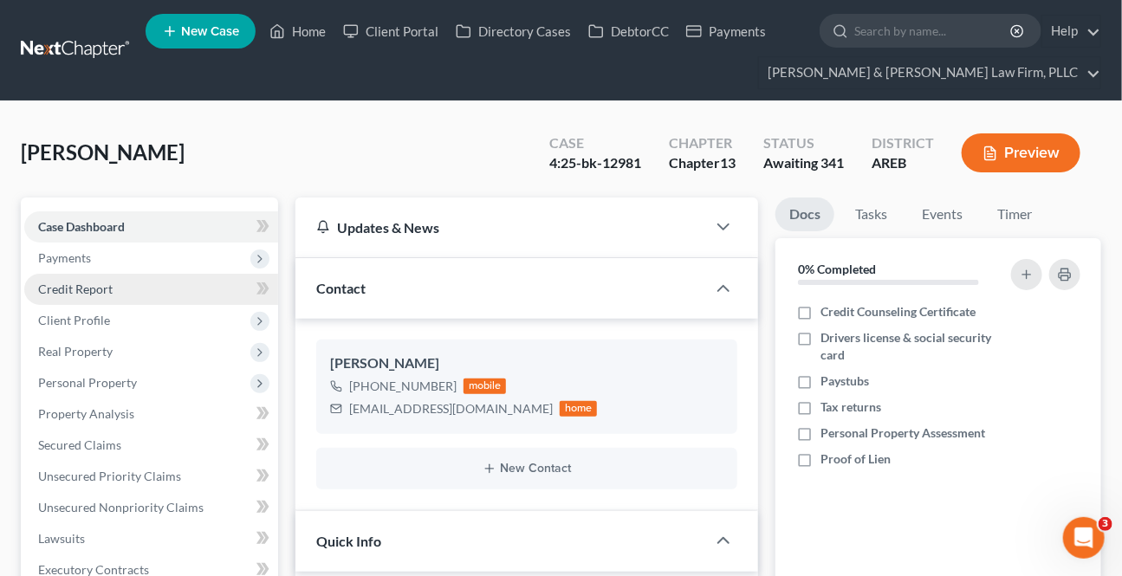
click at [142, 246] on span "Payments" at bounding box center [151, 258] width 254 height 31
click at [113, 286] on span "Invoices" at bounding box center [95, 289] width 44 height 15
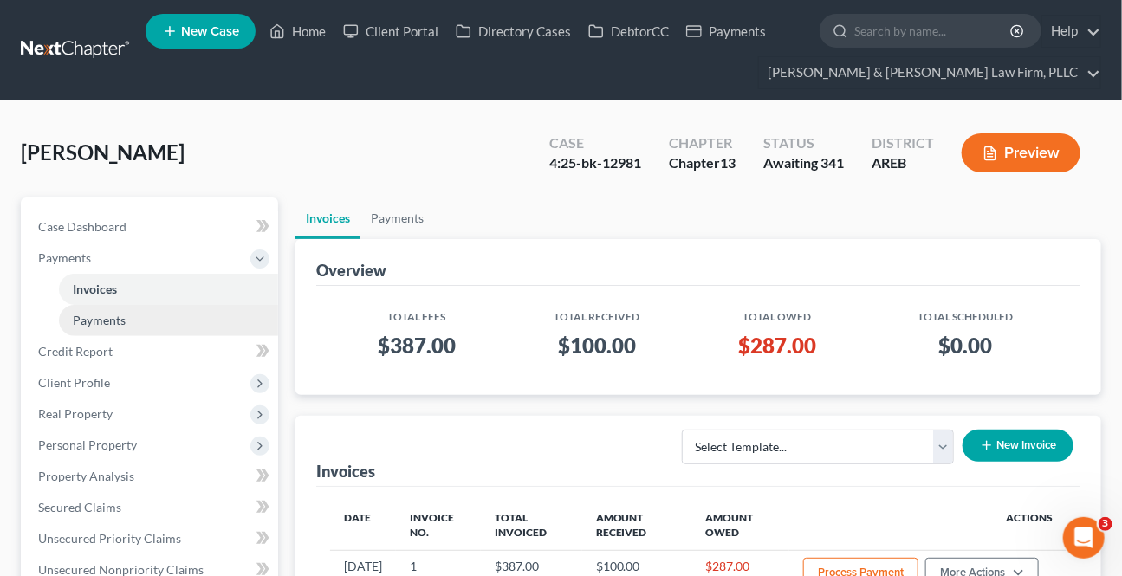
click at [130, 322] on link "Payments" at bounding box center [168, 320] width 219 height 31
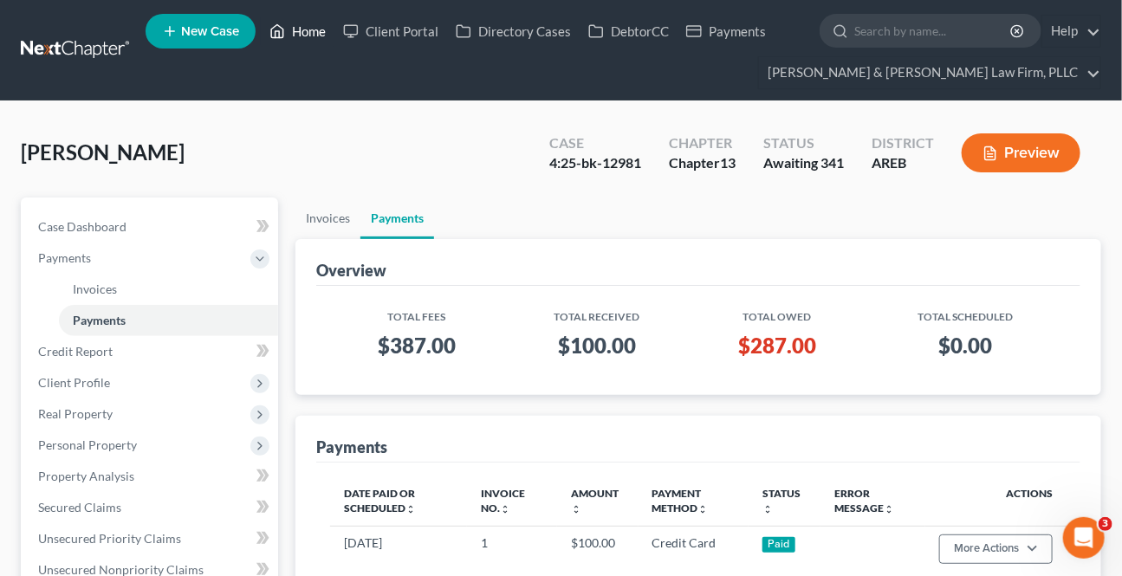
click at [286, 24] on link "Home" at bounding box center [298, 31] width 74 height 31
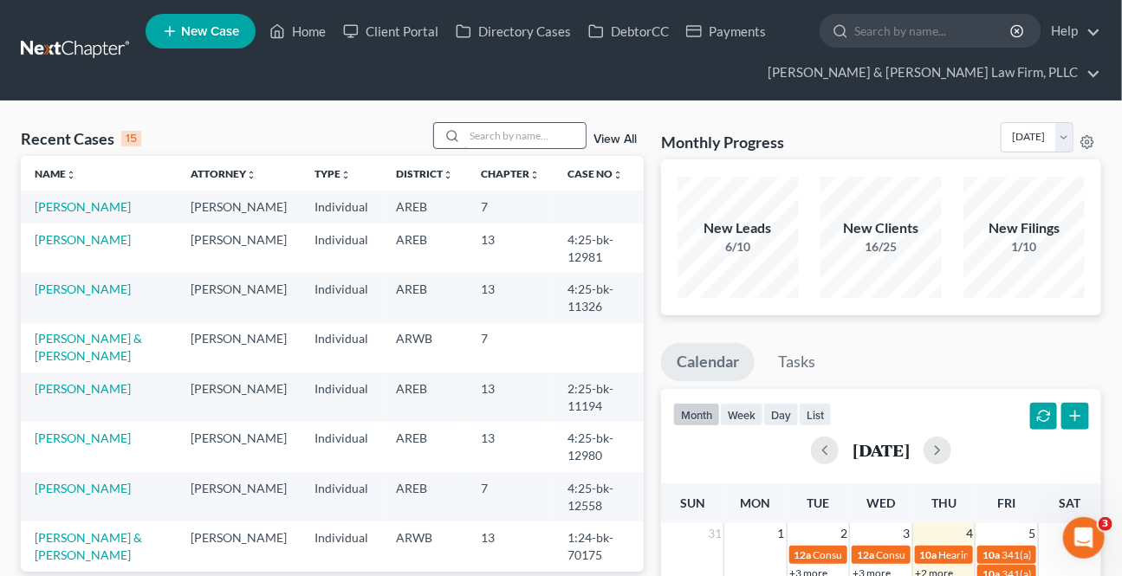
drag, startPoint x: 498, startPoint y: 135, endPoint x: 511, endPoint y: 138, distance: 13.3
click at [498, 136] on input "search" at bounding box center [525, 135] width 121 height 25
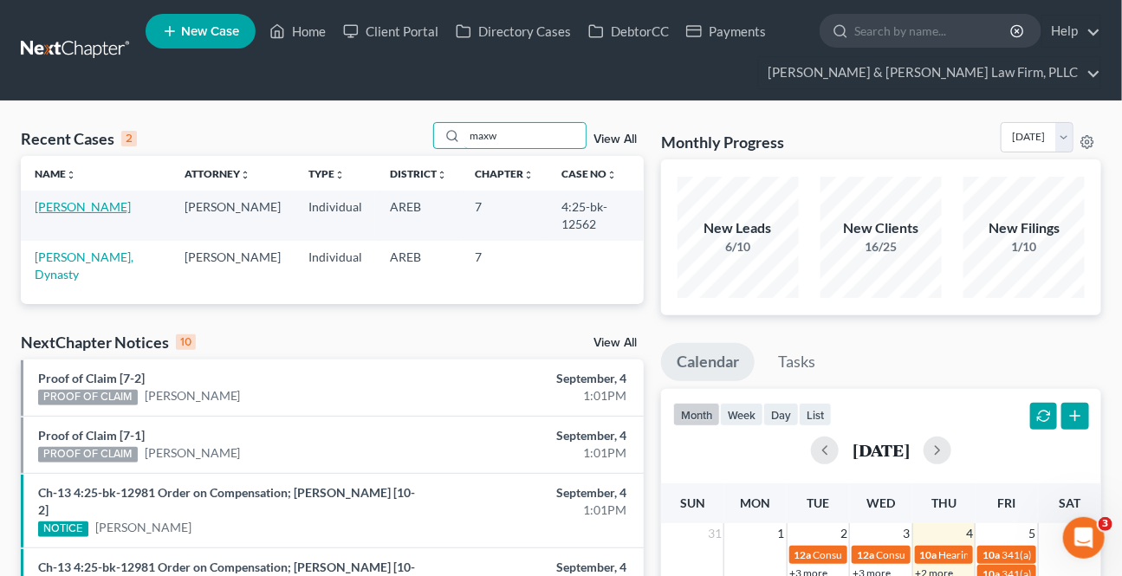
type input "maxw"
click at [110, 204] on link "[PERSON_NAME]" at bounding box center [83, 206] width 96 height 15
select select "2"
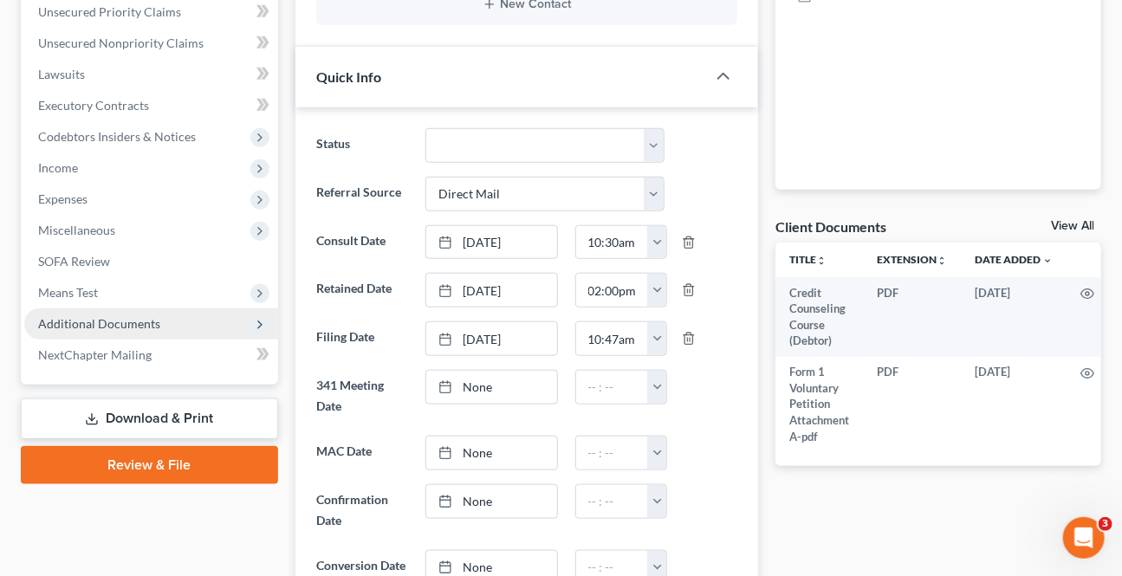
scroll to position [472, 0]
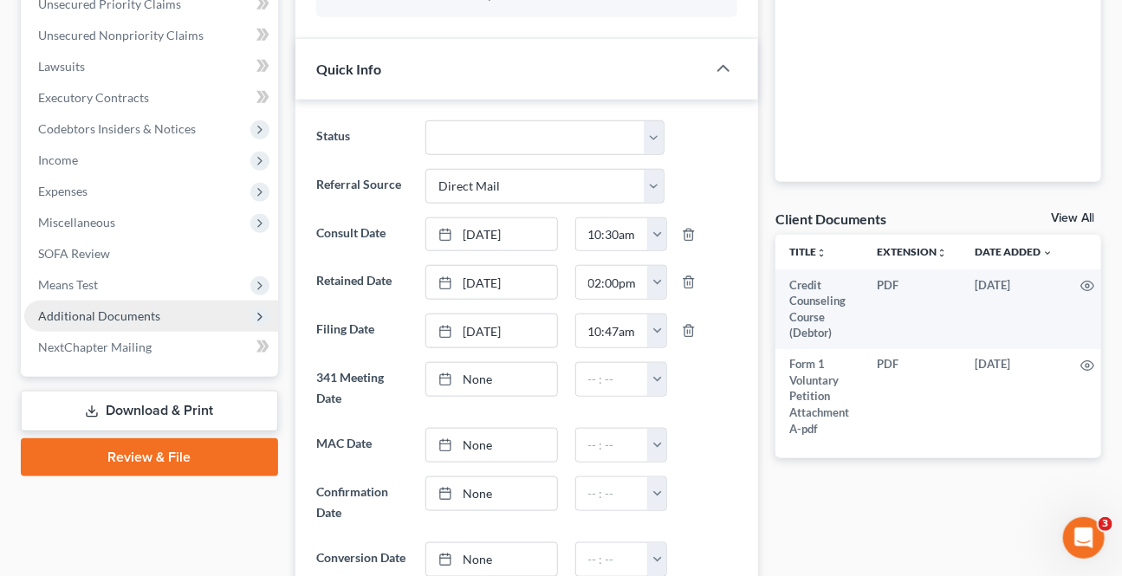
click at [146, 315] on span "Additional Documents" at bounding box center [99, 316] width 122 height 15
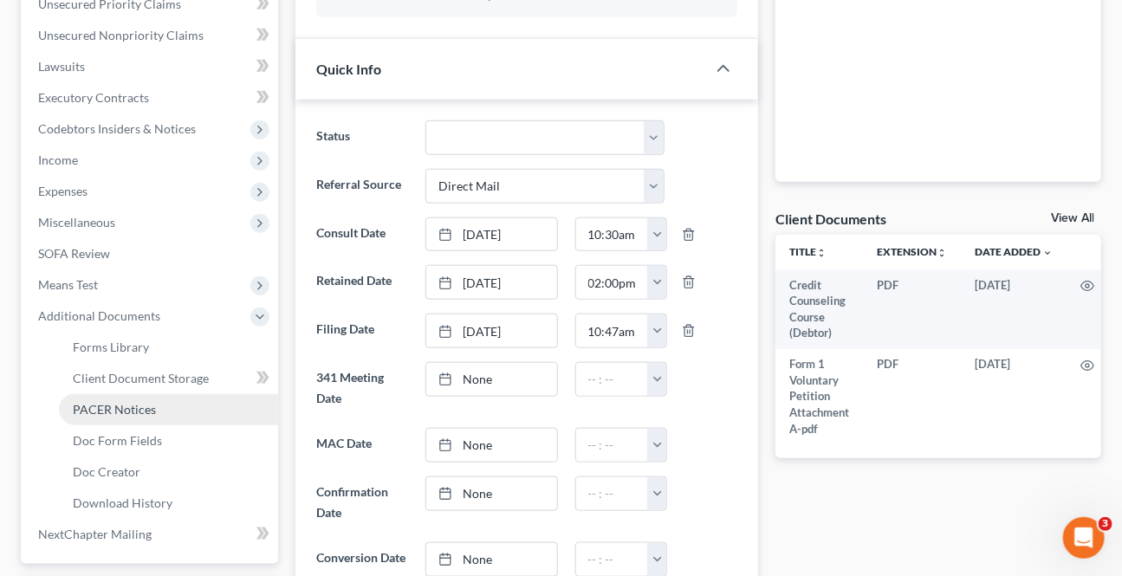
click at [126, 404] on span "PACER Notices" at bounding box center [114, 409] width 83 height 15
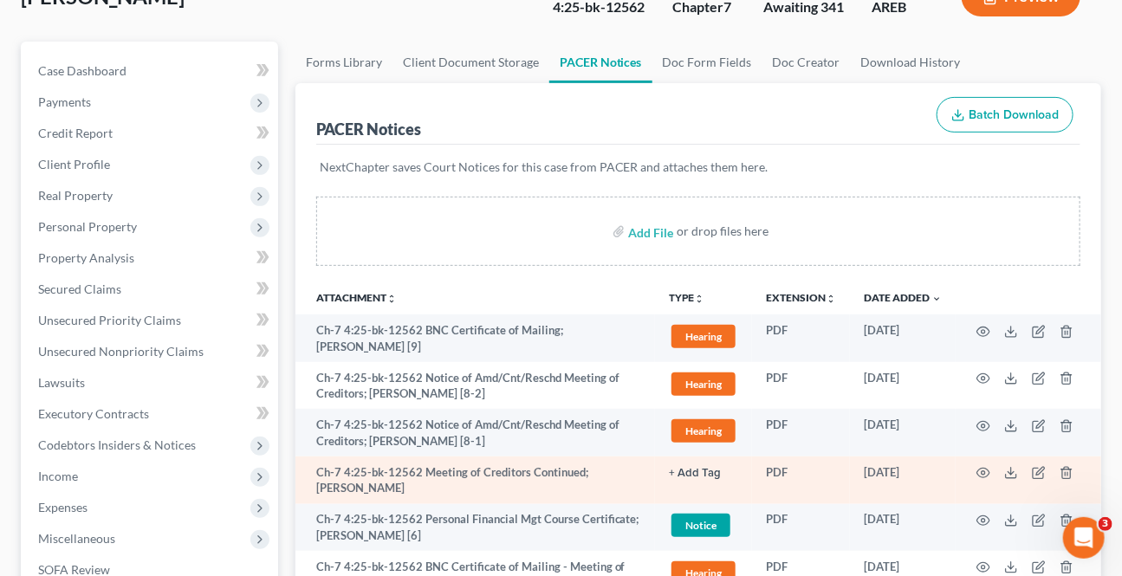
scroll to position [157, 0]
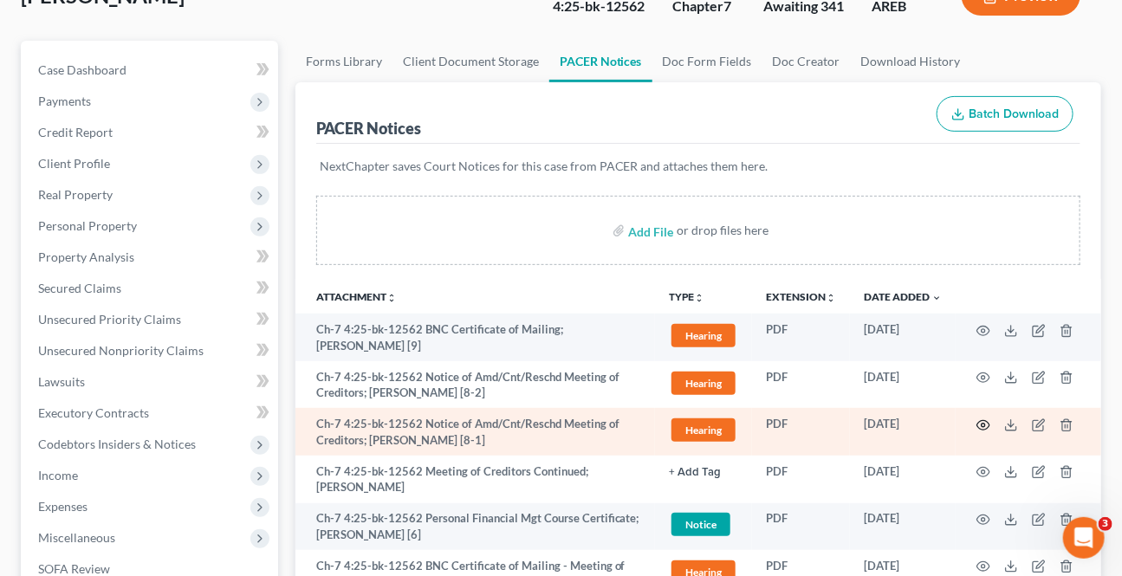
click at [979, 419] on icon "button" at bounding box center [984, 426] width 14 height 14
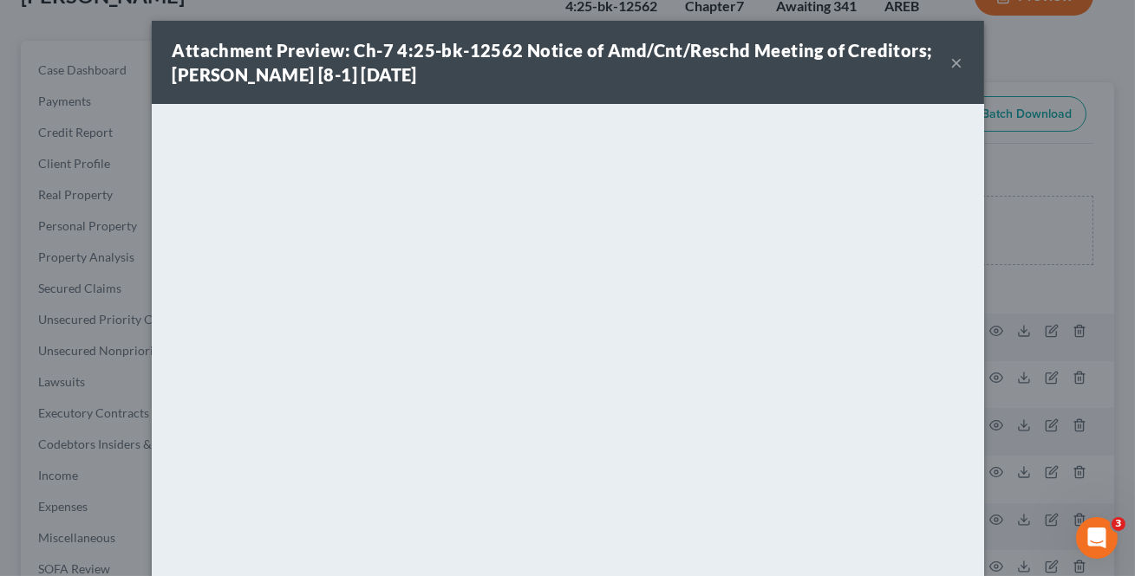
click at [951, 61] on button "×" at bounding box center [957, 62] width 12 height 21
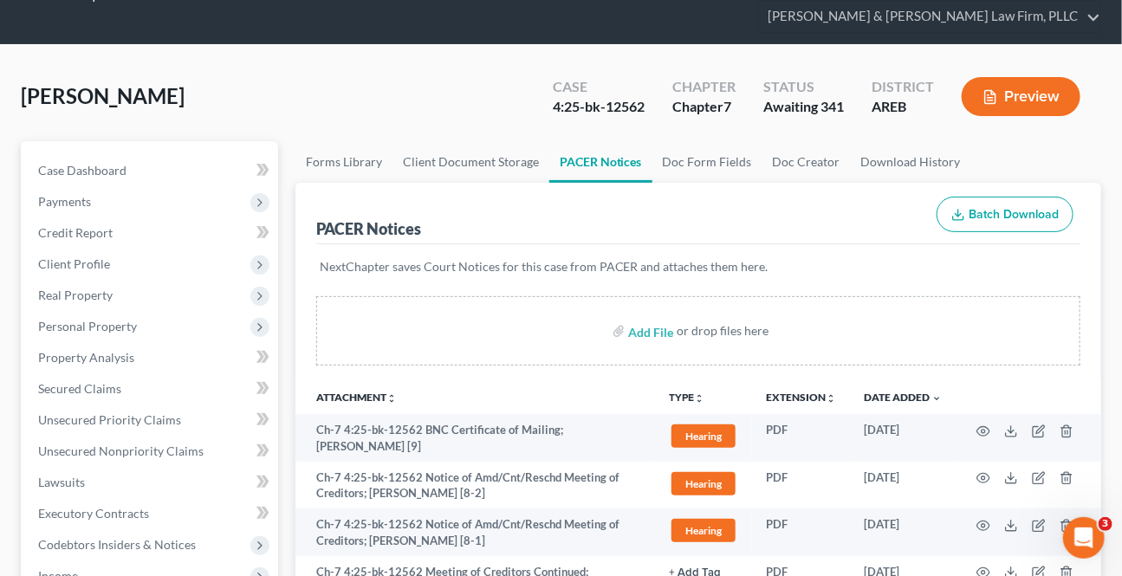
scroll to position [0, 0]
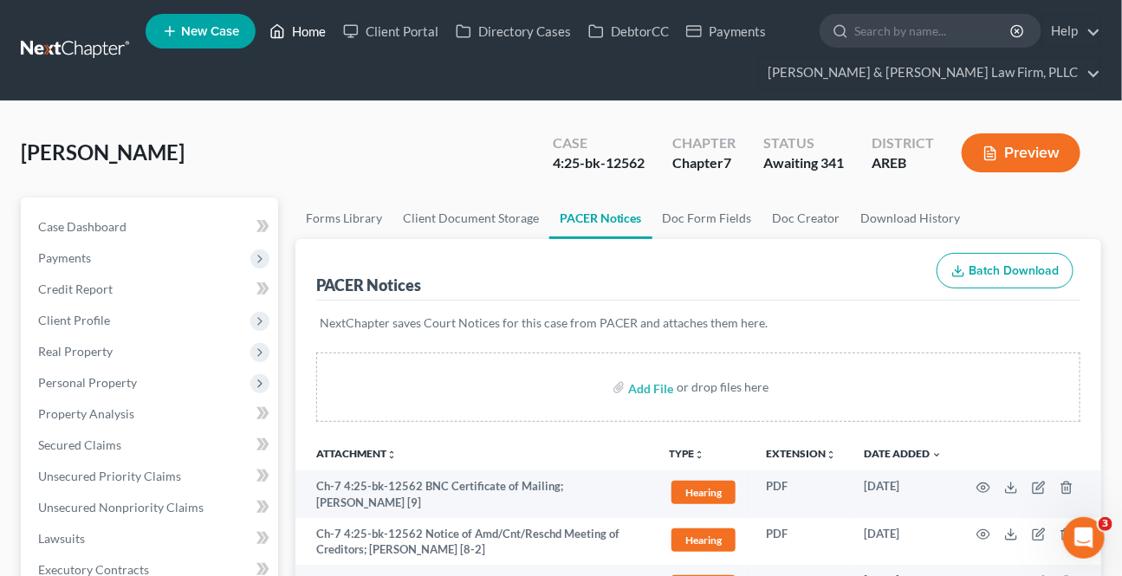
drag, startPoint x: 286, startPoint y: 36, endPoint x: 425, endPoint y: 136, distance: 170.8
click at [286, 36] on link "Home" at bounding box center [298, 31] width 74 height 31
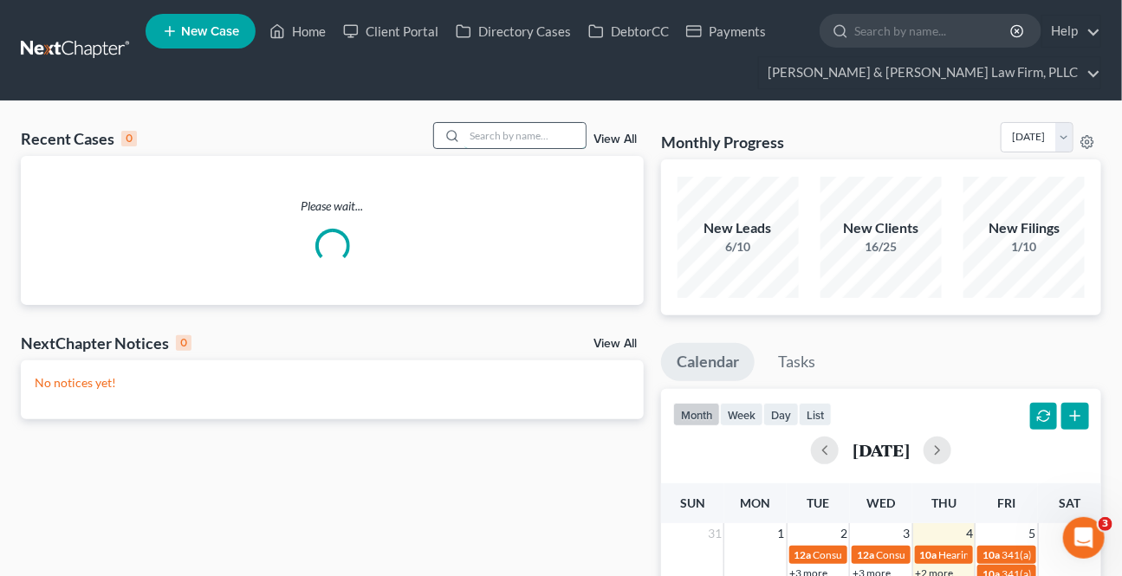
click at [504, 143] on input "search" at bounding box center [525, 135] width 121 height 25
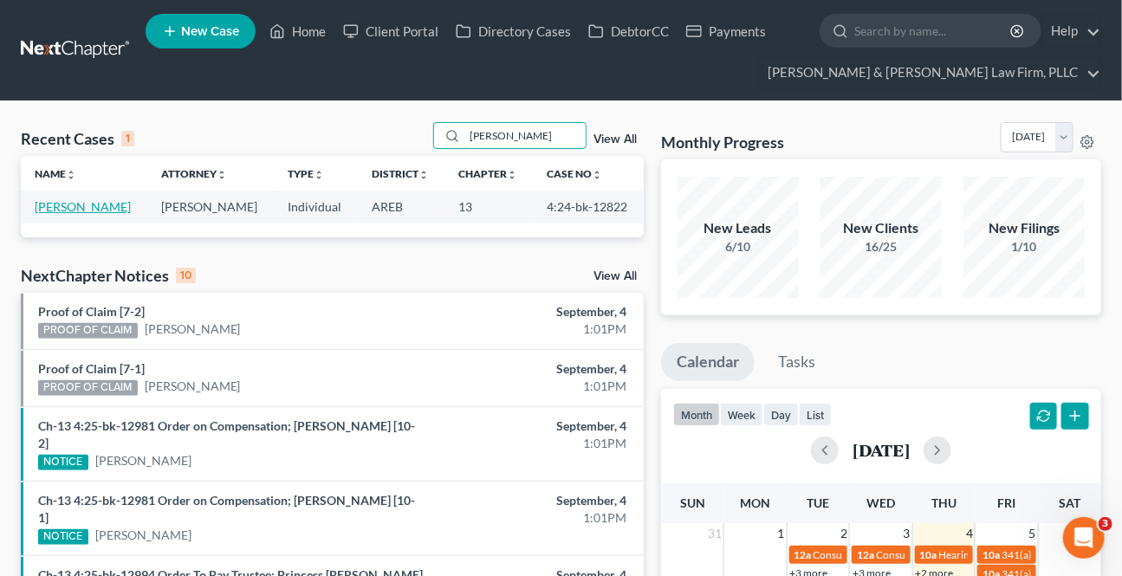
type input "[PERSON_NAME]"
click at [71, 208] on link "[PERSON_NAME]" at bounding box center [83, 206] width 96 height 15
select select "2"
select select "4"
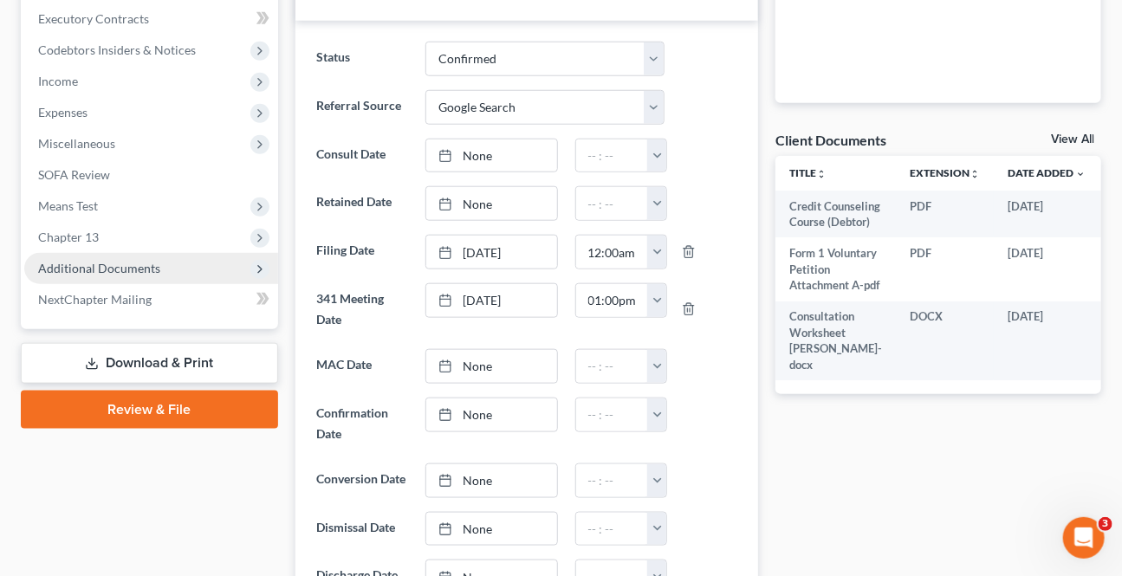
click at [126, 267] on span "Additional Documents" at bounding box center [99, 268] width 122 height 15
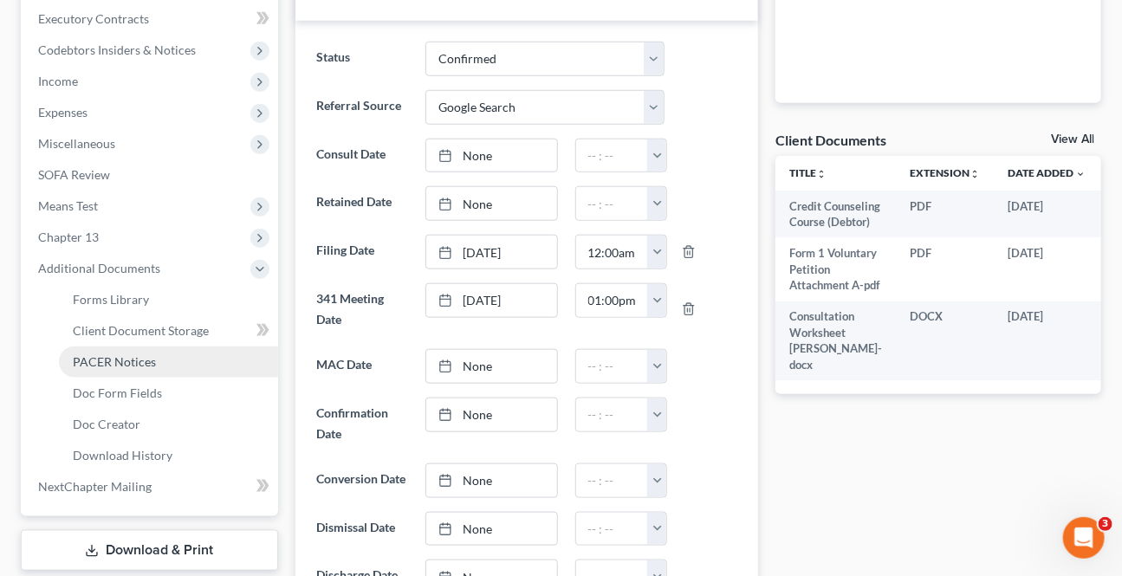
click at [151, 364] on span "PACER Notices" at bounding box center [114, 362] width 83 height 15
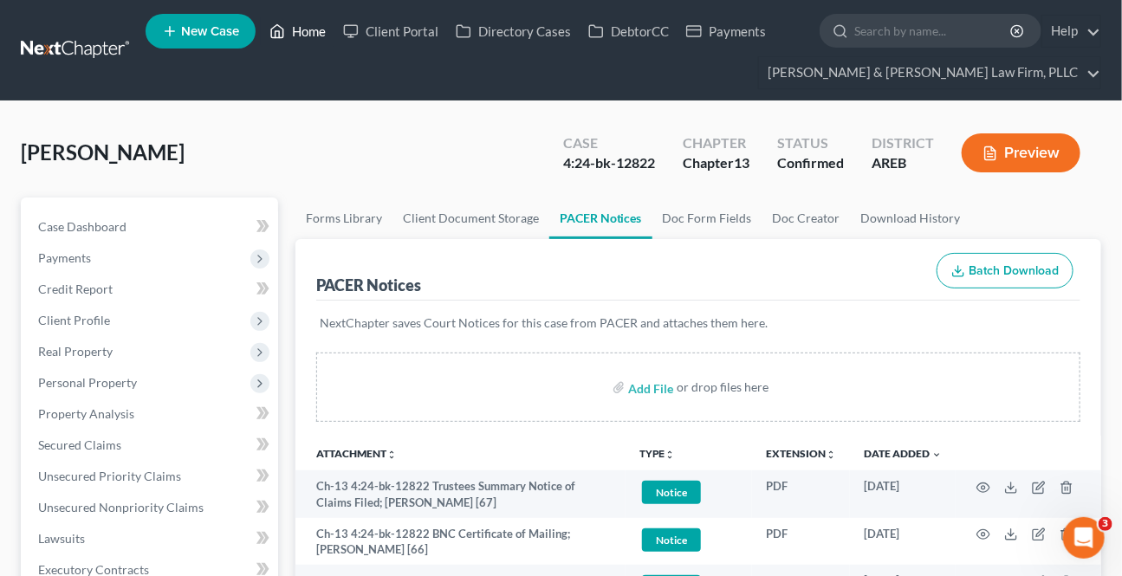
click at [311, 36] on link "Home" at bounding box center [298, 31] width 74 height 31
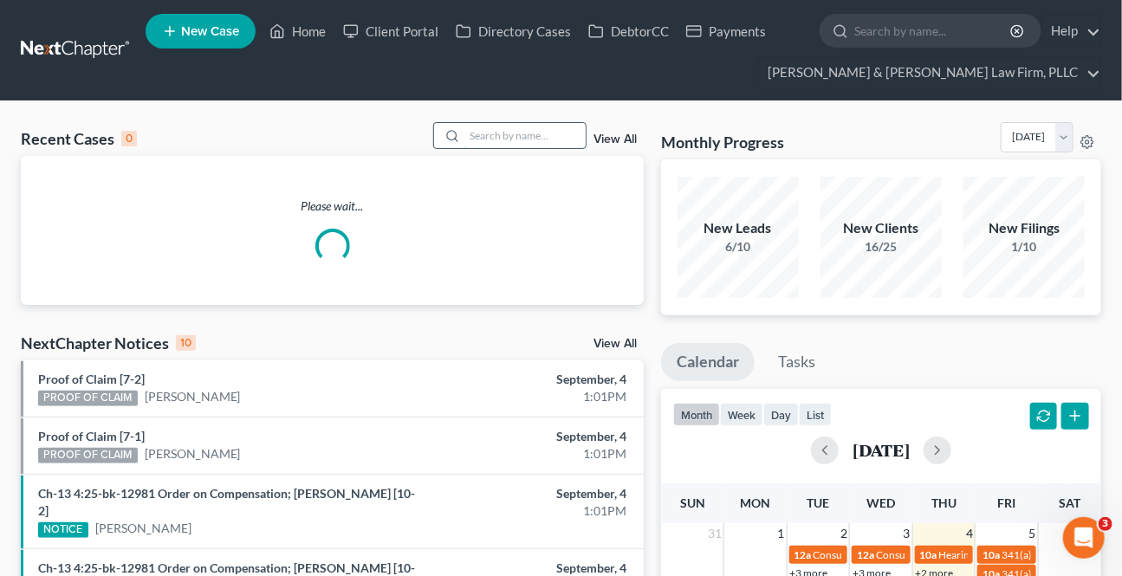
click at [495, 135] on input "search" at bounding box center [525, 135] width 121 height 25
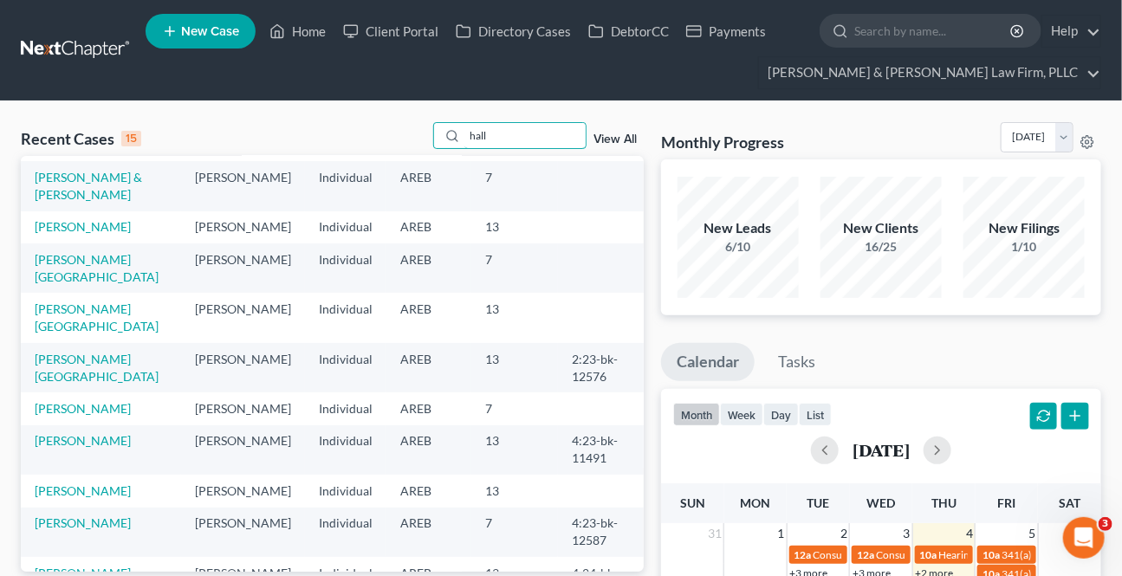
scroll to position [157, 0]
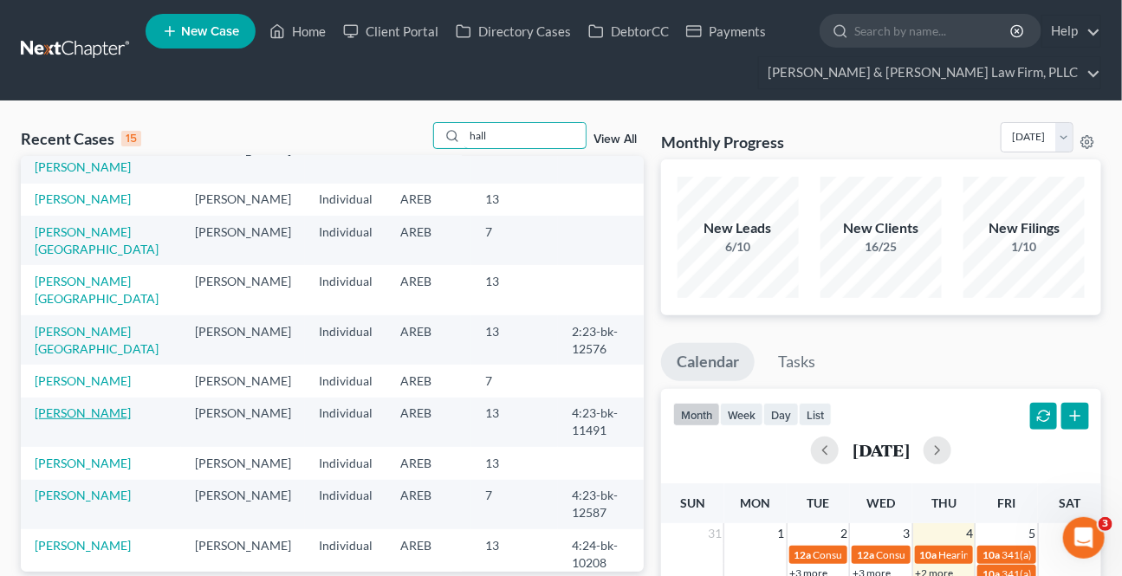
type input "hall"
click at [68, 406] on link "[PERSON_NAME]" at bounding box center [83, 413] width 96 height 15
select select "2"
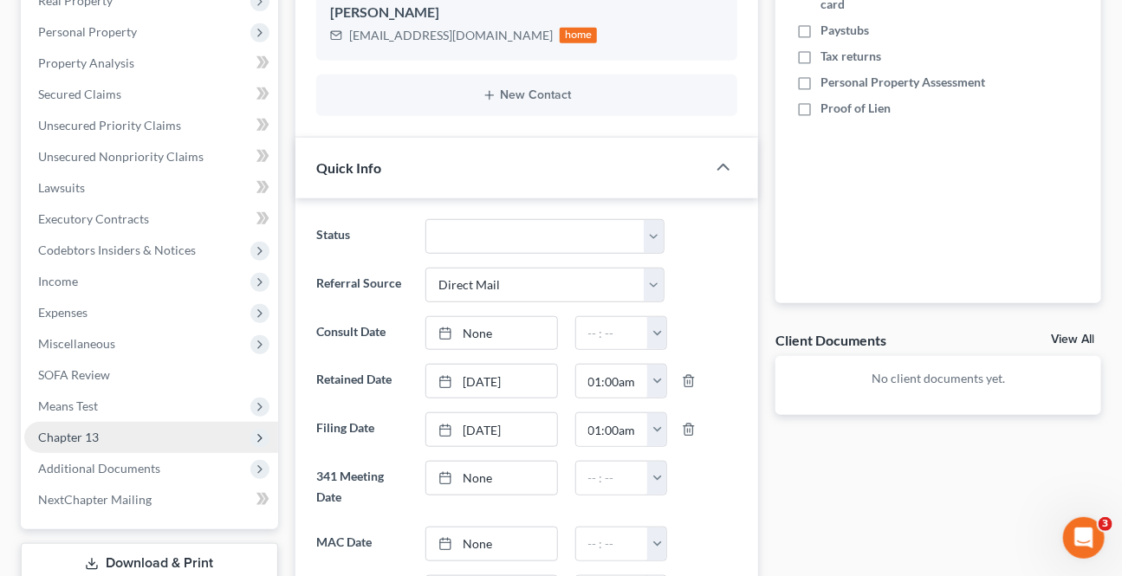
scroll to position [394, 0]
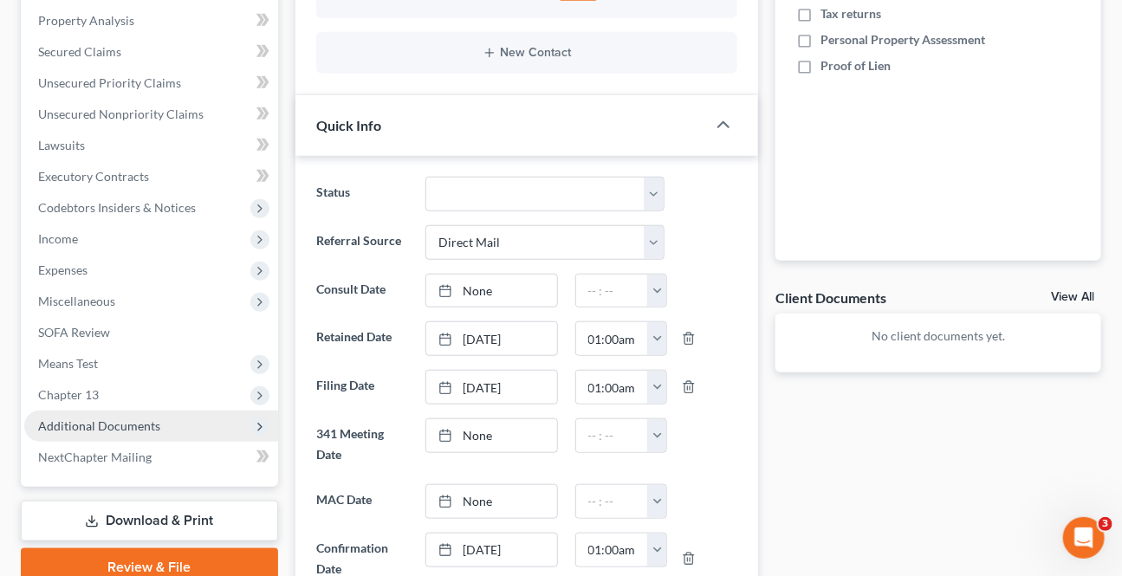
click at [97, 425] on span "Additional Documents" at bounding box center [99, 426] width 122 height 15
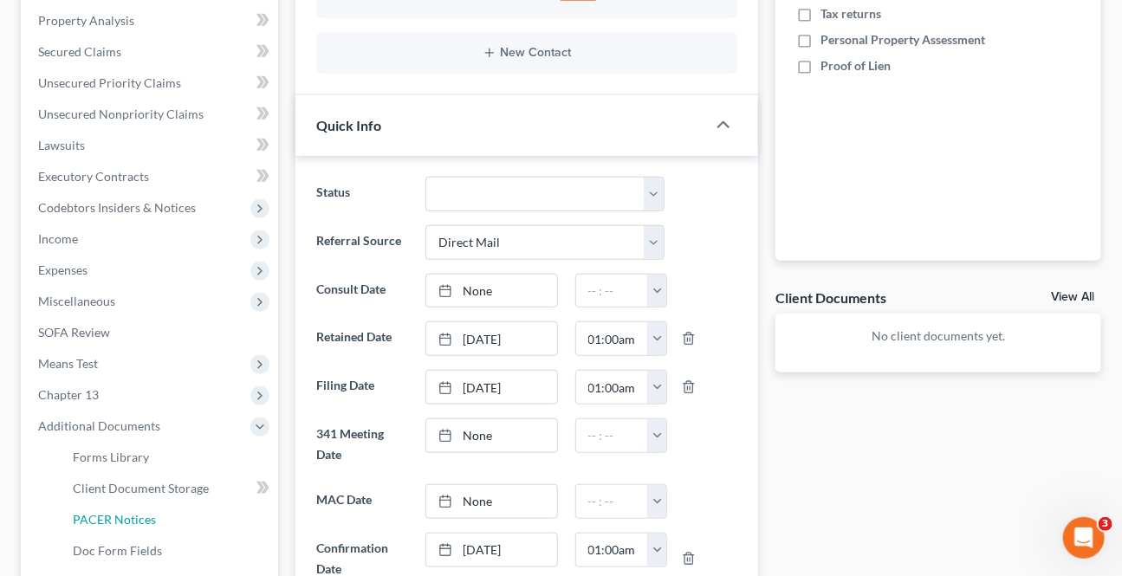
drag, startPoint x: 122, startPoint y: 514, endPoint x: 8, endPoint y: 451, distance: 130.7
click at [123, 514] on span "PACER Notices" at bounding box center [114, 519] width 83 height 15
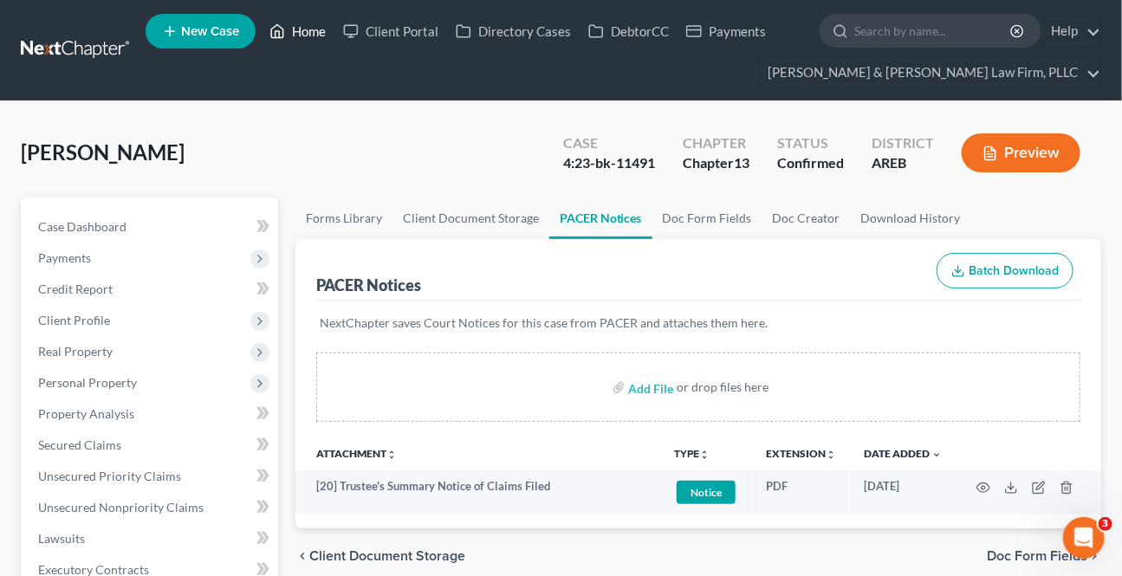
click at [303, 23] on link "Home" at bounding box center [298, 31] width 74 height 31
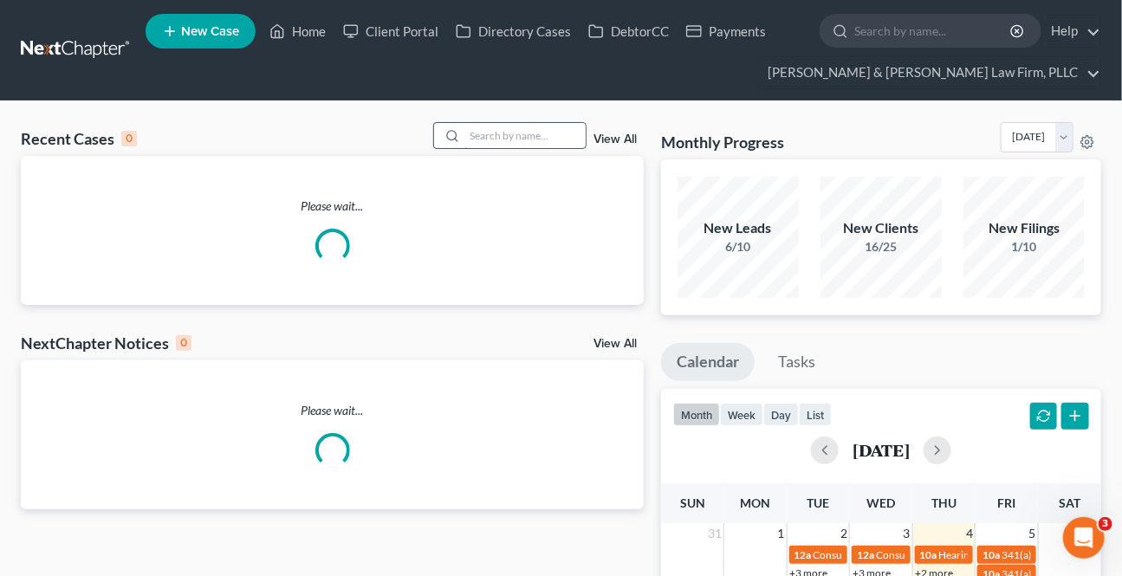
click at [506, 146] on input "search" at bounding box center [525, 135] width 121 height 25
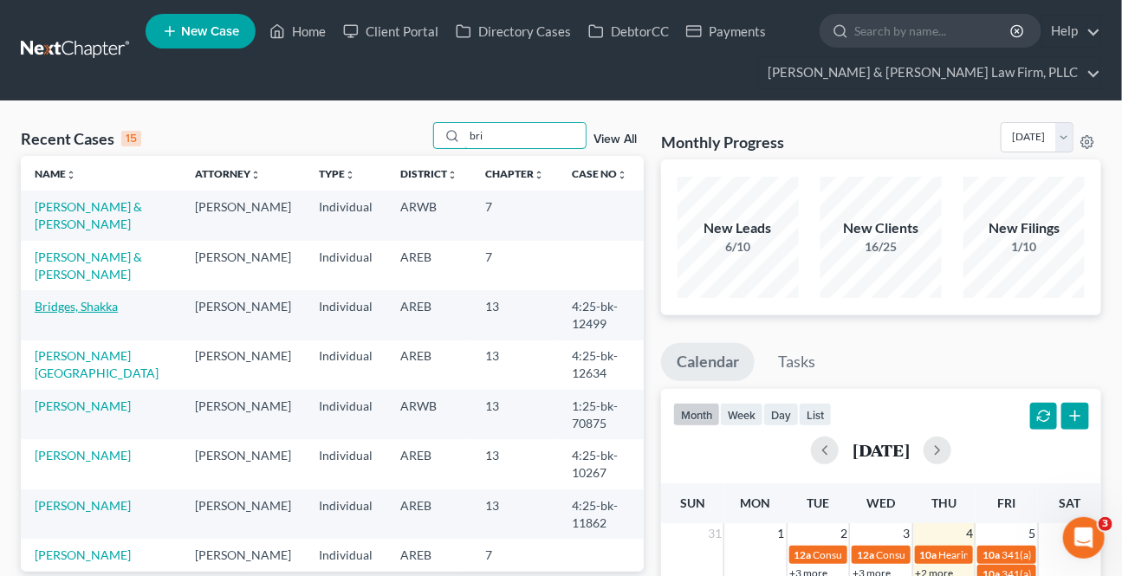
type input "bri"
drag, startPoint x: 67, startPoint y: 312, endPoint x: 1, endPoint y: 322, distance: 66.6
click at [66, 311] on link "Bridges, Shakka" at bounding box center [76, 306] width 83 height 15
select select "0"
select select "3"
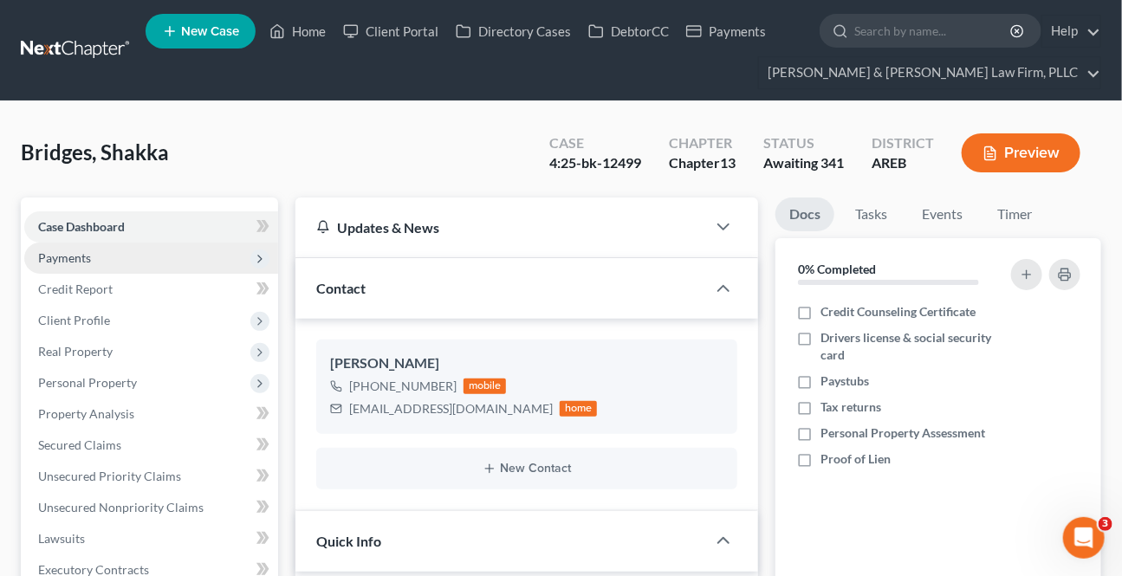
click at [68, 261] on span "Payments" at bounding box center [64, 257] width 53 height 15
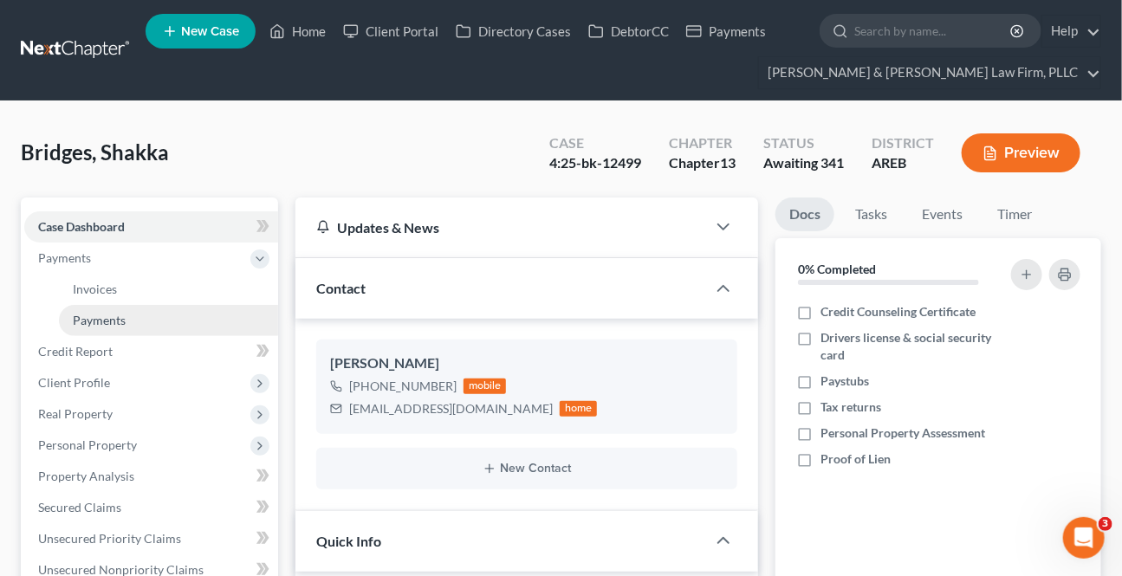
click at [105, 320] on span "Payments" at bounding box center [99, 320] width 53 height 15
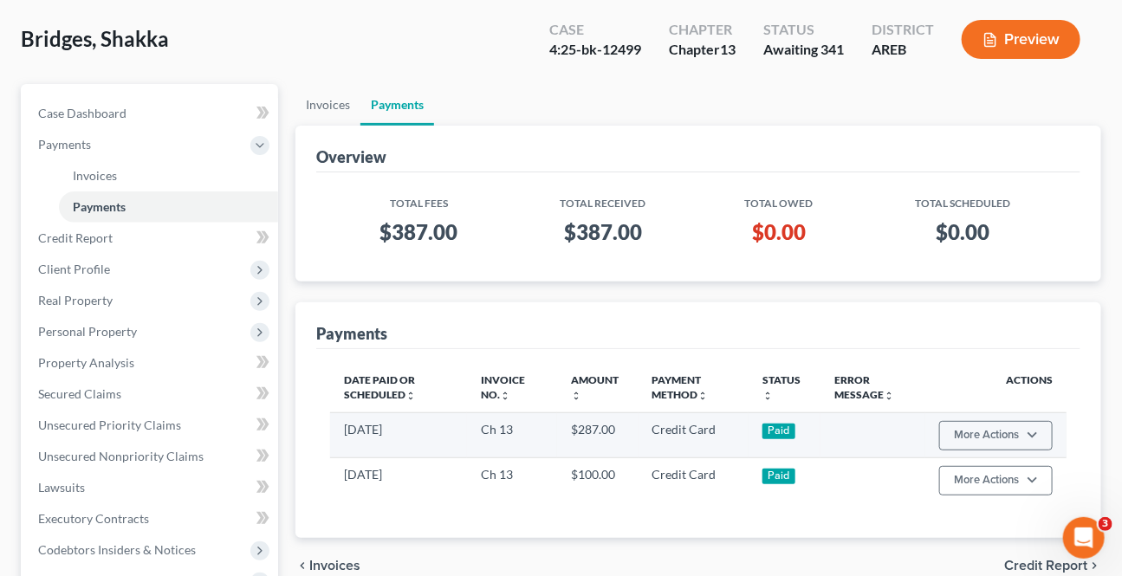
scroll to position [78, 0]
